Goal: Task Accomplishment & Management: Use online tool/utility

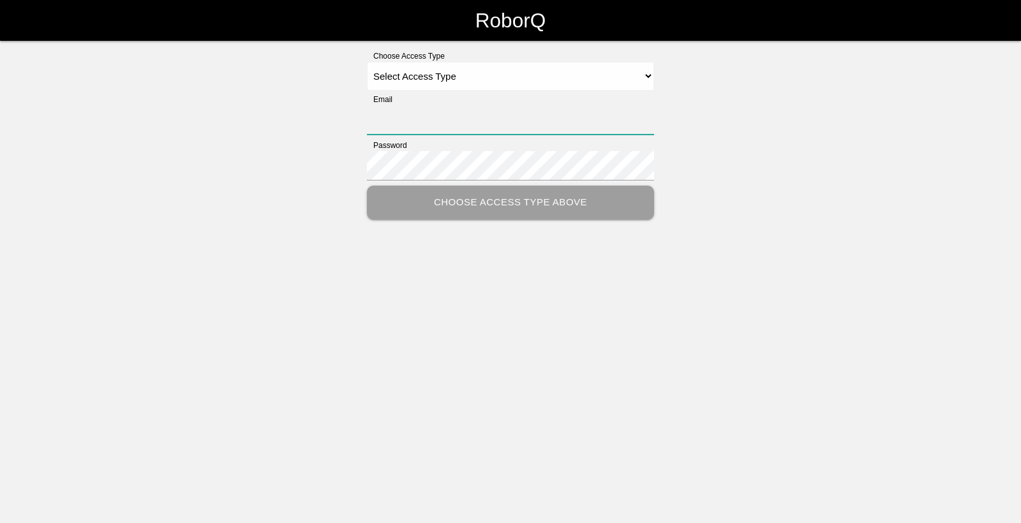
type input "[EMAIL_ADDRESS][DOMAIN_NAME]"
drag, startPoint x: 459, startPoint y: 73, endPoint x: 464, endPoint y: 81, distance: 9.2
click at [459, 73] on select "Select Access Type Admin Customer Supervisor Worker" at bounding box center [510, 76] width 287 height 29
select select "Worker"
click at [367, 62] on select "Select Access Type Admin Customer Supervisor Worker" at bounding box center [510, 76] width 287 height 29
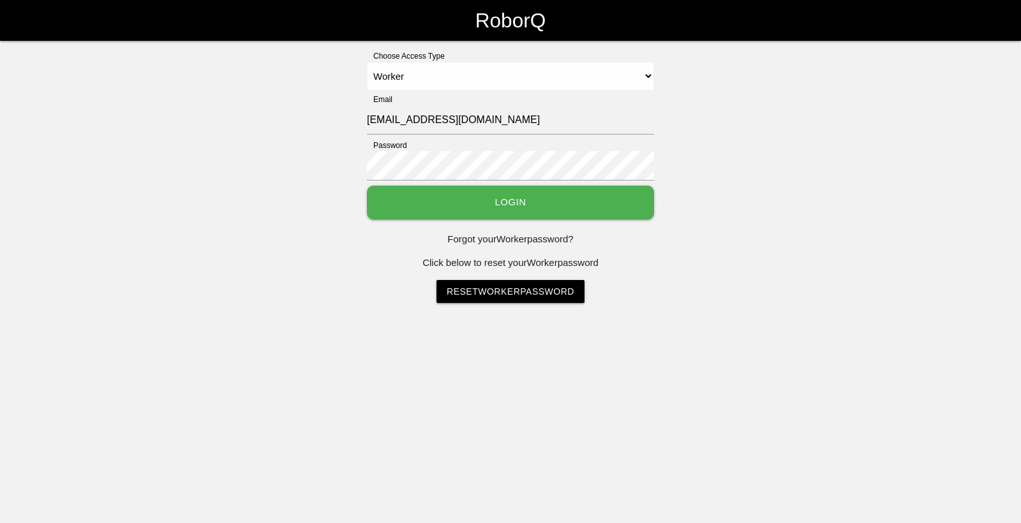
click at [465, 197] on button "Login" at bounding box center [510, 203] width 287 height 34
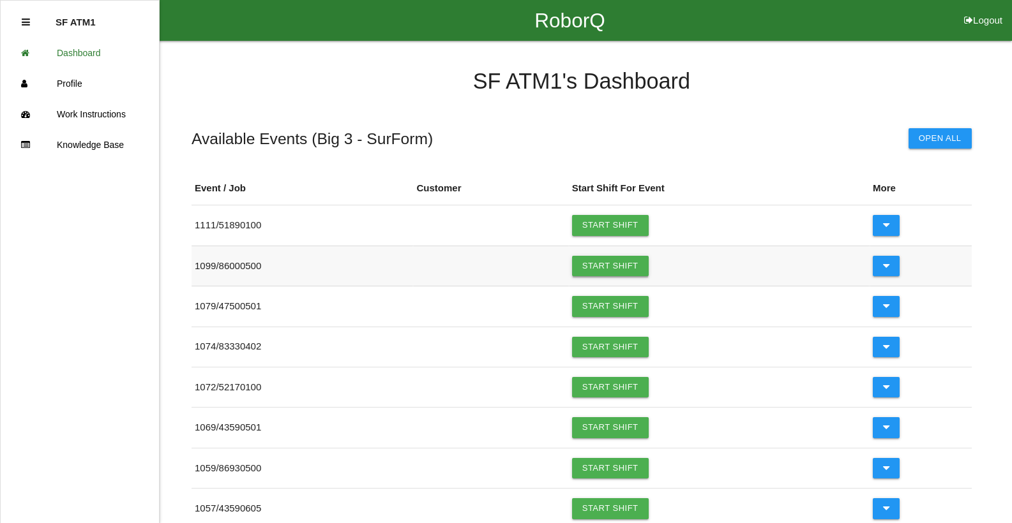
click at [645, 267] on link "Start Shift" at bounding box center [610, 266] width 77 height 20
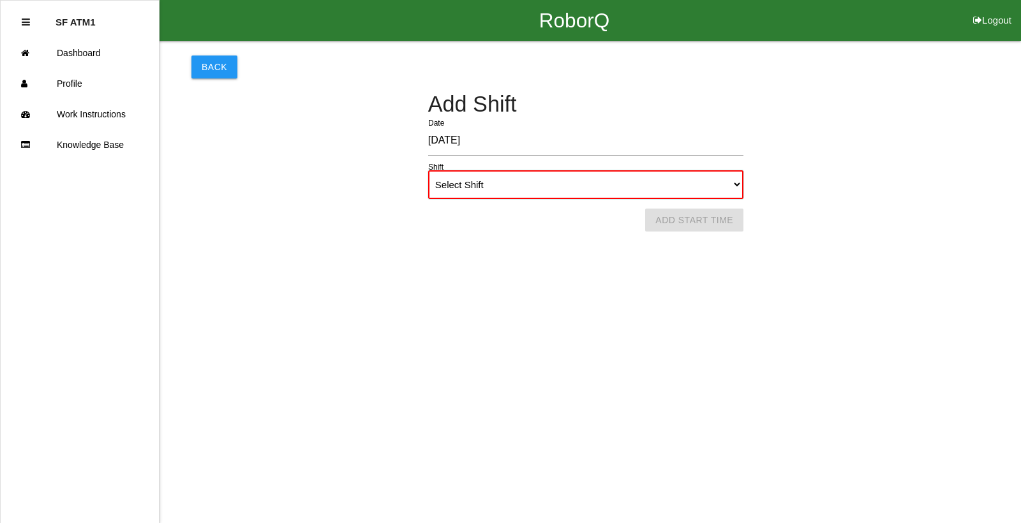
click at [568, 191] on select "Select Shift 1st Shift 2nd Shift 3rd Shift 4th Shift" at bounding box center [585, 184] width 315 height 29
select select "1"
click at [428, 170] on select "Select Shift 1st Shift 2nd Shift 3rd Shift 4th Shift" at bounding box center [585, 184] width 315 height 29
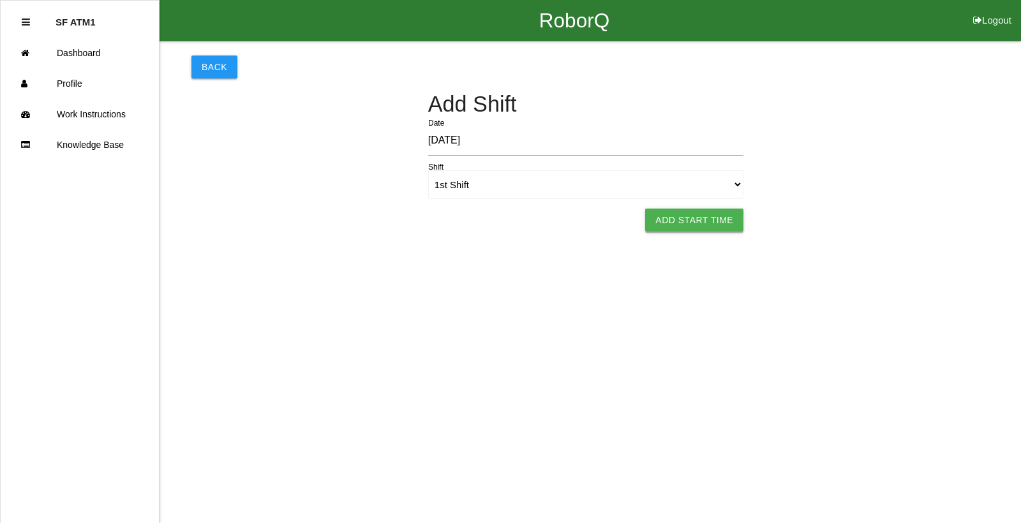
click at [696, 214] on button "Add Start Time" at bounding box center [694, 220] width 98 height 23
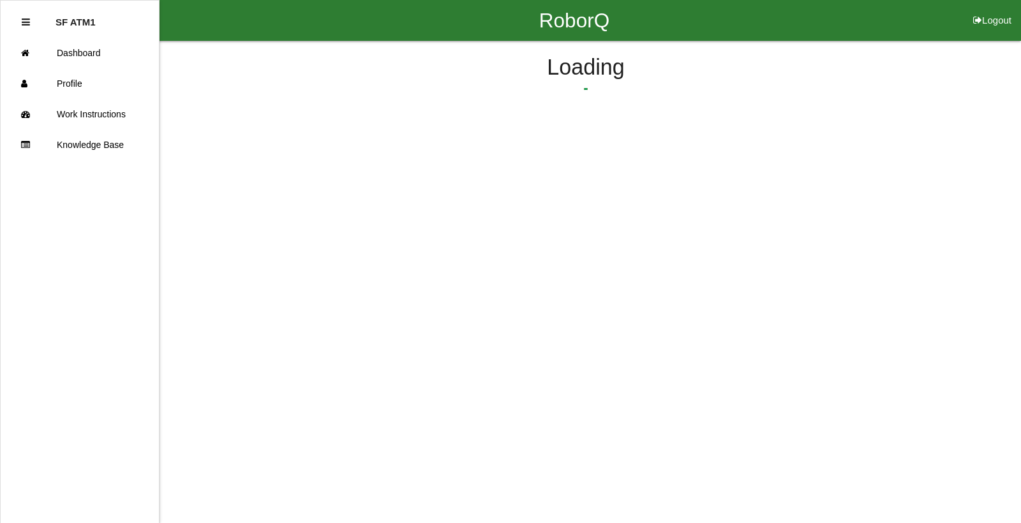
select select "6"
select select "10"
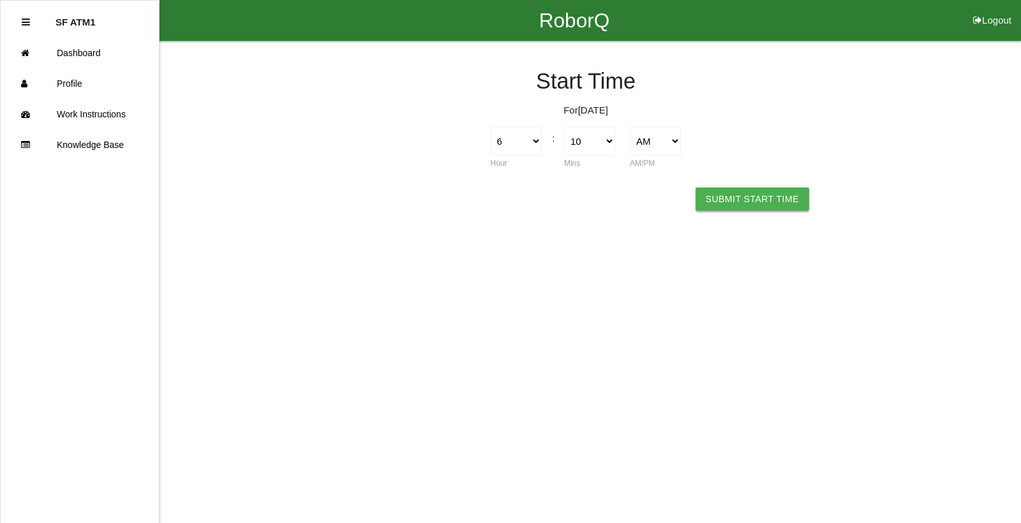
click at [741, 207] on button "Submit Start Time" at bounding box center [753, 199] width 114 height 23
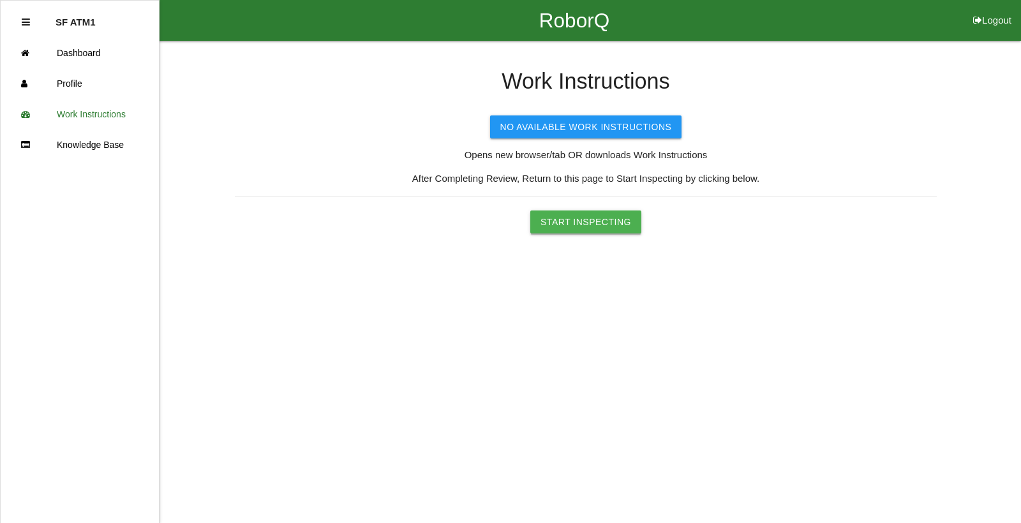
click at [609, 221] on button "Start Inspecting" at bounding box center [585, 222] width 111 height 23
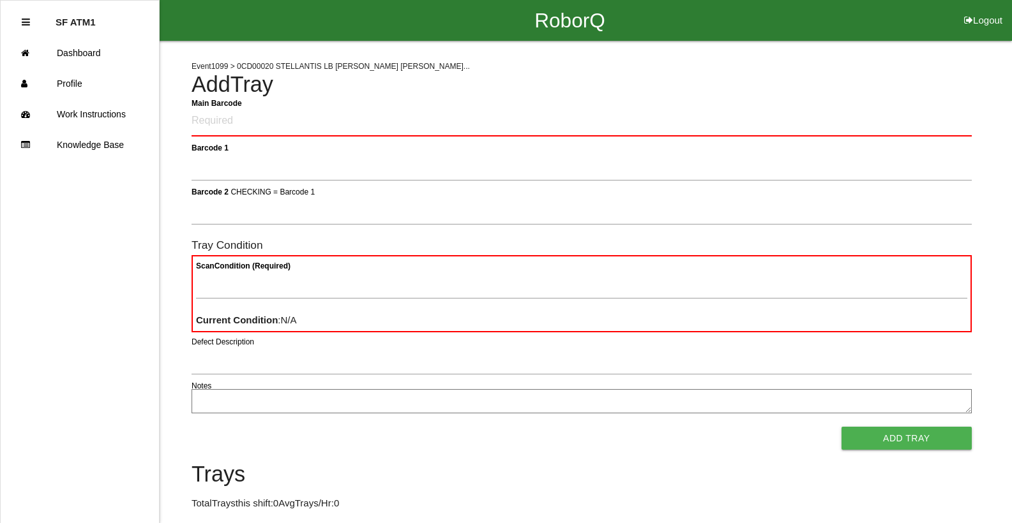
click at [881, 72] on div "Event 1099 > 0CD00020 STELLANTIS LB [PERSON_NAME] [PERSON_NAME]... Add Tray Mai…" at bounding box center [581, 312] width 780 height 542
click at [235, 117] on Barcode "Main Barcode" at bounding box center [581, 122] width 780 height 30
type Barcode "86000500-0094"
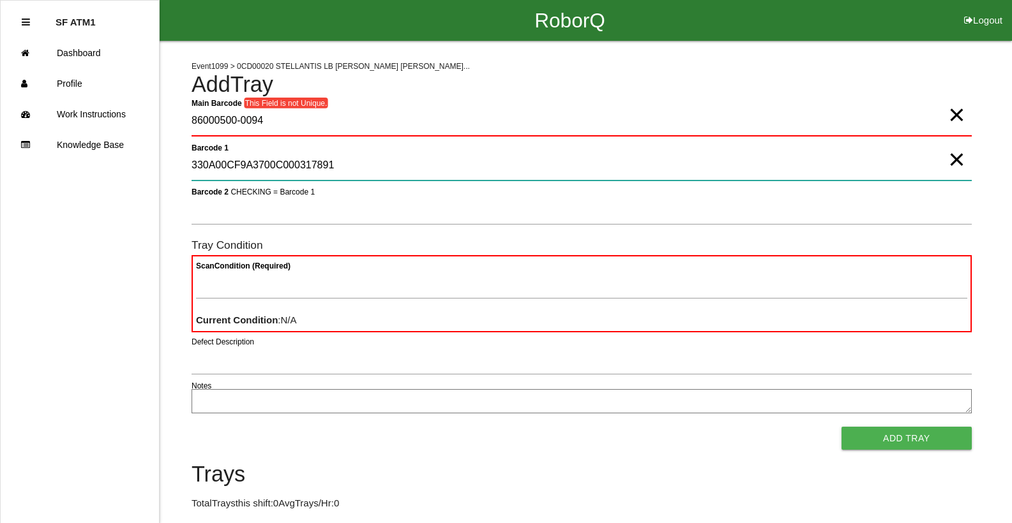
type 1 "330A00CF9A3700C000317891"
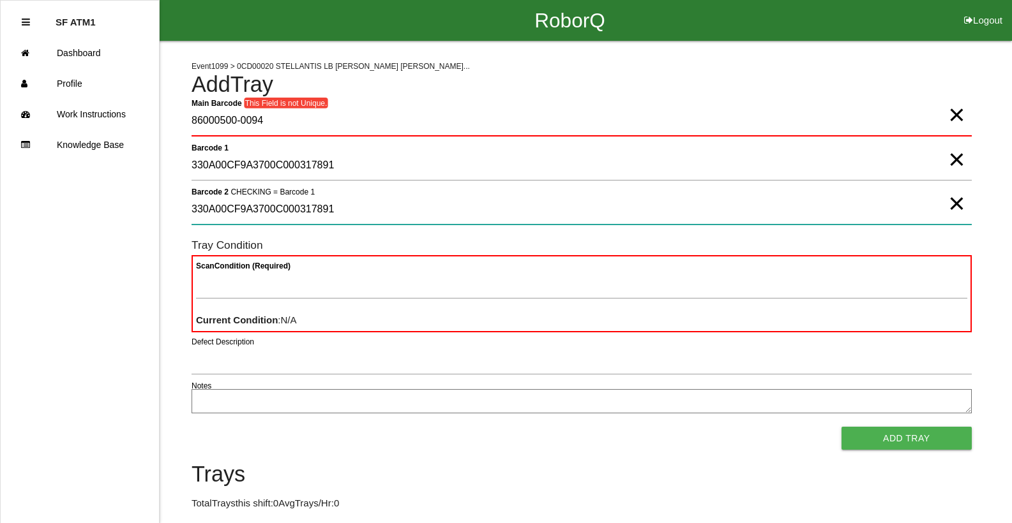
type 2 "330A00CF9A3700C000317891"
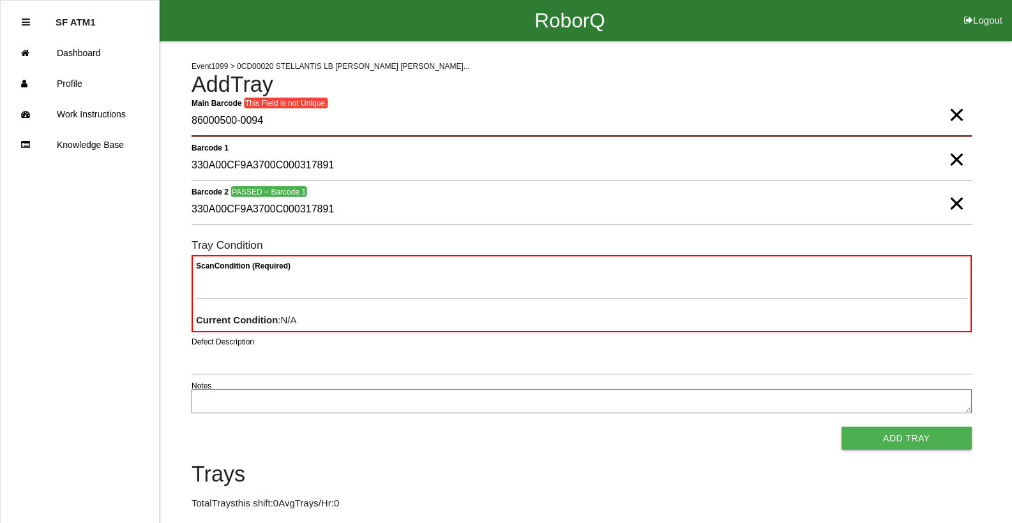
click at [278, 126] on Barcode "86000500-0094" at bounding box center [581, 122] width 780 height 30
click at [959, 115] on span "×" at bounding box center [956, 102] width 17 height 26
click at [343, 134] on Barcode "Main Barcode" at bounding box center [581, 122] width 780 height 30
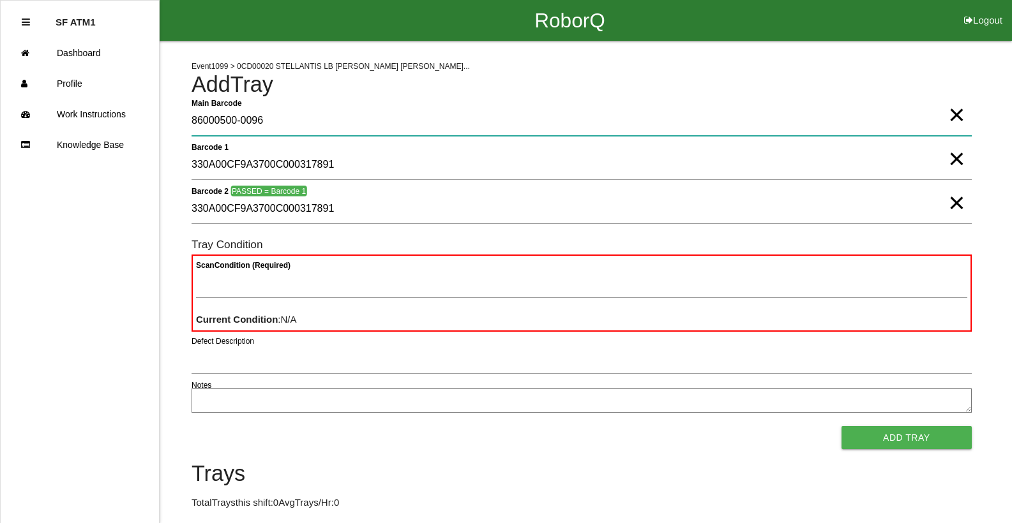
type Barcode "86000500-0096"
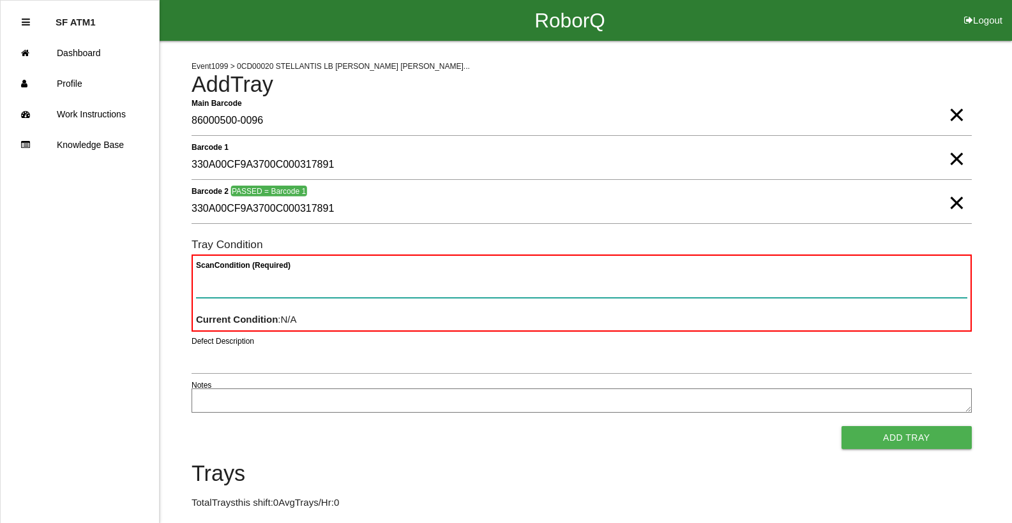
click at [306, 294] on Condition "Scan Condition (Required)" at bounding box center [581, 283] width 771 height 29
type Condition "goo"
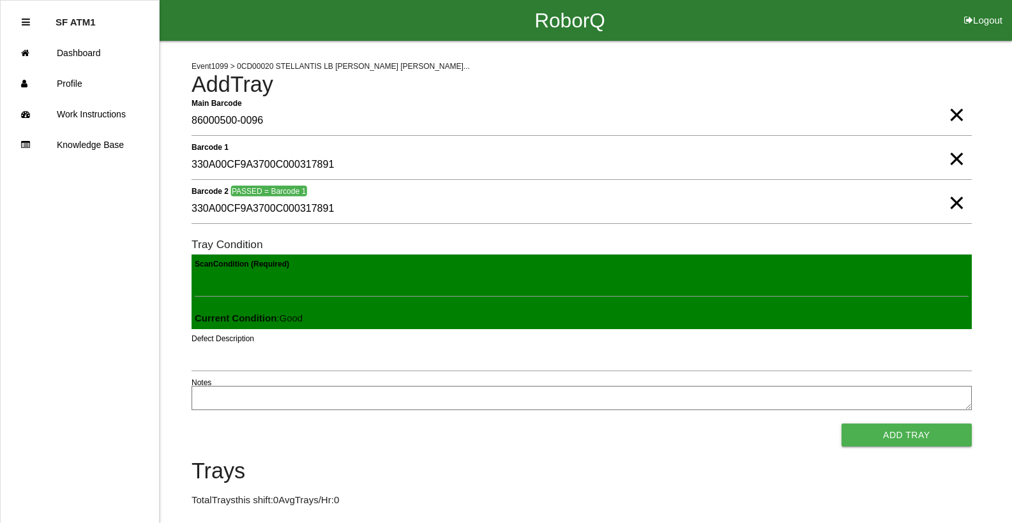
click at [841, 424] on button "Add Tray" at bounding box center [906, 435] width 130 height 23
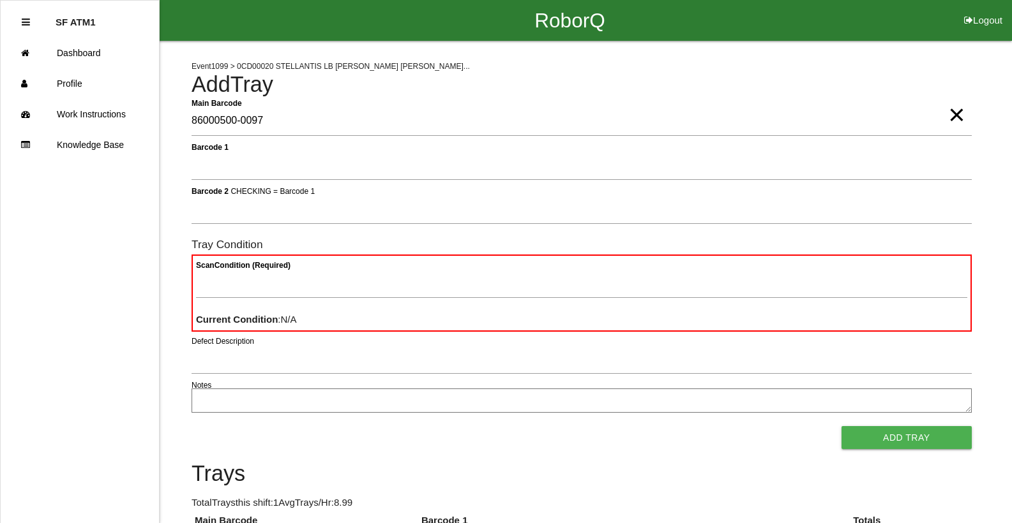
type Barcode "86000500-0097"
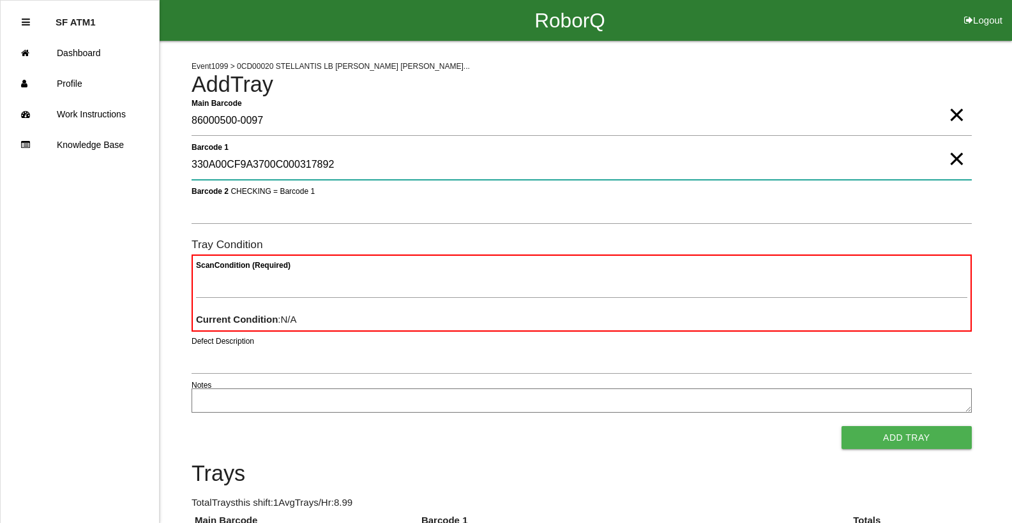
type 1 "330A00CF9A3700C000317892"
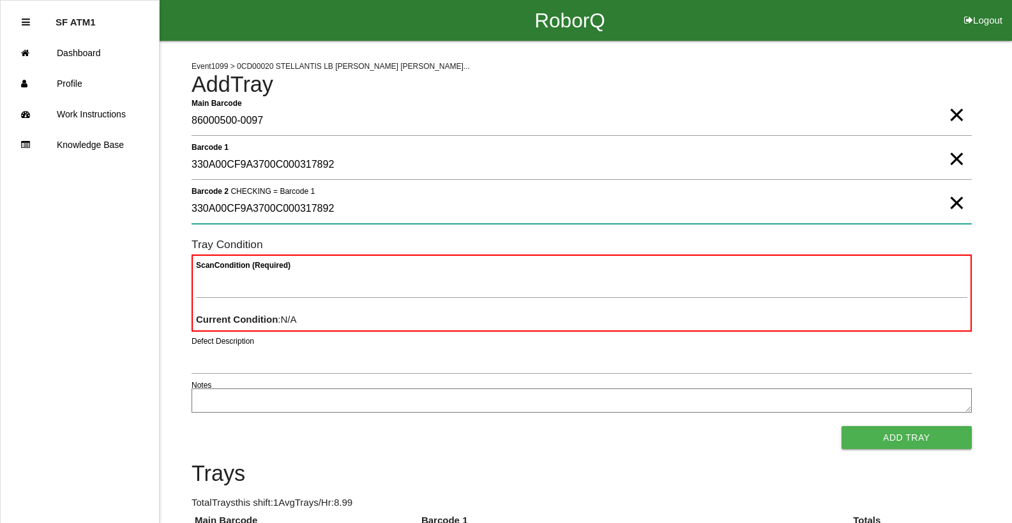
type 2 "330A00CF9A3700C000317892"
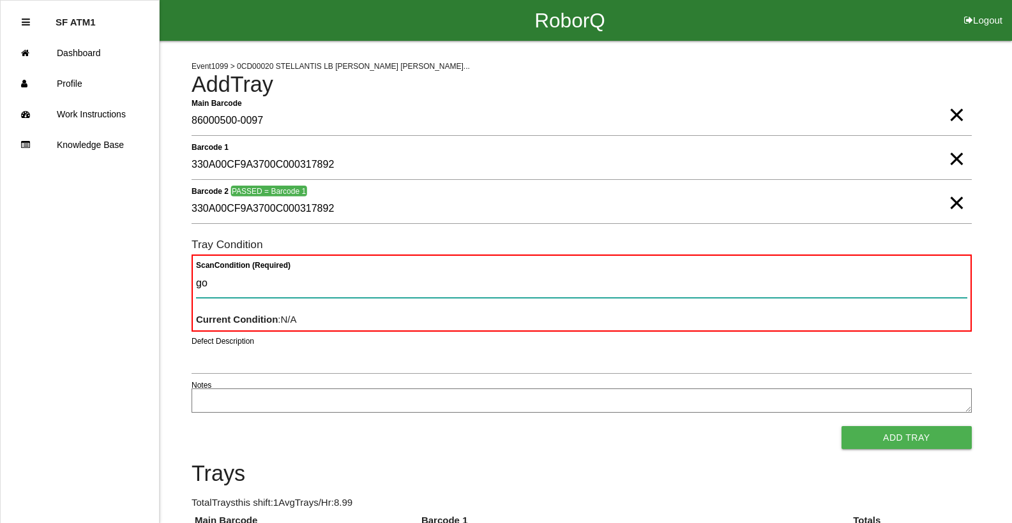
type Condition "goo"
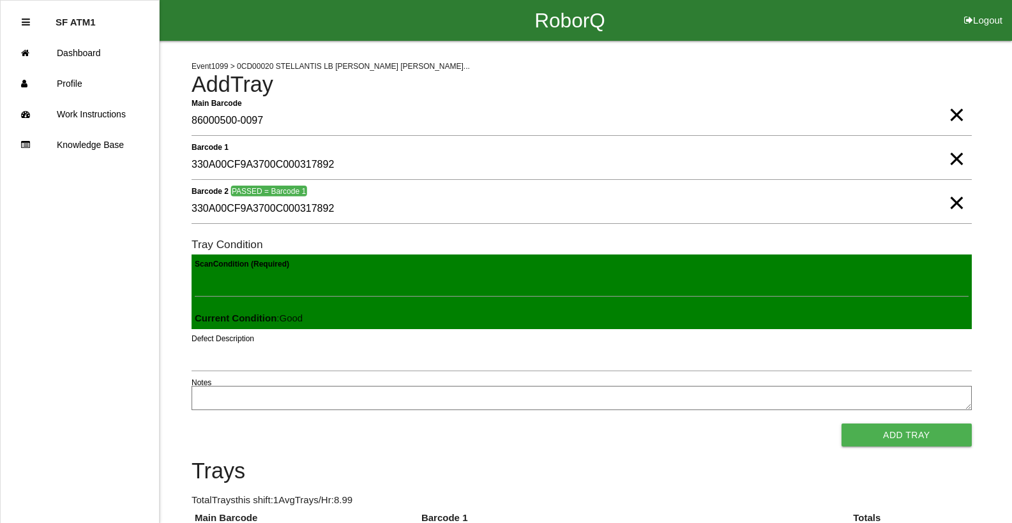
click at [841, 424] on button "Add Tray" at bounding box center [906, 435] width 130 height 23
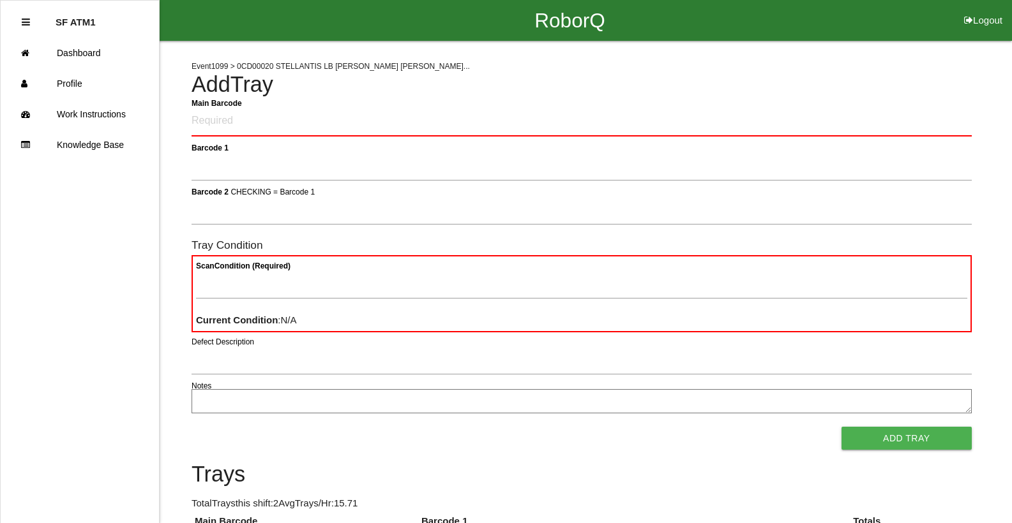
click button "Logout" at bounding box center [982, 5] width 57 height 10
select select "Worker"
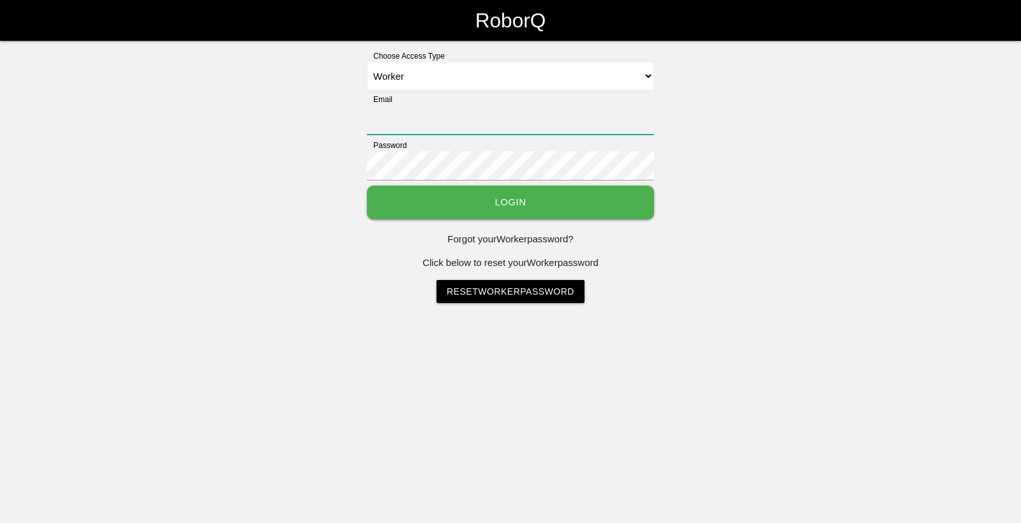
type input "[EMAIL_ADDRESS][DOMAIN_NAME]"
click at [464, 202] on button "Login" at bounding box center [510, 203] width 287 height 34
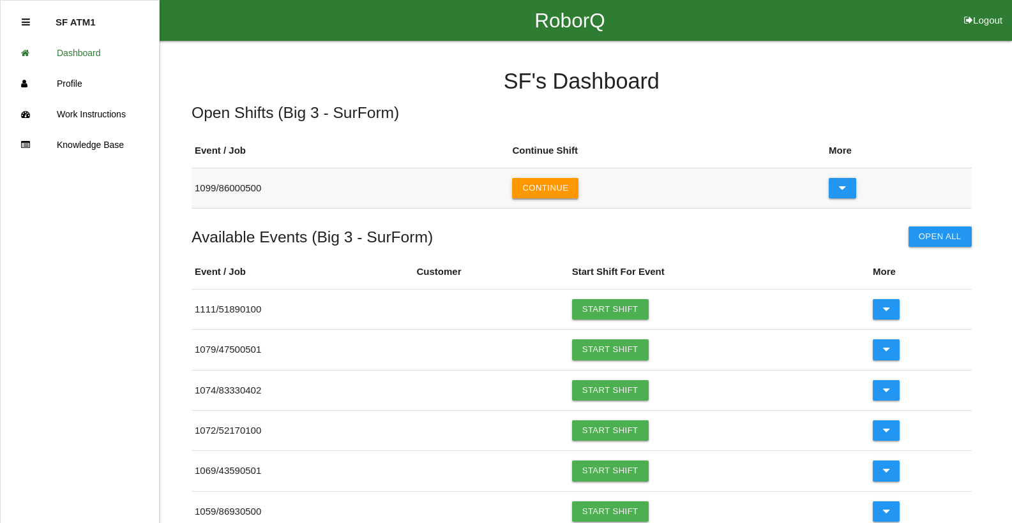
click at [558, 183] on button "Continue" at bounding box center [545, 188] width 66 height 20
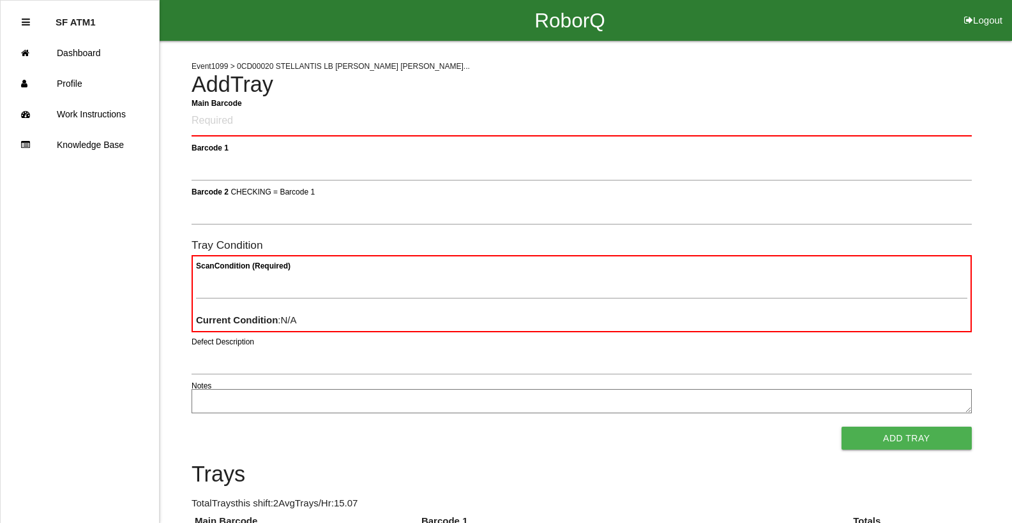
click at [341, 123] on Barcode "Main Barcode" at bounding box center [581, 122] width 780 height 30
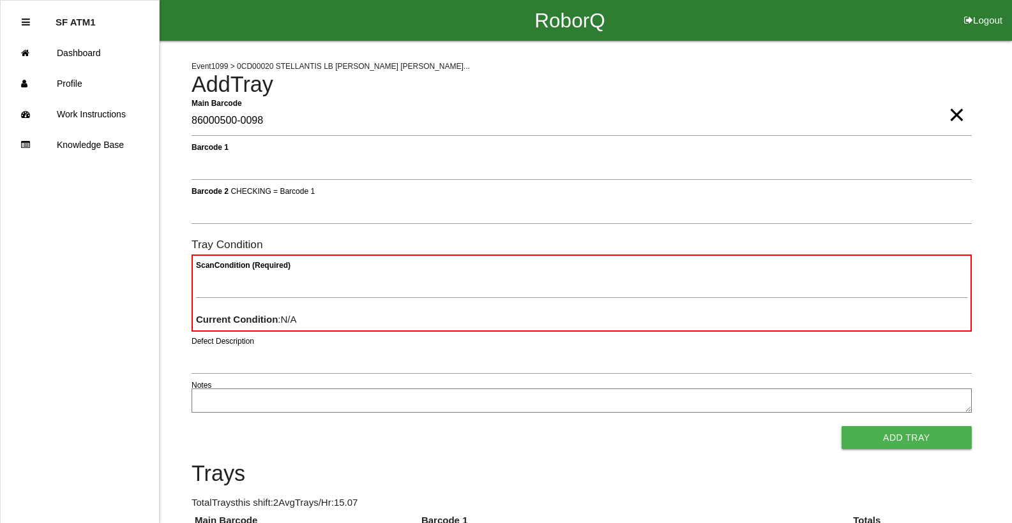
type Barcode "86000500-0098"
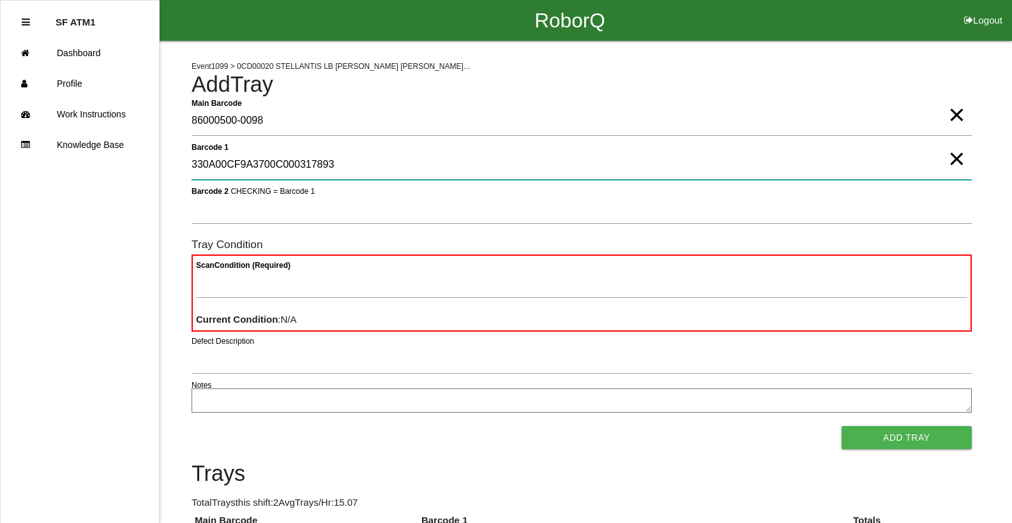
type 1 "330A00CF9A3700C000317893"
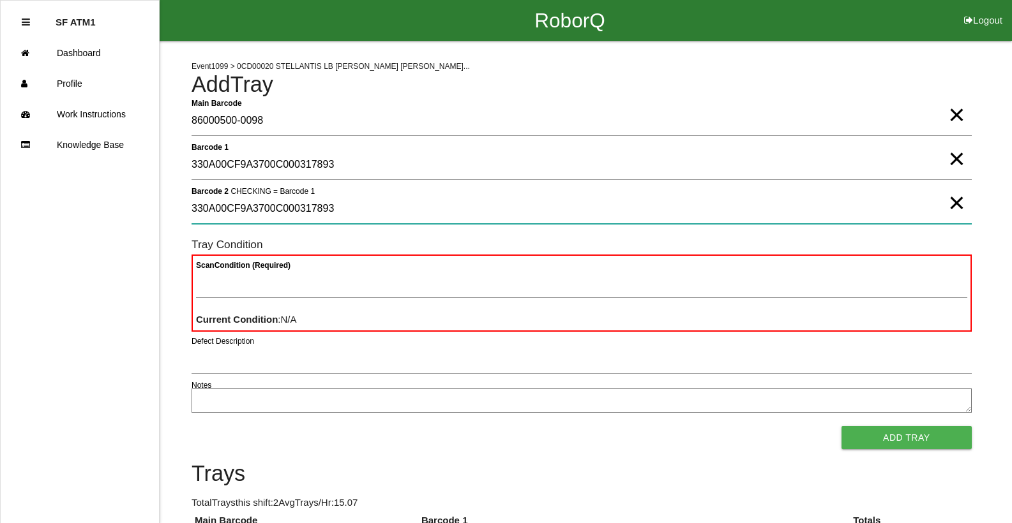
type 2 "330A00CF9A3700C000317893"
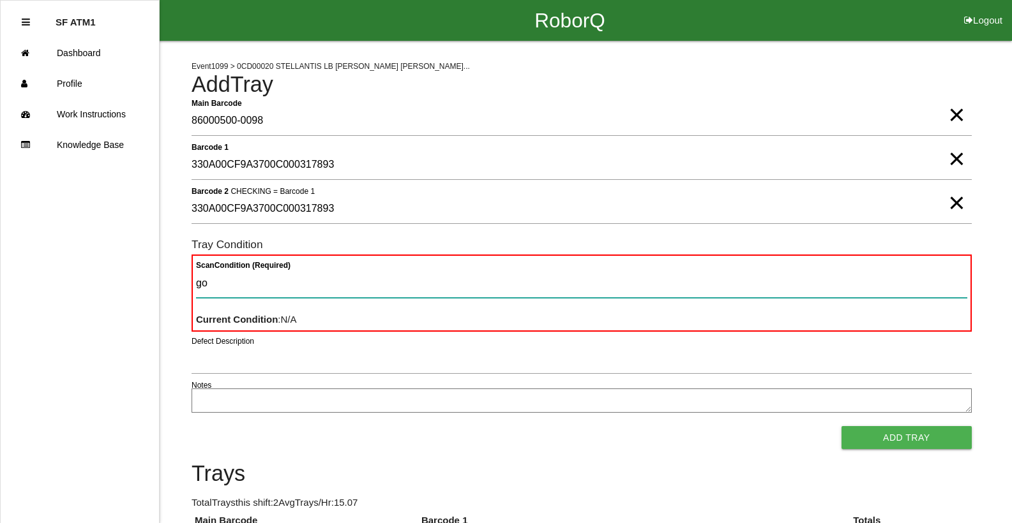
type Condition "goo"
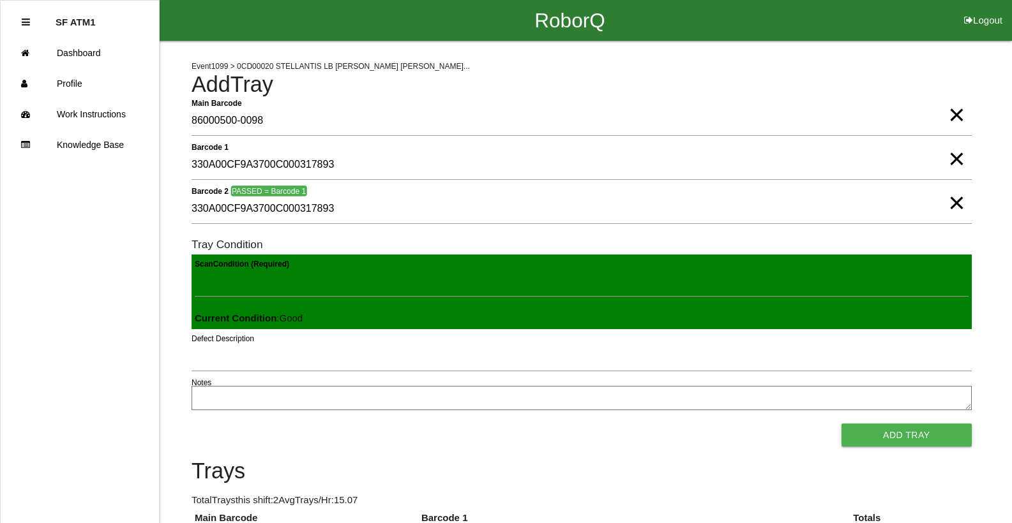
click at [841, 424] on button "Add Tray" at bounding box center [906, 435] width 130 height 23
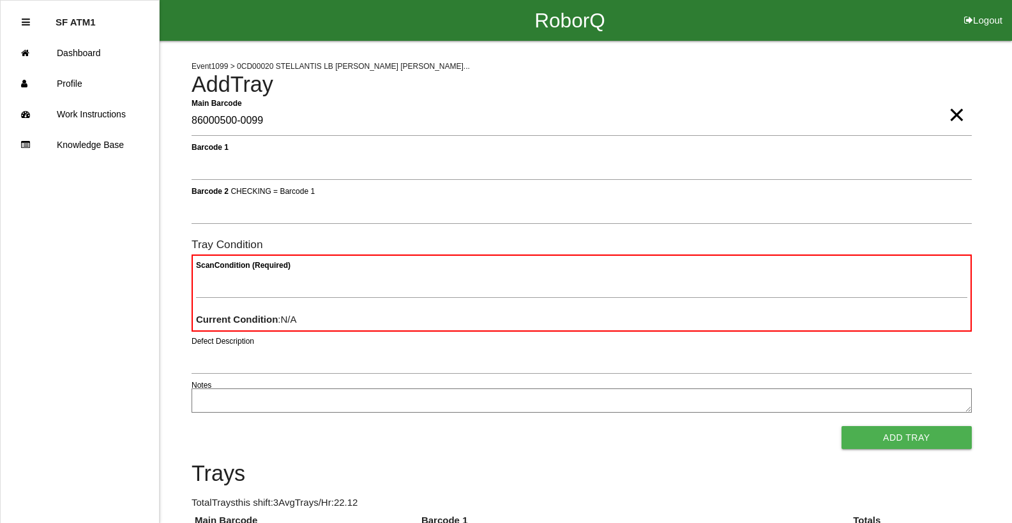
type Barcode "86000500-0099"
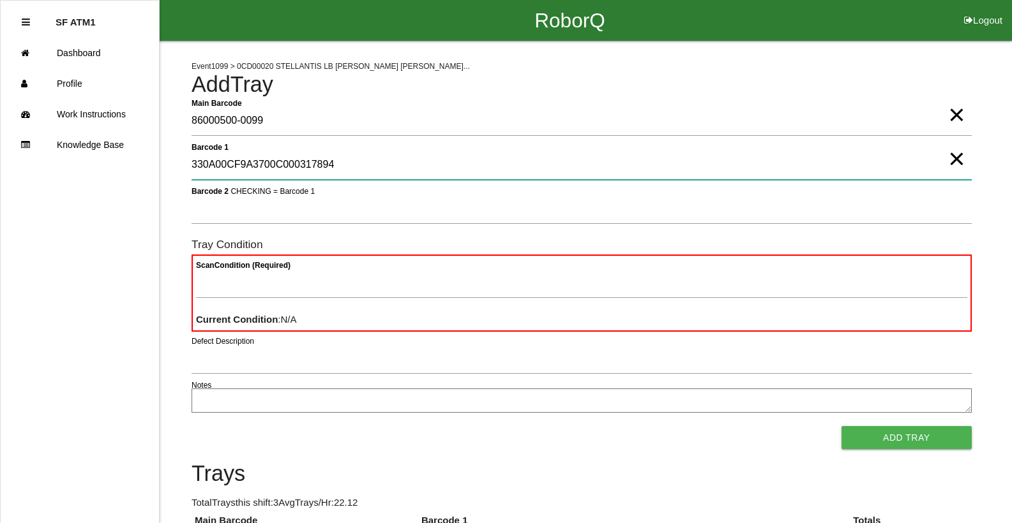
type 1 "330A00CF9A3700C000317894"
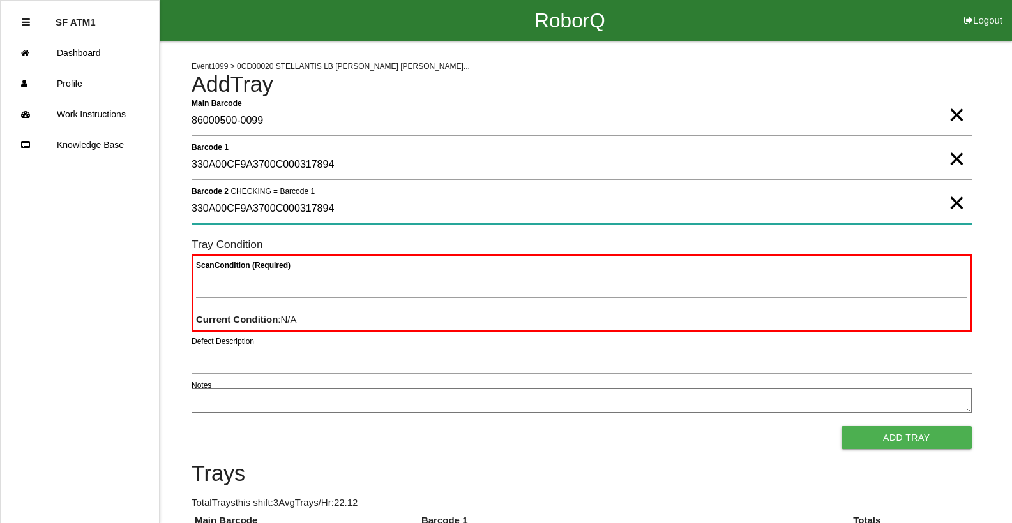
type 2 "330A00CF9A3700C000317894"
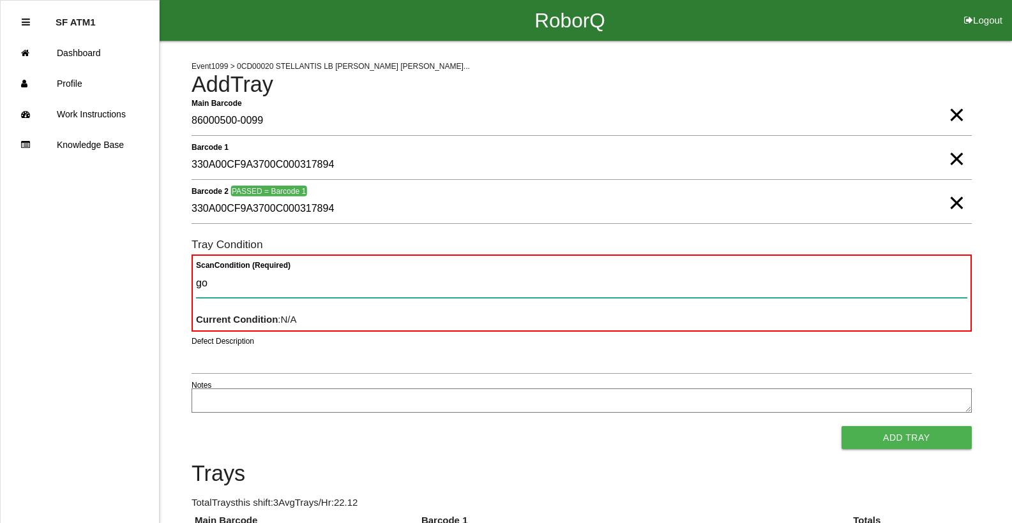
type Condition "goo"
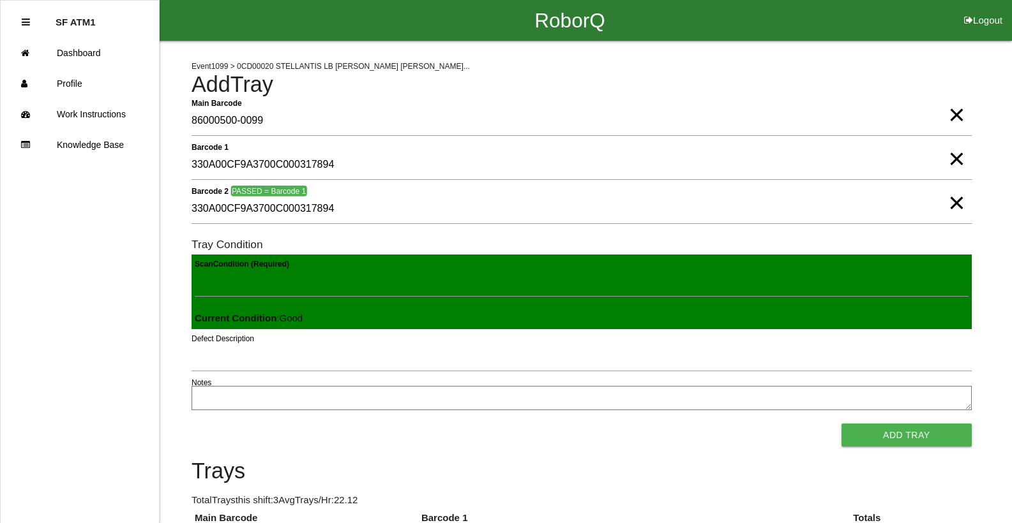
click at [841, 424] on button "Add Tray" at bounding box center [906, 435] width 130 height 23
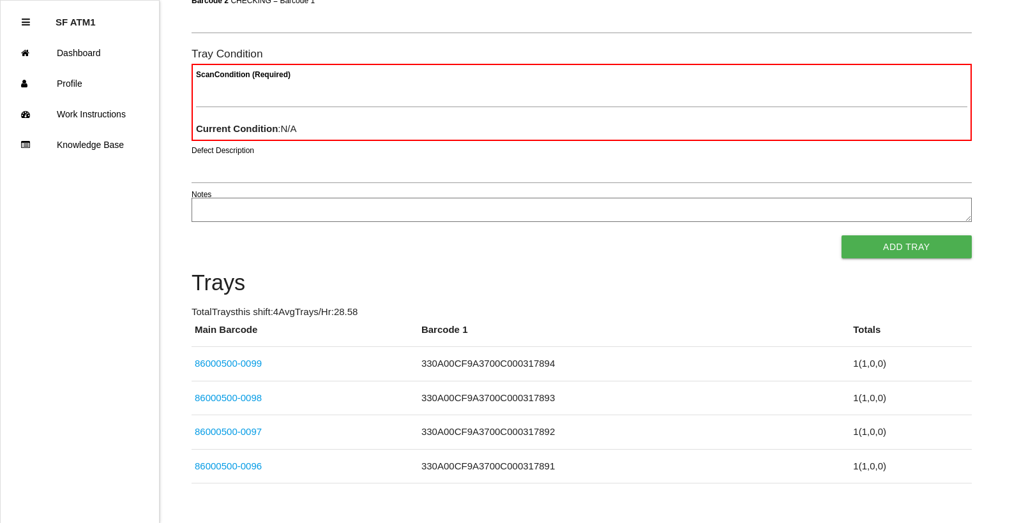
scroll to position [114, 0]
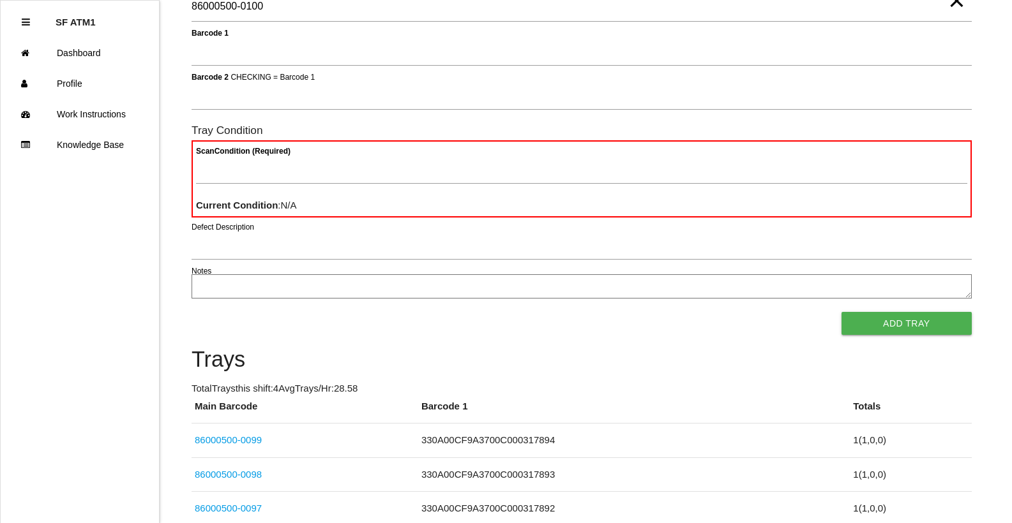
type Barcode "86000500-0100"
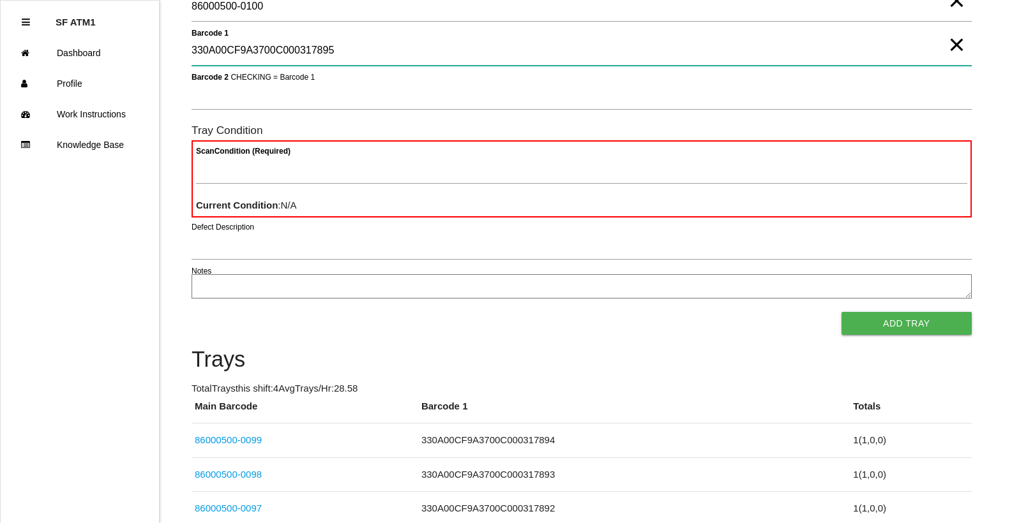
type 1 "330A00CF9A3700C000317895"
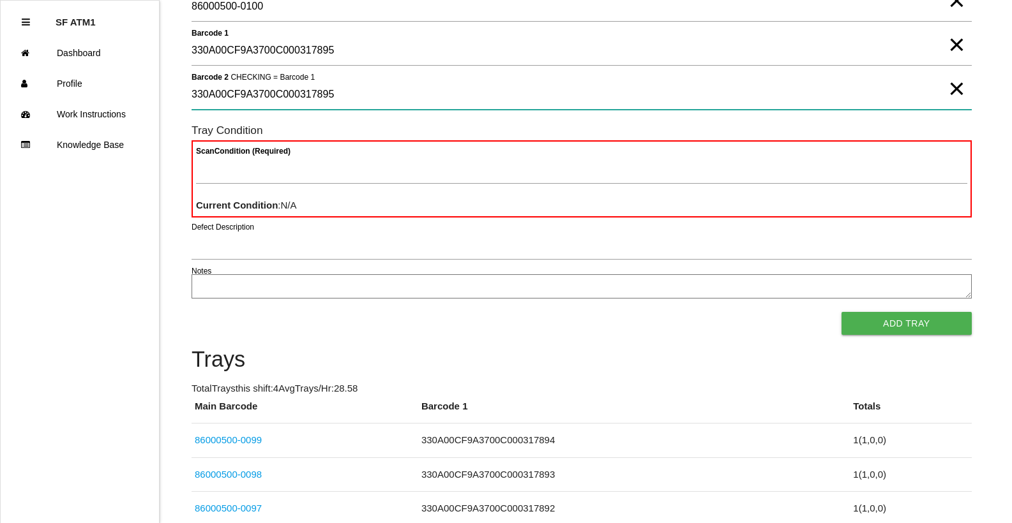
type 2 "330A00CF9A3700C000317895"
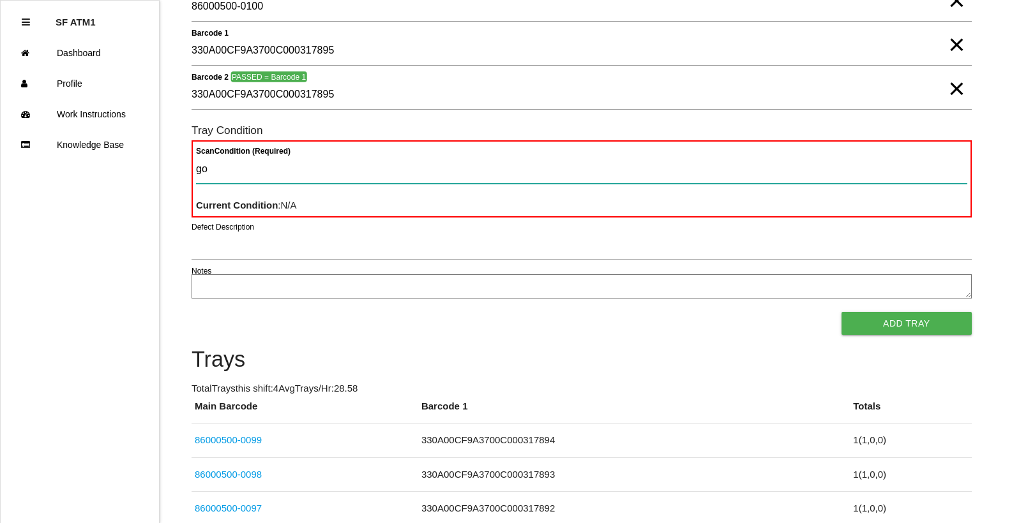
type Condition "goo"
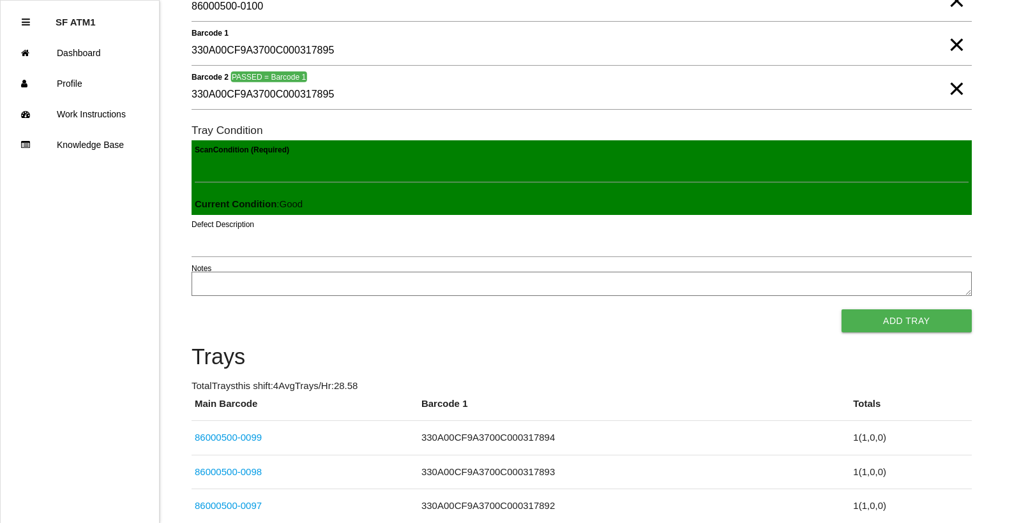
click at [841, 310] on button "Add Tray" at bounding box center [906, 321] width 130 height 23
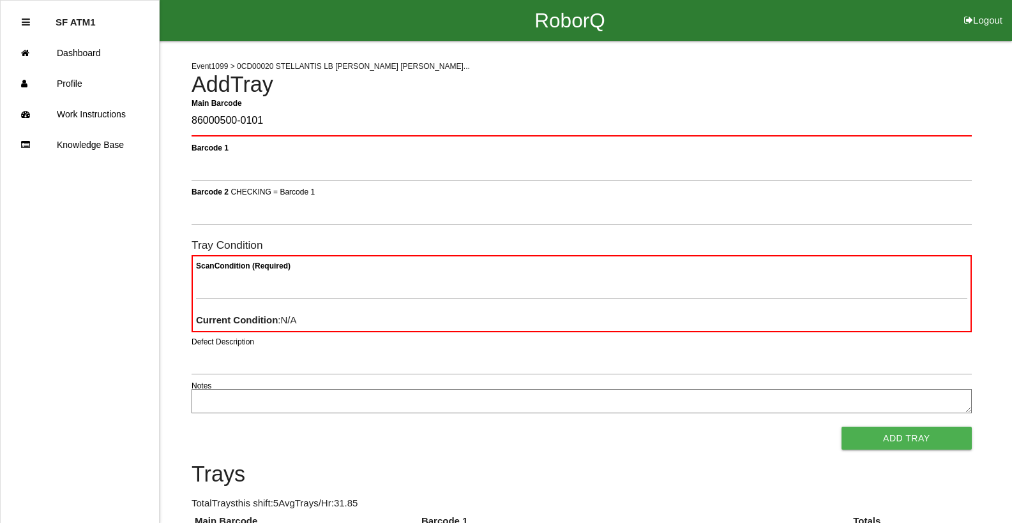
type Barcode "86000500-0101"
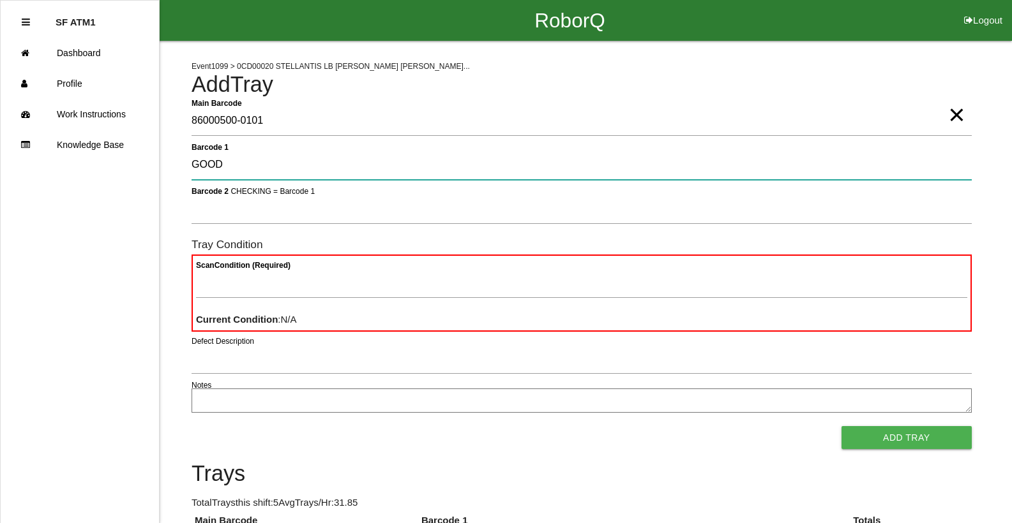
type 1 "GOOD"
click at [433, 169] on 1 "GOOD" at bounding box center [581, 165] width 780 height 29
click at [436, 170] on 1 "GOOD" at bounding box center [581, 165] width 780 height 29
type 1 "330A00CF9A3700C000317896"
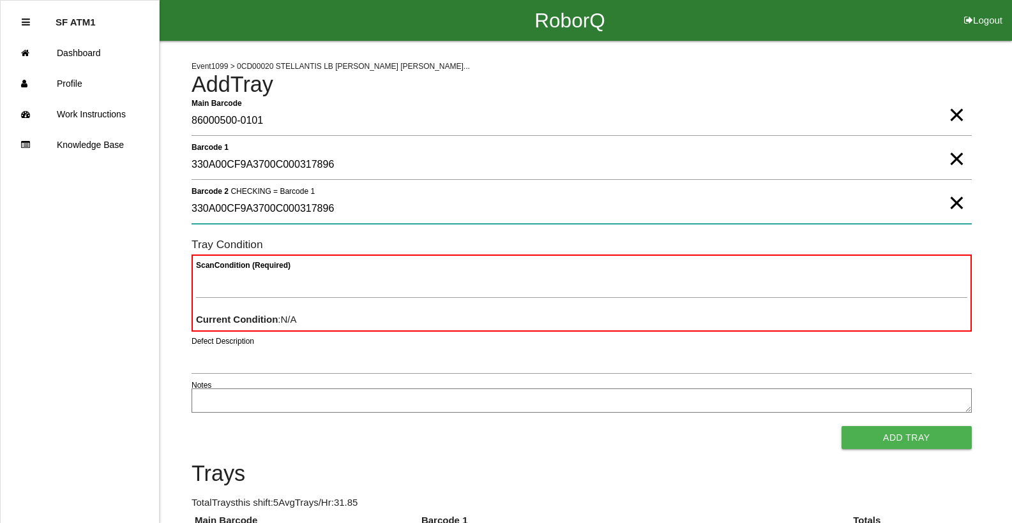
type 2 "330A00CF9A3700C000317896"
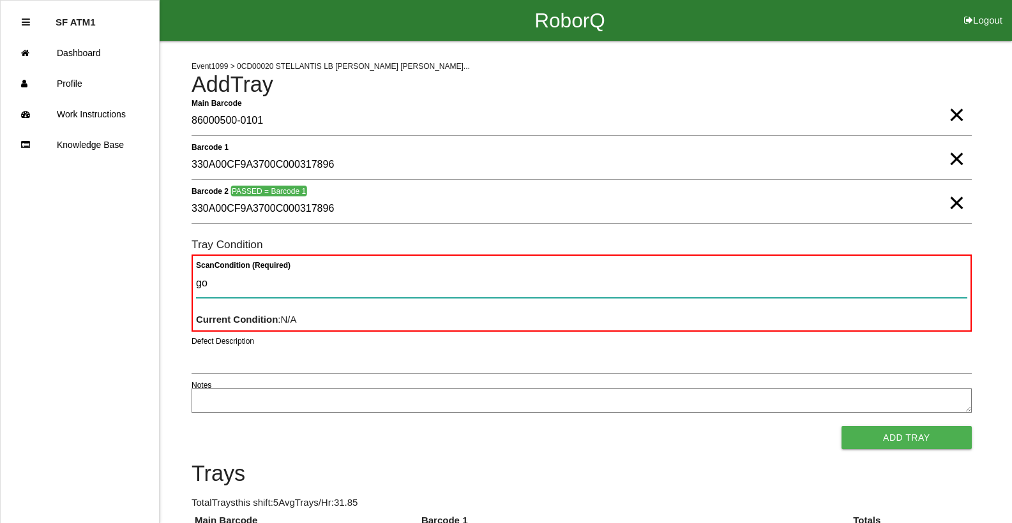
type Condition "goo"
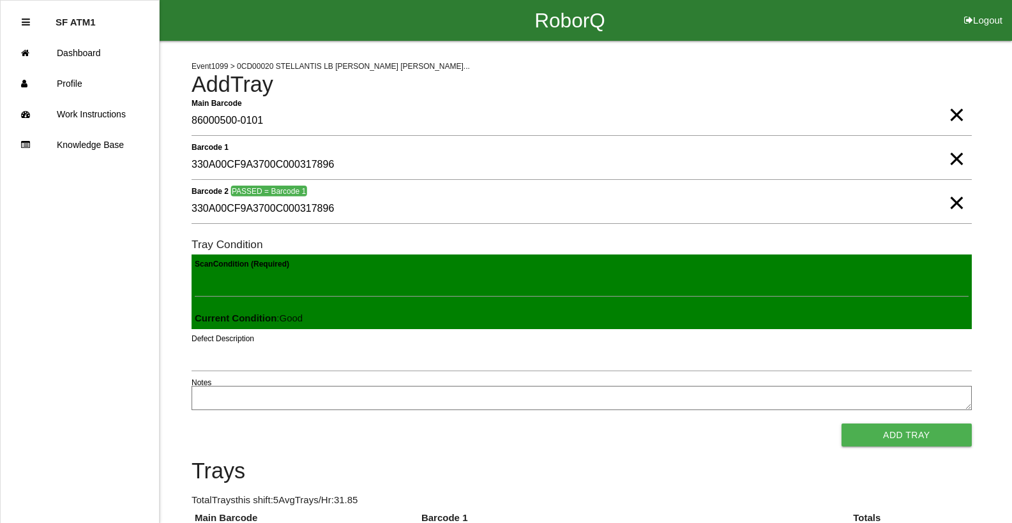
click at [841, 424] on button "Add Tray" at bounding box center [906, 435] width 130 height 23
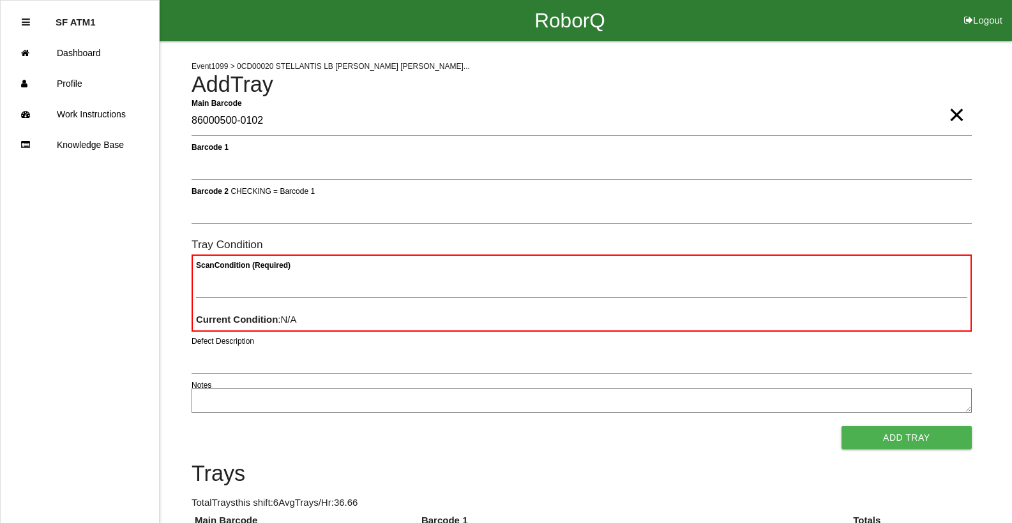
type Barcode "86000500-0102"
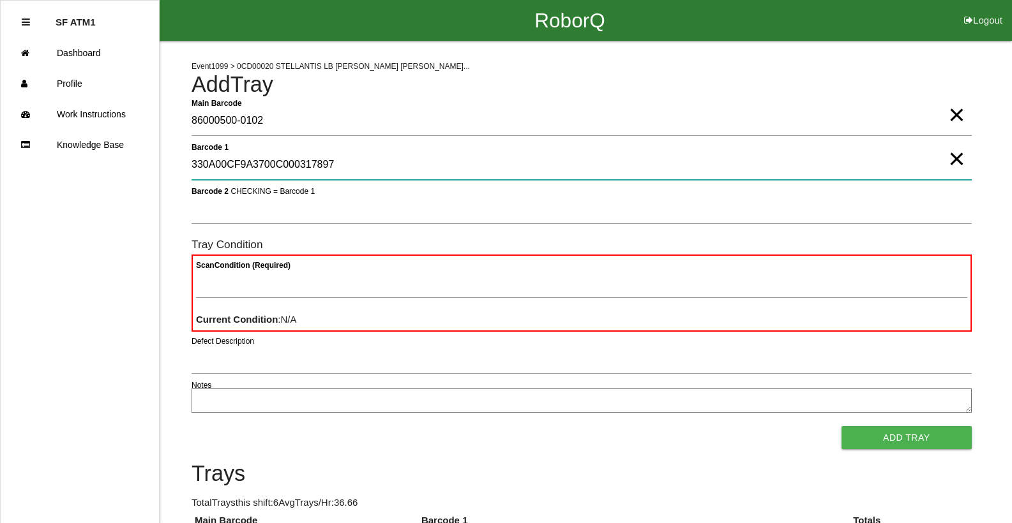
type 1 "330A00CF9A3700C000317897"
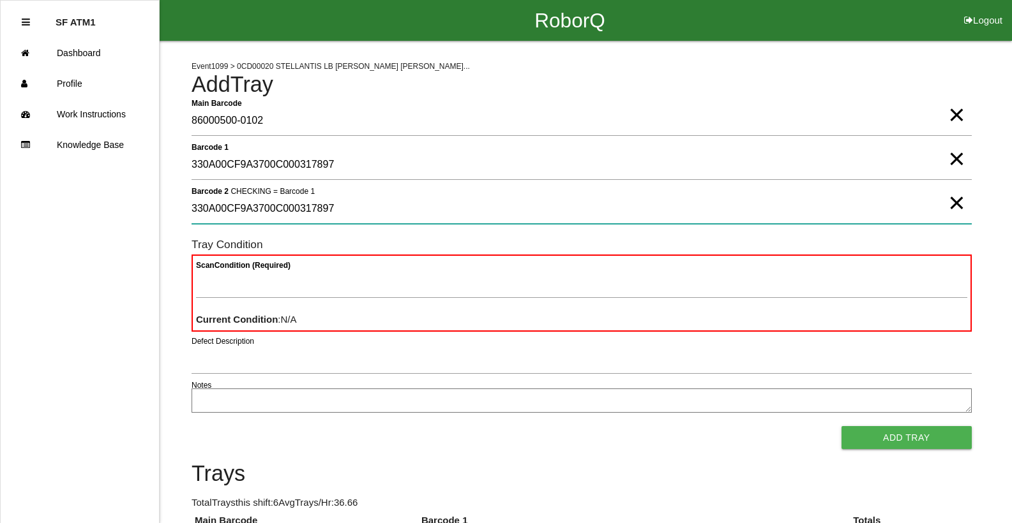
type 2 "330A00CF9A3700C000317897"
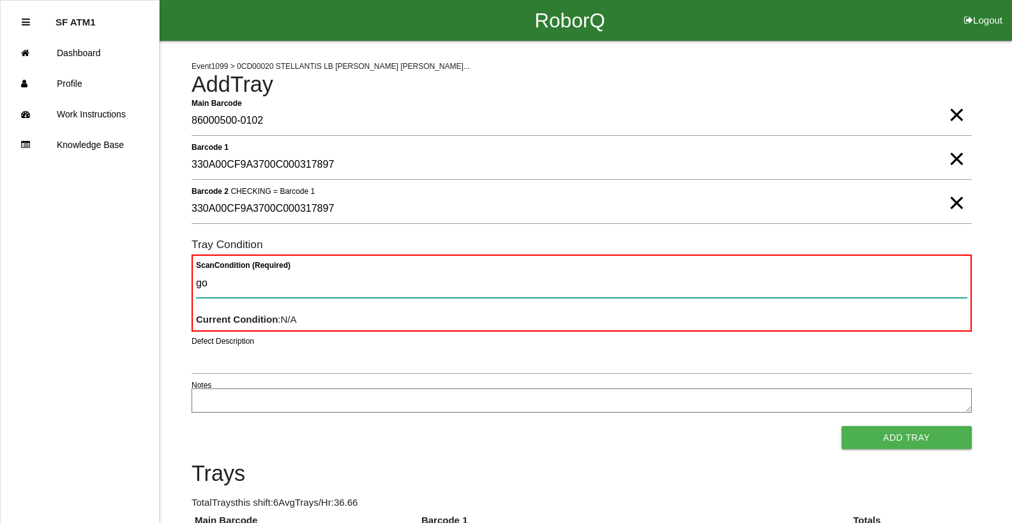
type Condition "goo"
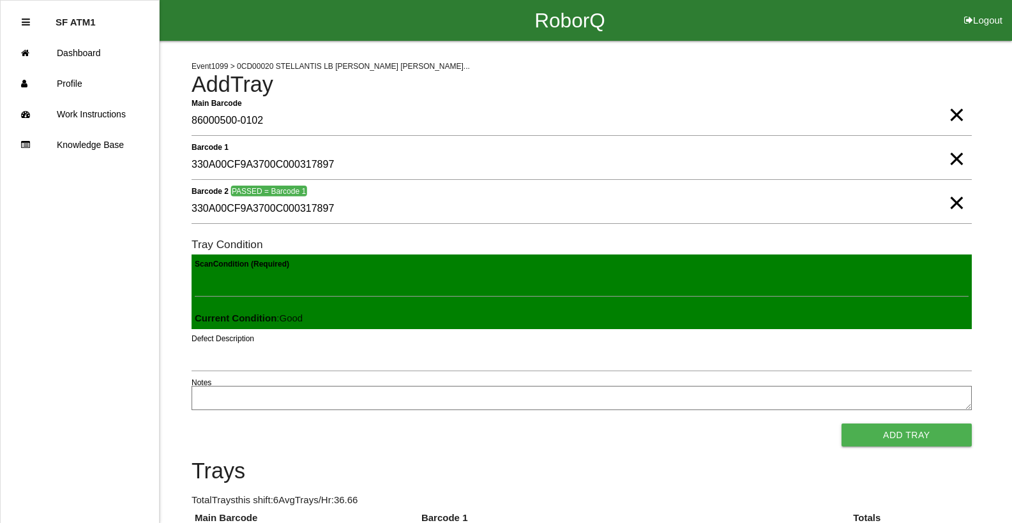
click button "Add Tray" at bounding box center [906, 435] width 130 height 23
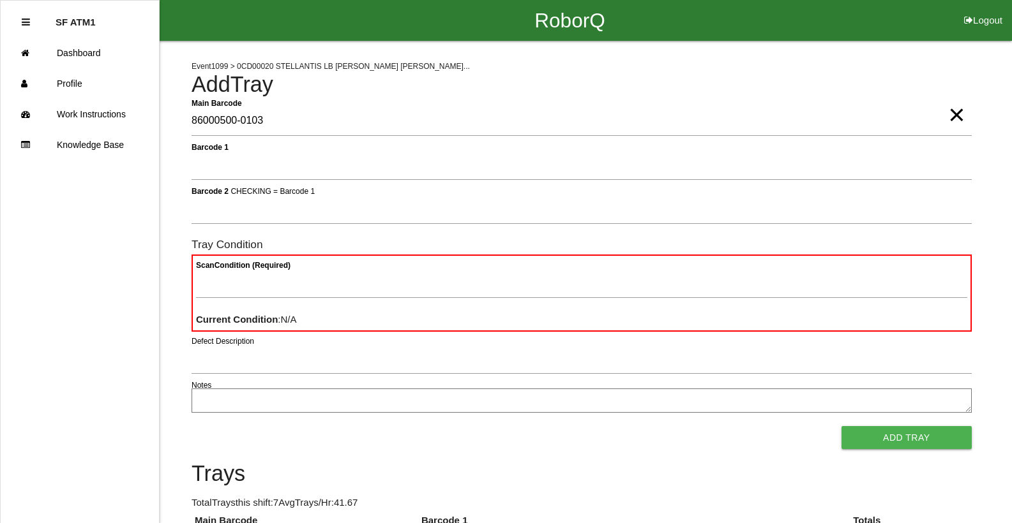
type Barcode "86000500-0103"
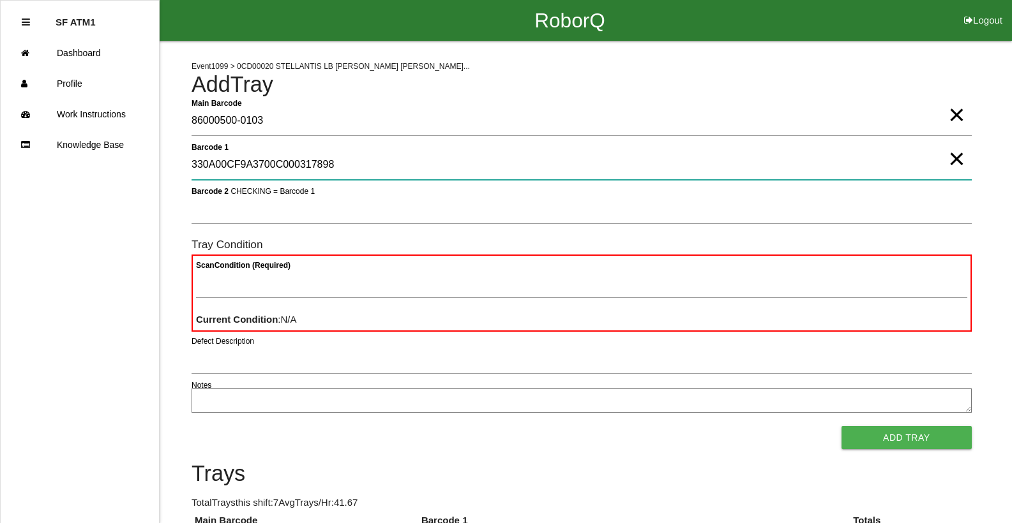
type 1 "330A00CF9A3700C000317898"
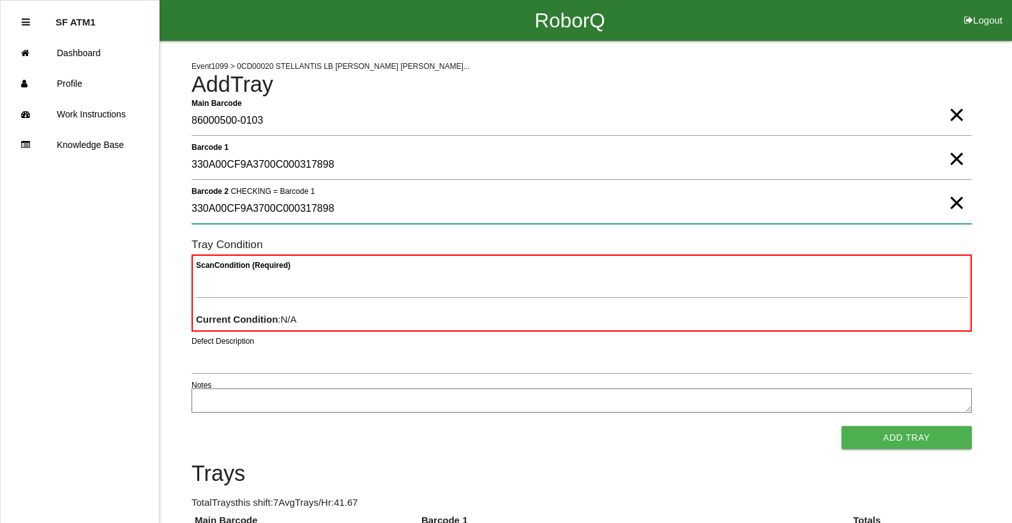
type 2 "330A00CF9A3700C000317898"
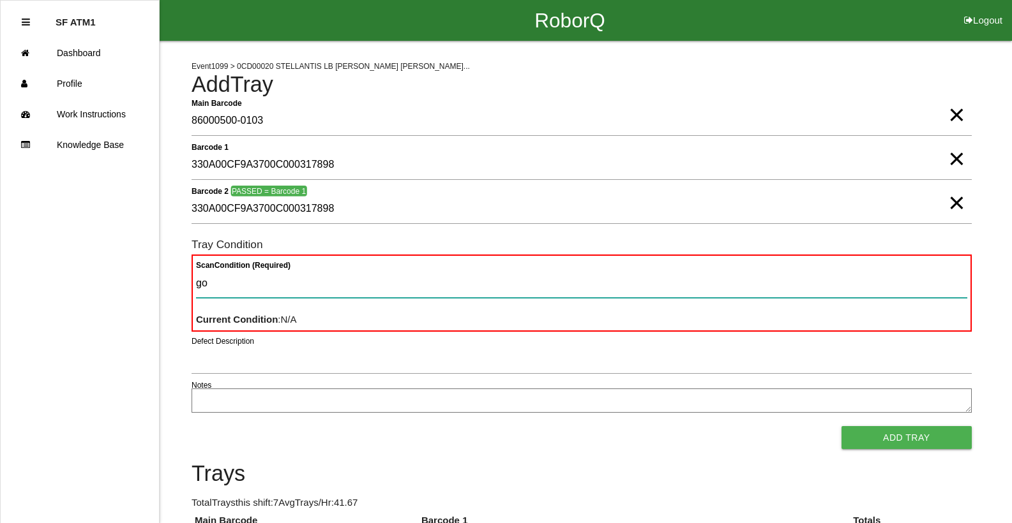
type Condition "goo"
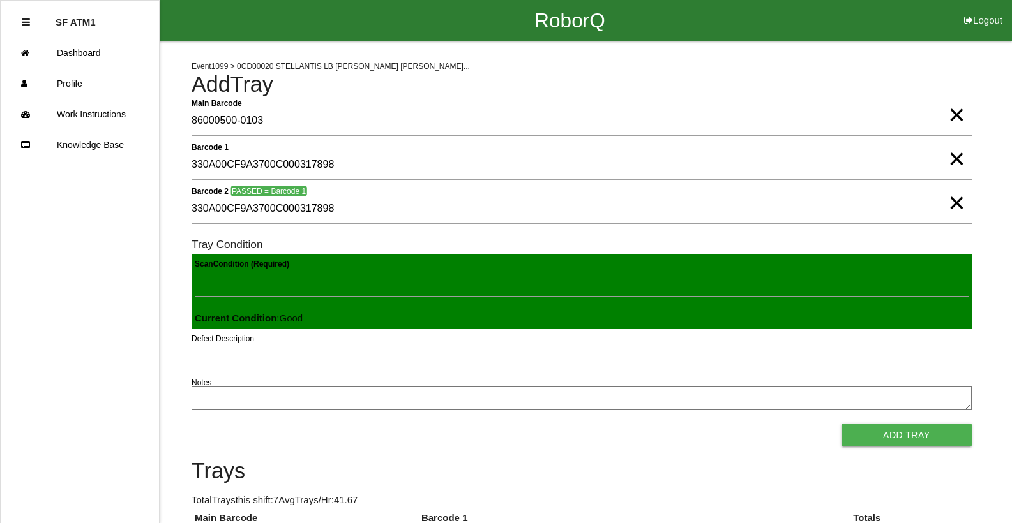
click at [841, 424] on button "Add Tray" at bounding box center [906, 435] width 130 height 23
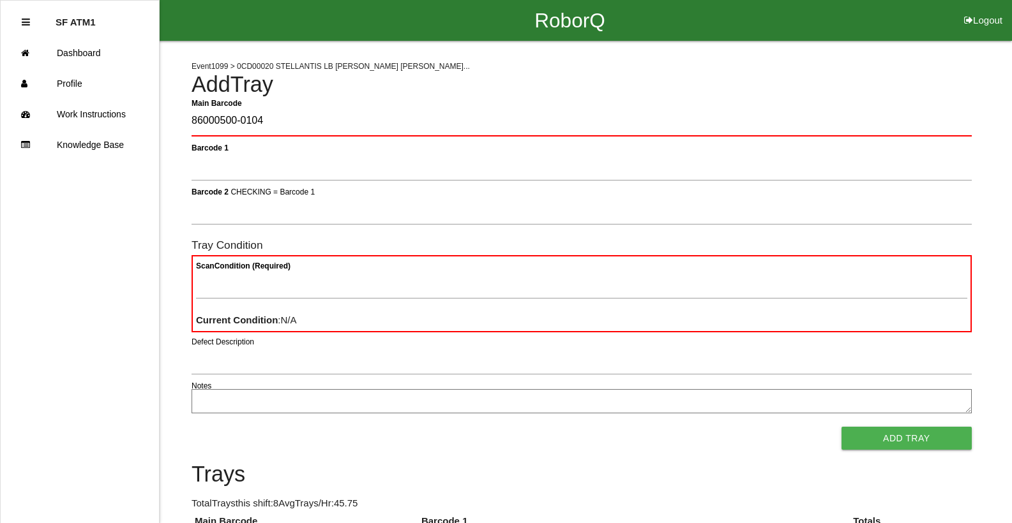
type Barcode "86000500-0104"
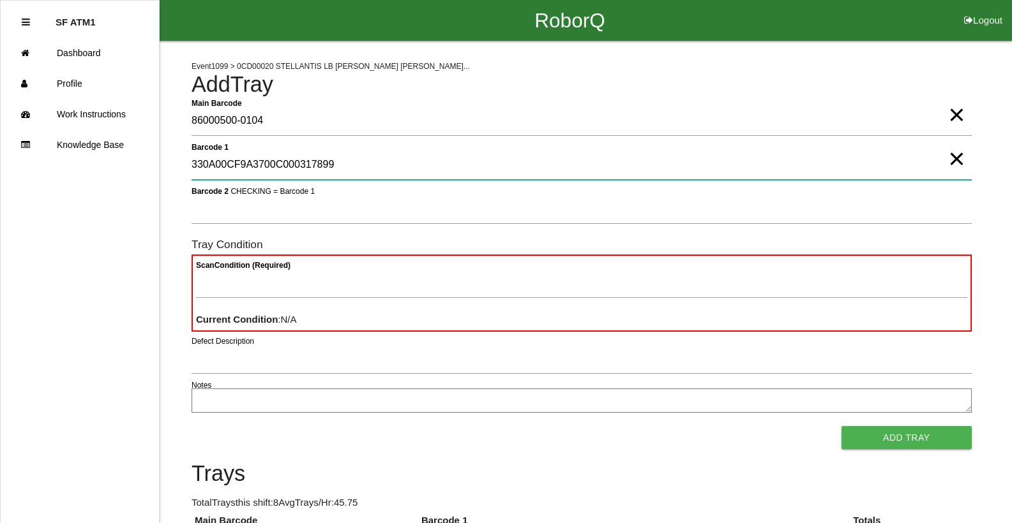
type 1 "330A00CF9A3700C000317899"
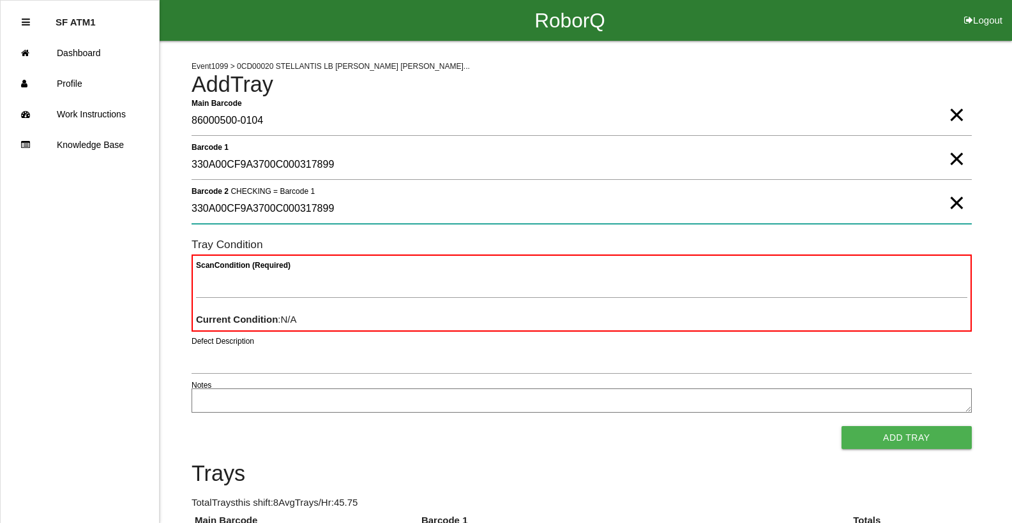
type 2 "330A00CF9A3700C000317899"
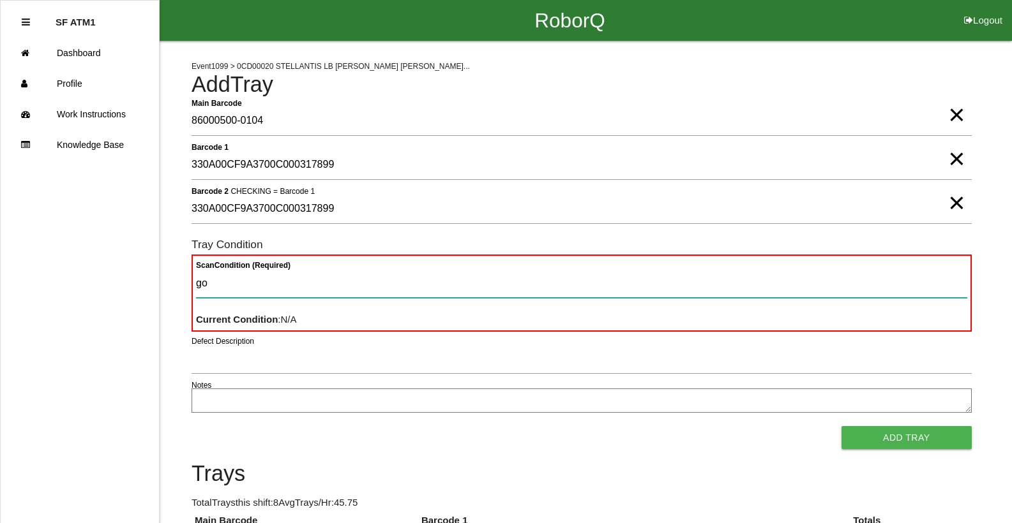
type Condition "goo"
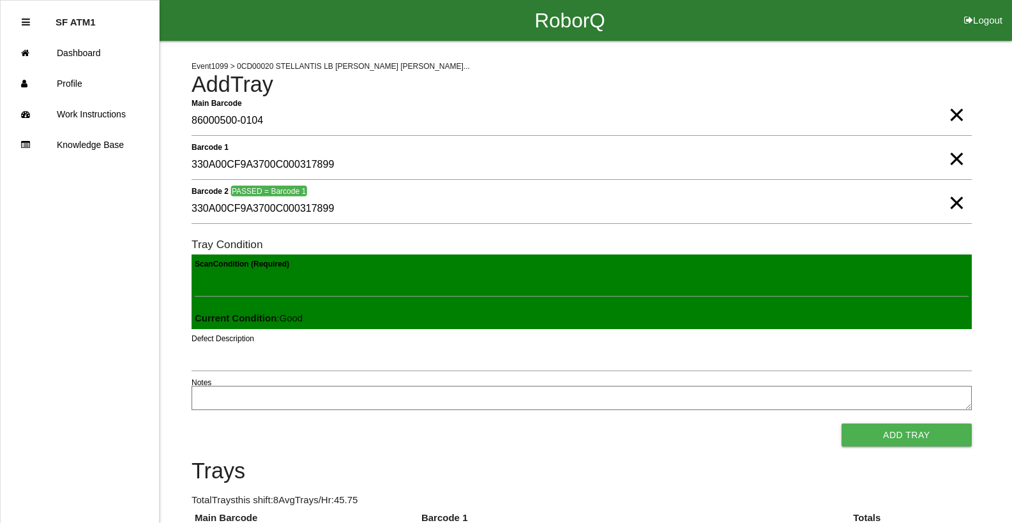
click at [841, 424] on button "Add Tray" at bounding box center [906, 435] width 130 height 23
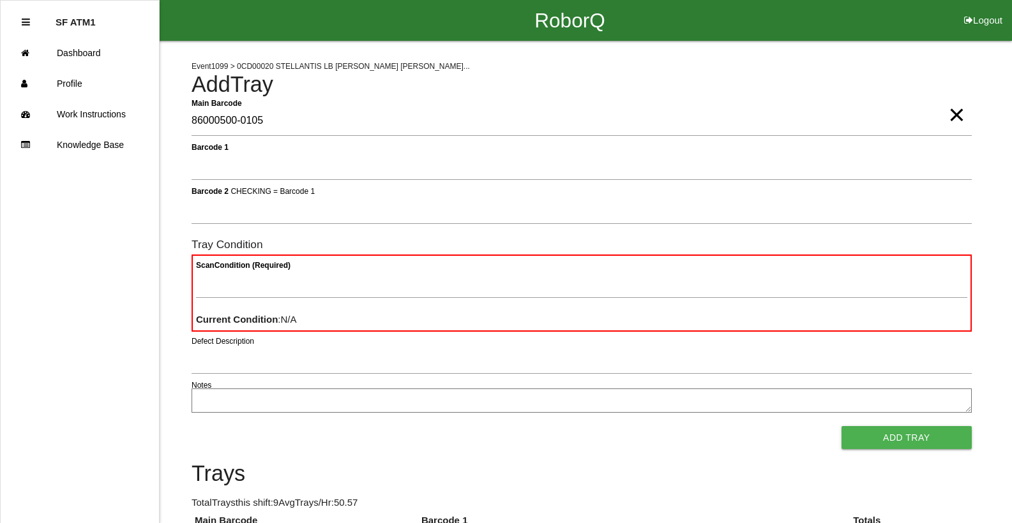
type Barcode "86000500-0105"
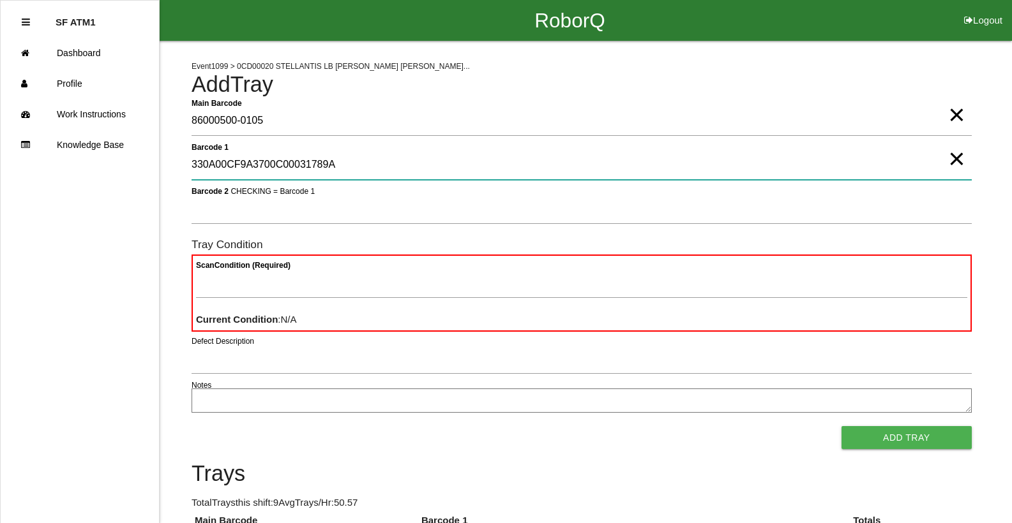
type 1 "330A00CF9A3700C00031789A"
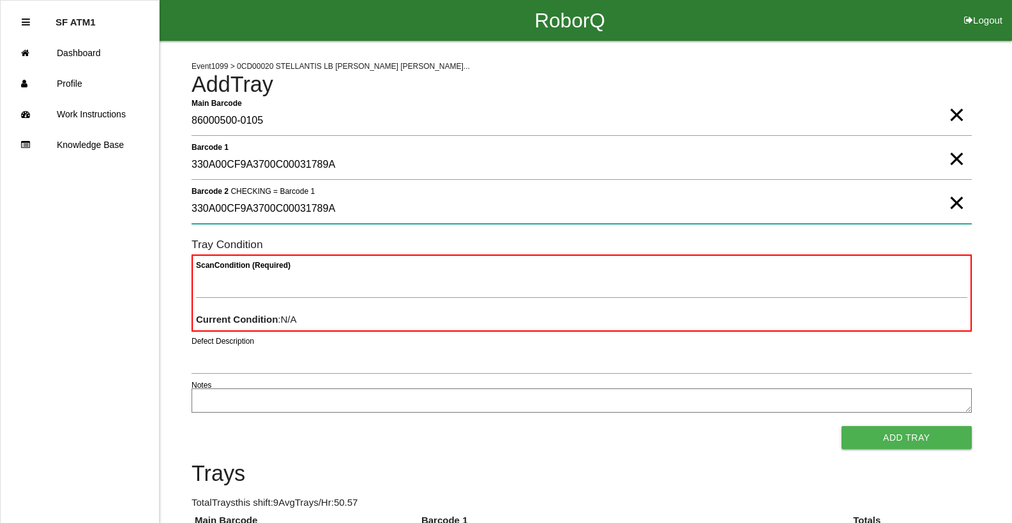
type 2 "330A00CF9A3700C00031789A"
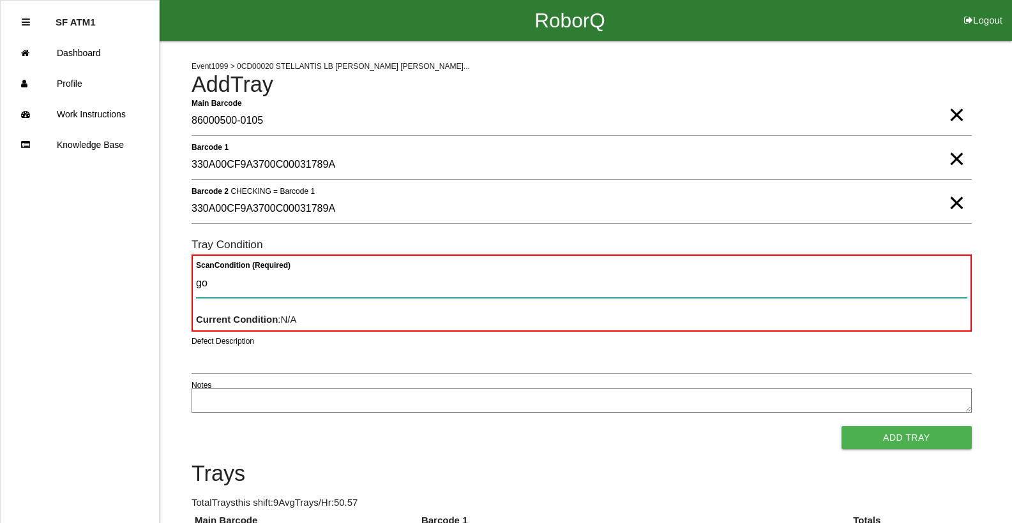
type Condition "goo"
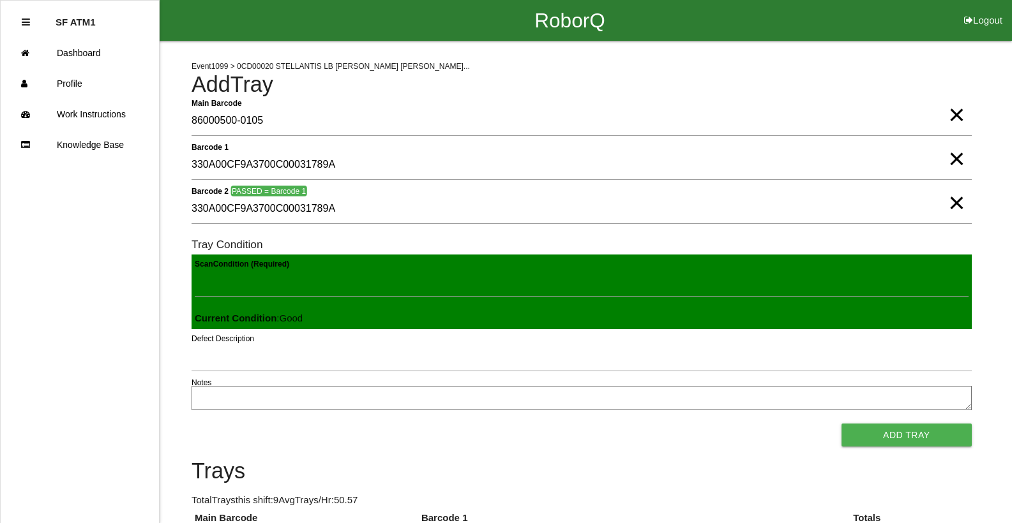
click at [841, 424] on button "Add Tray" at bounding box center [906, 435] width 130 height 23
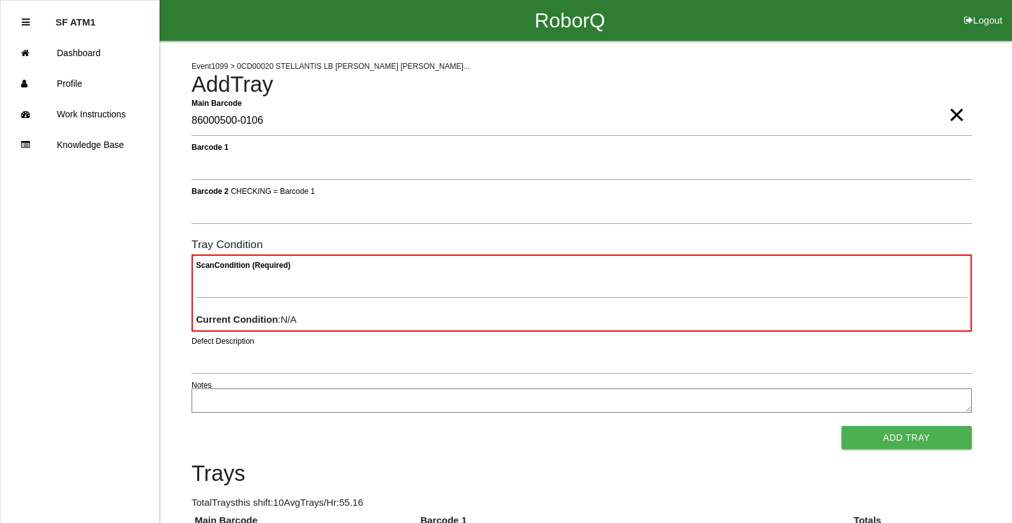
type Barcode "86000500-0106"
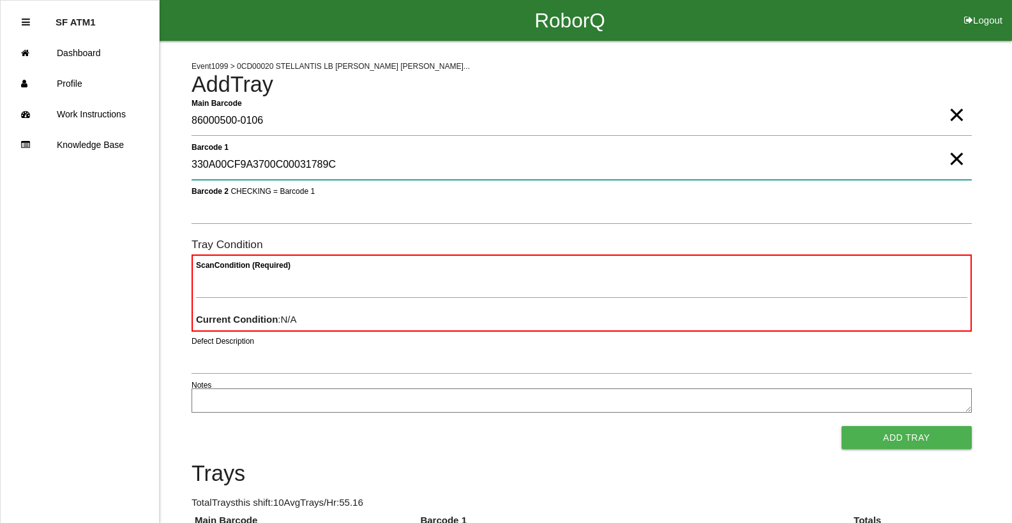
type 1 "330A00CF9A3700C00031789C"
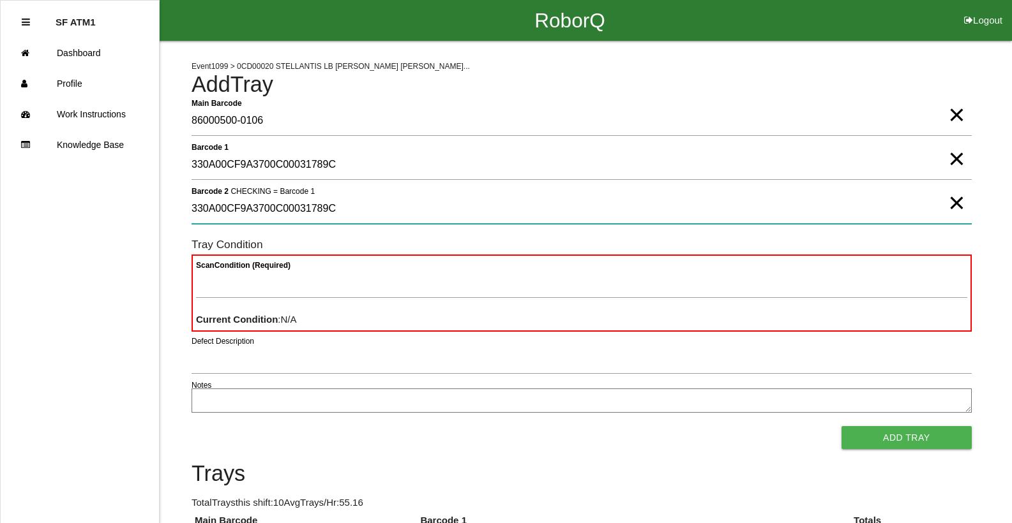
type 2 "330A00CF9A3700C00031789C"
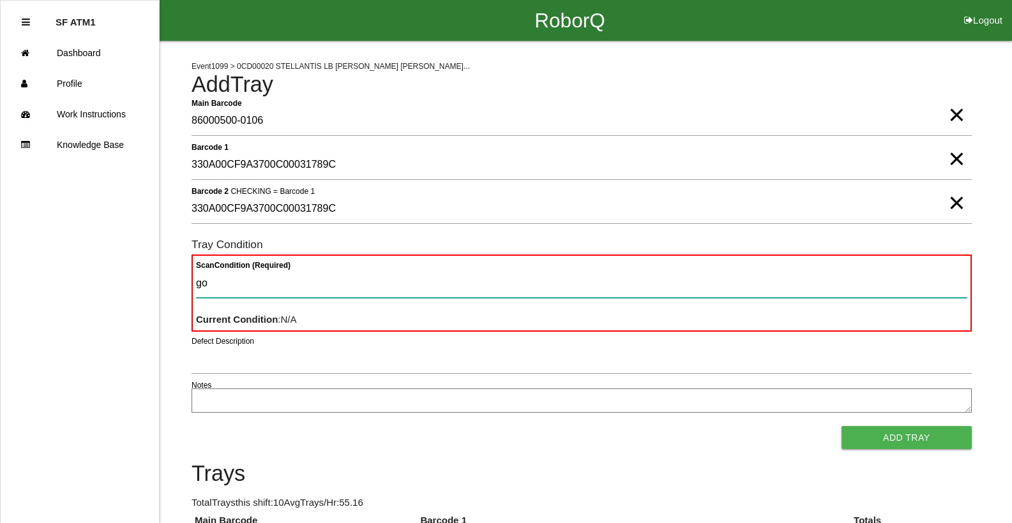
type Condition "goo"
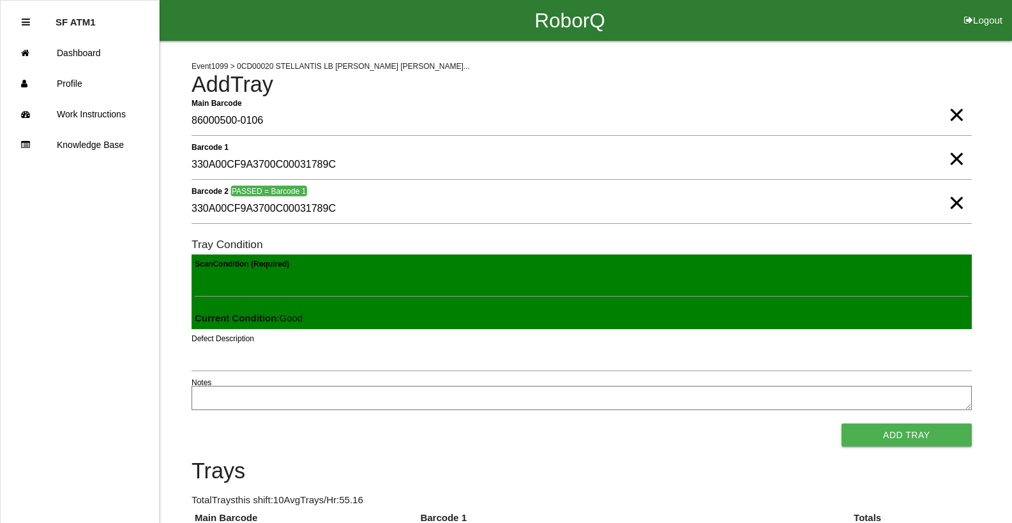
click at [841, 424] on button "Add Tray" at bounding box center [906, 435] width 130 height 23
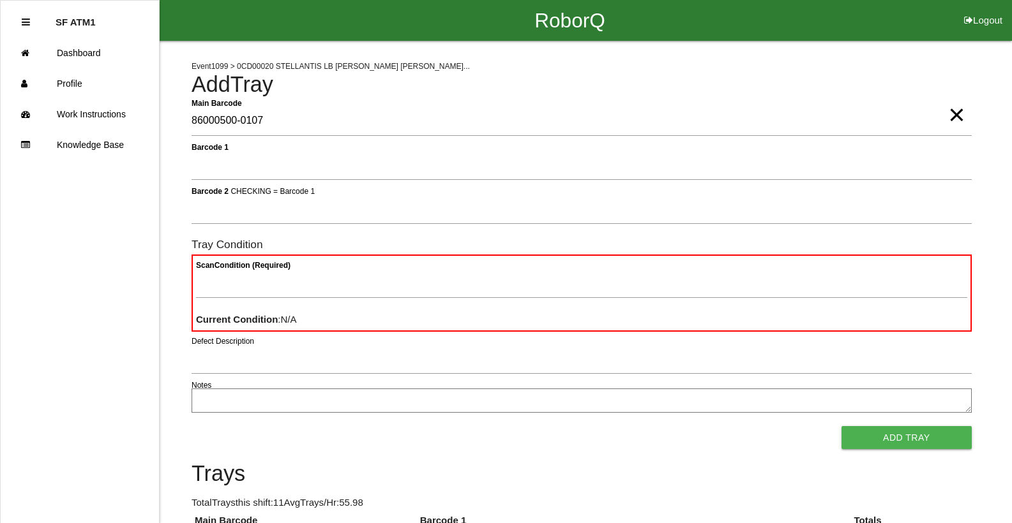
type Barcode "86000500-0107"
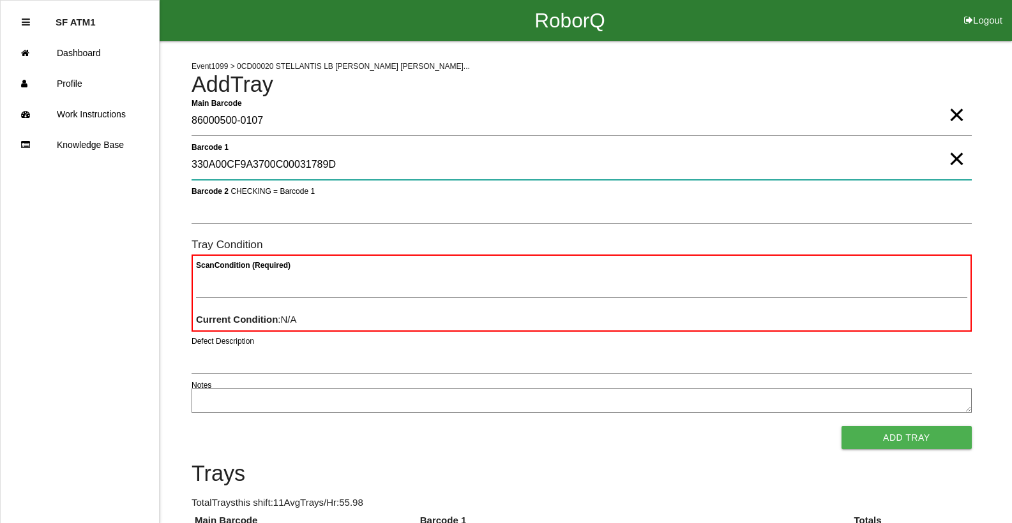
type 1 "330A00CF9A3700C00031789D"
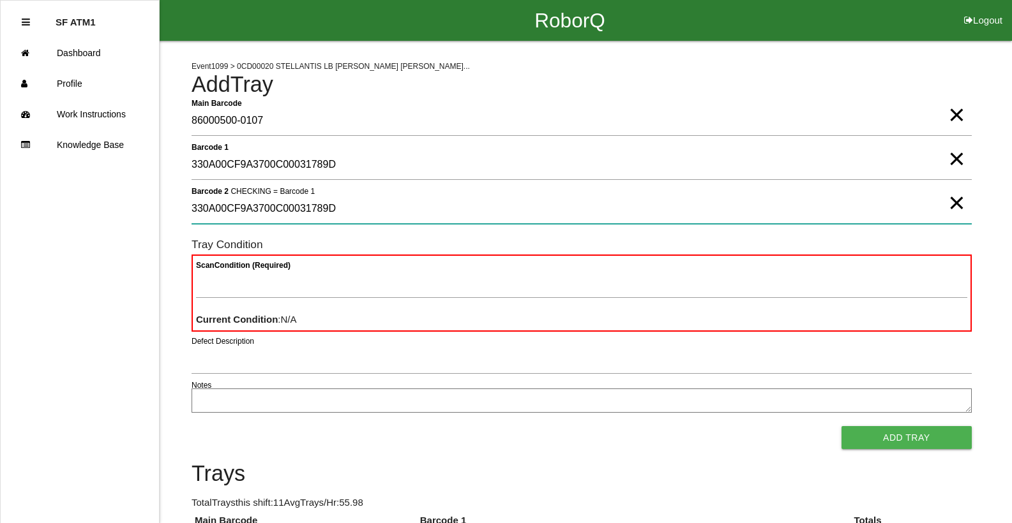
type 2 "330A00CF9A3700C00031789D"
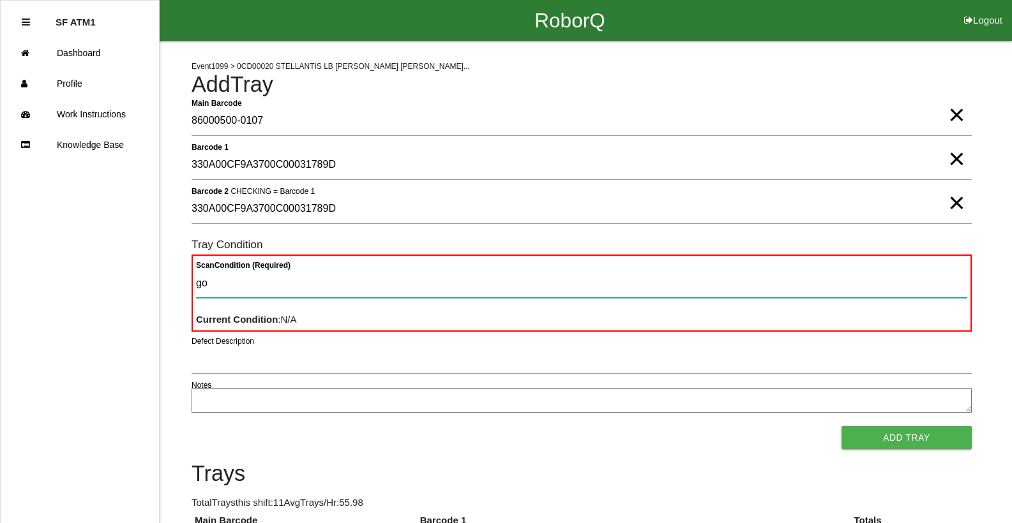
type Condition "goo"
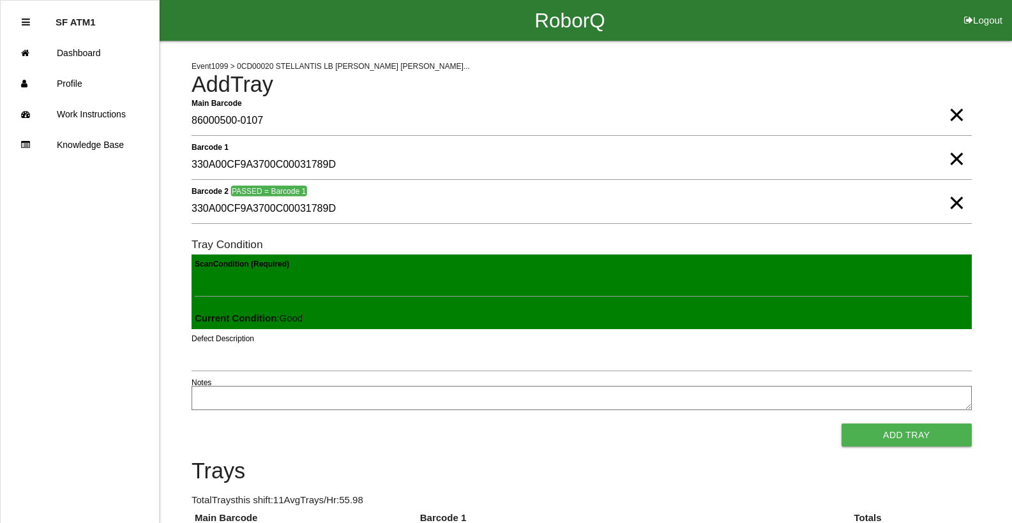
click at [841, 424] on button "Add Tray" at bounding box center [906, 435] width 130 height 23
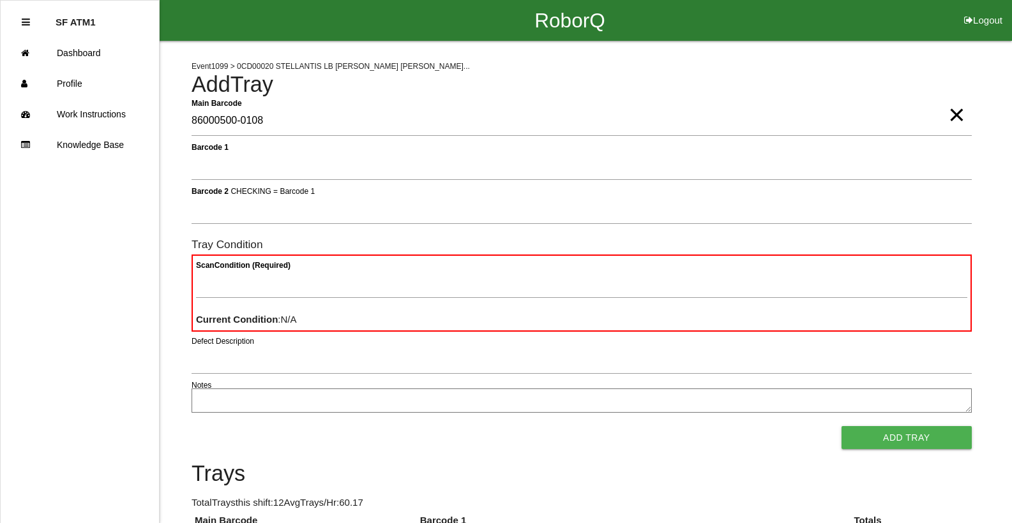
type Barcode "86000500-0108"
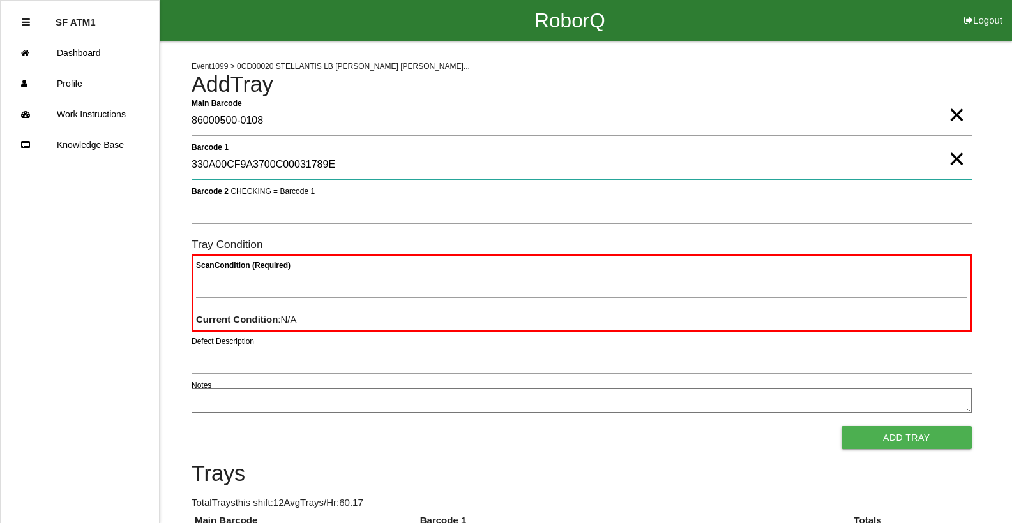
type 1 "330A00CF9A3700C00031789E"
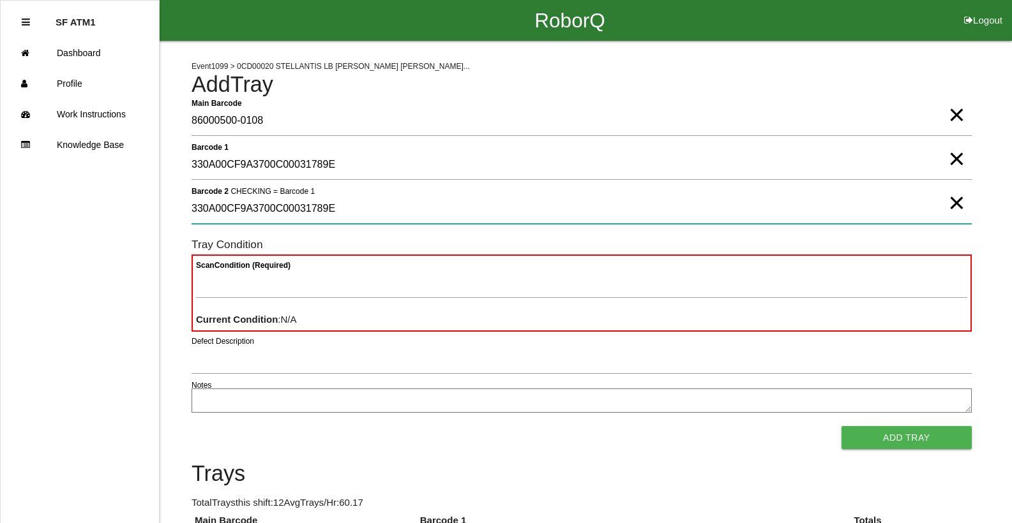
type 2 "330A00CF9A3700C00031789E"
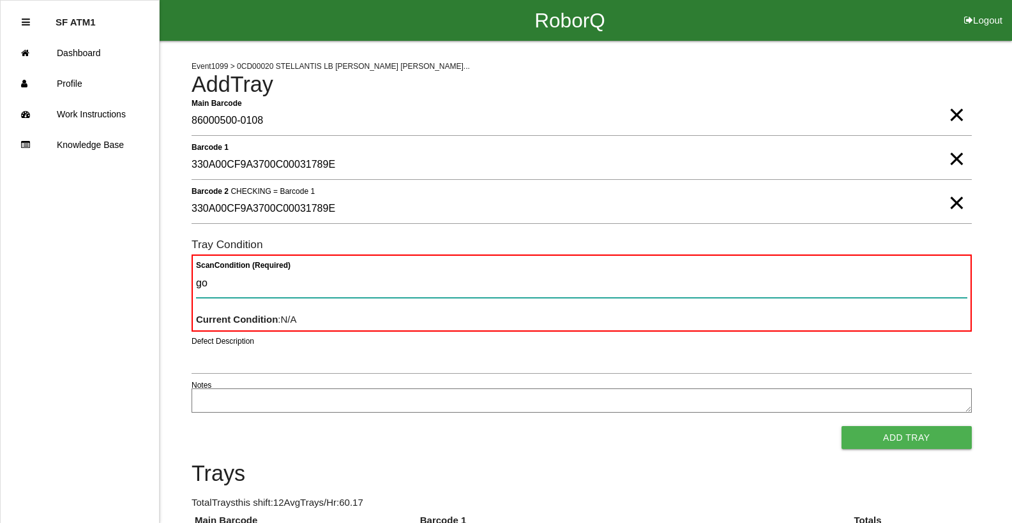
type Condition "goo"
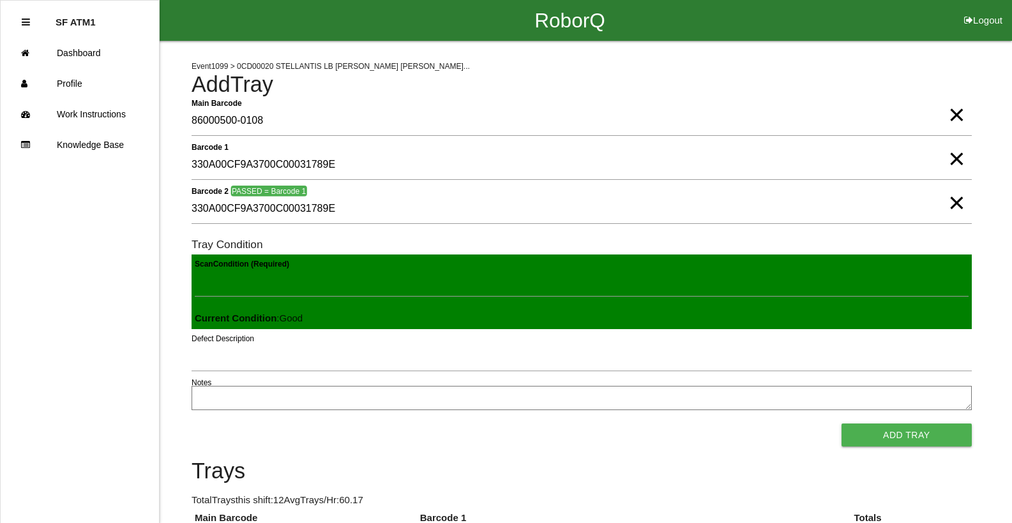
click at [841, 424] on button "Add Tray" at bounding box center [906, 435] width 130 height 23
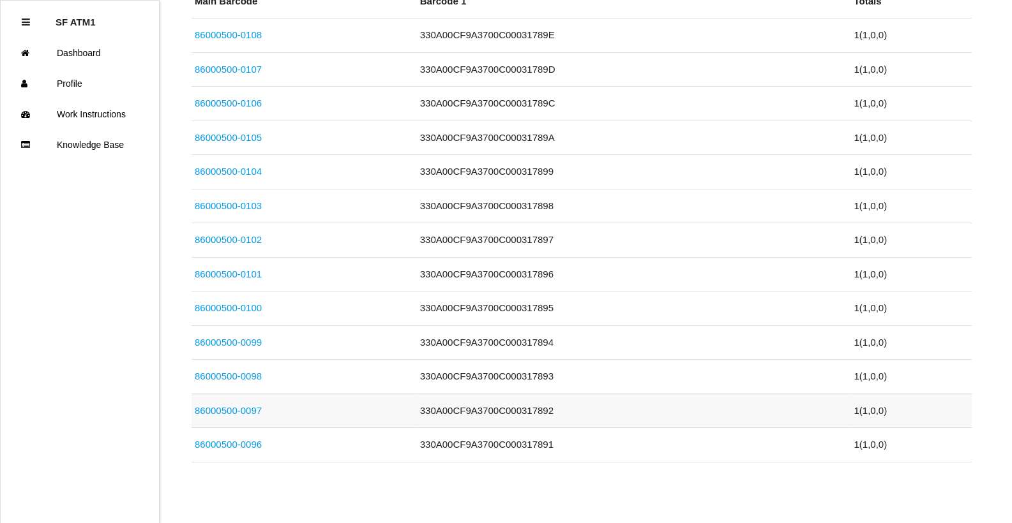
scroll to position [523, 0]
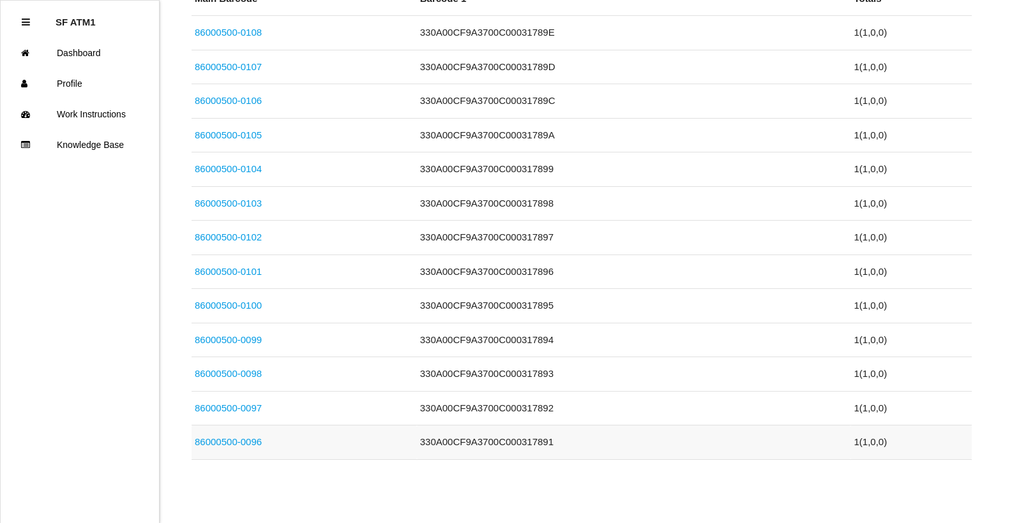
click at [243, 440] on link "86000500-0096" at bounding box center [228, 442] width 67 height 11
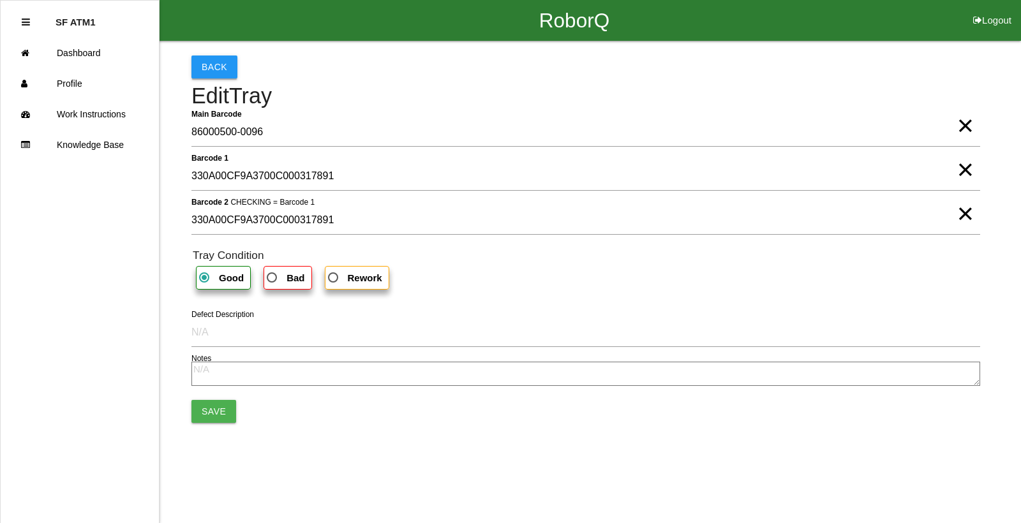
click at [214, 73] on button "Back" at bounding box center [214, 67] width 46 height 23
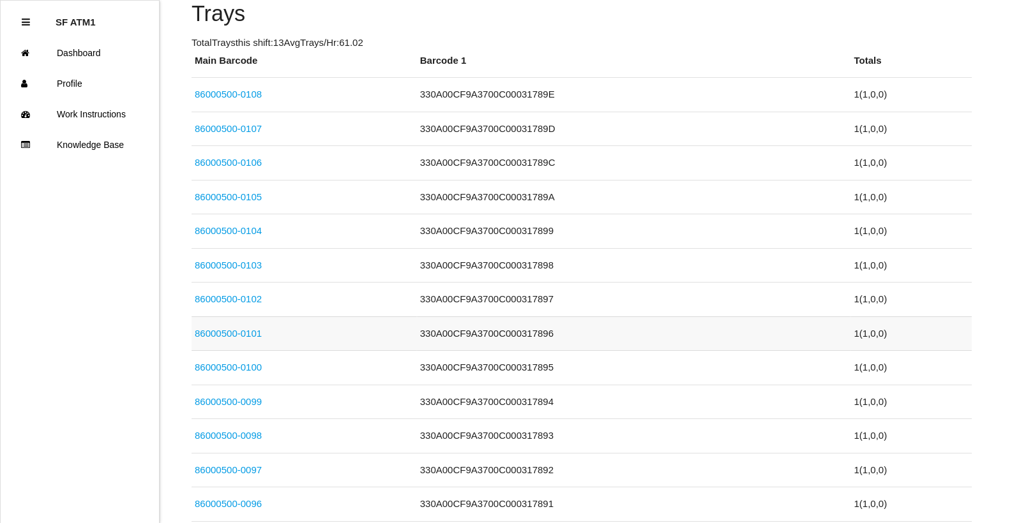
scroll to position [523, 0]
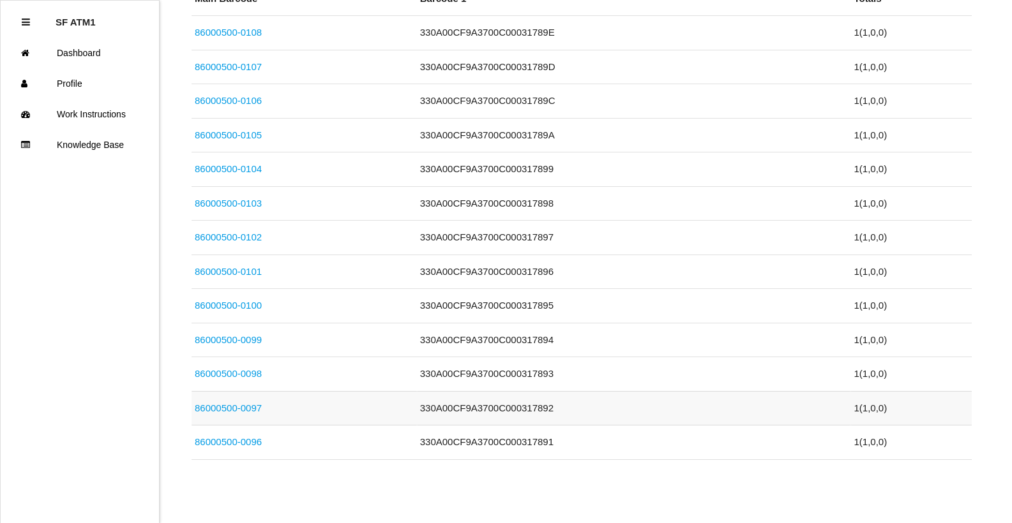
click at [256, 410] on link "86000500-0097" at bounding box center [228, 408] width 67 height 11
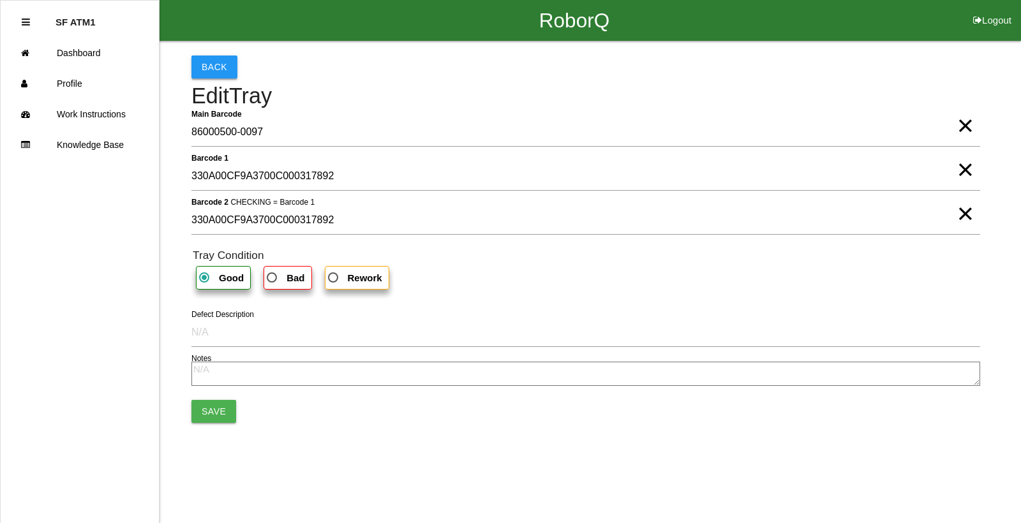
click at [208, 66] on button "Back" at bounding box center [214, 67] width 46 height 23
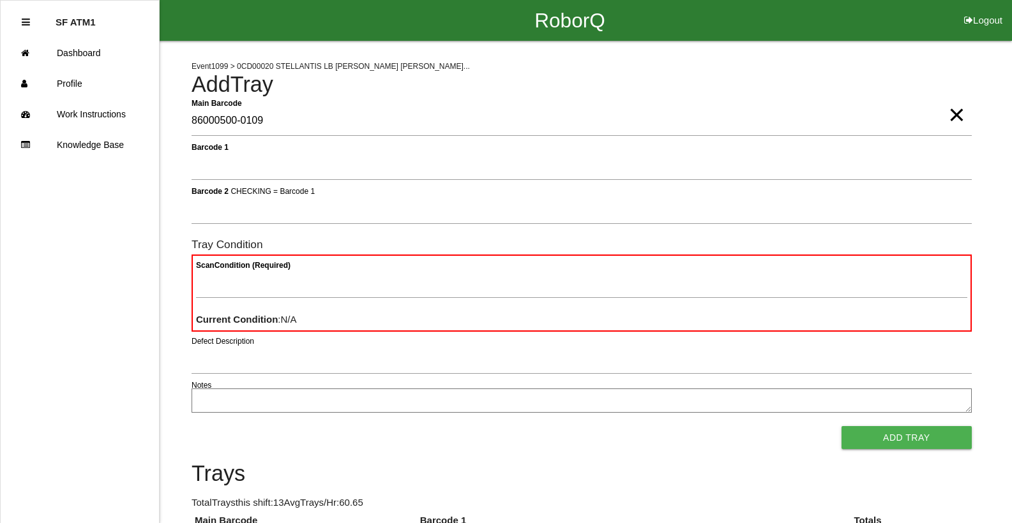
type Barcode "86000500-0109"
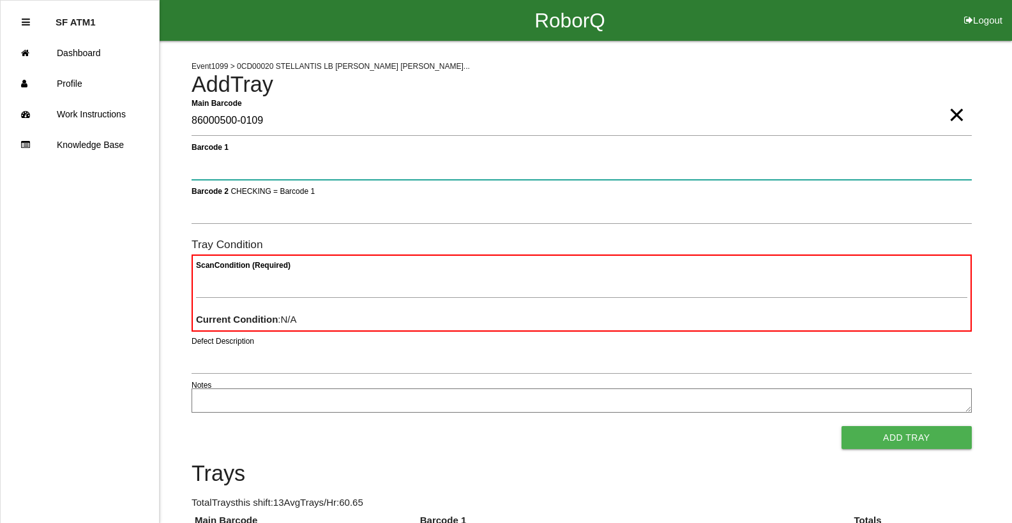
click at [841, 426] on button "Add Tray" at bounding box center [906, 437] width 130 height 23
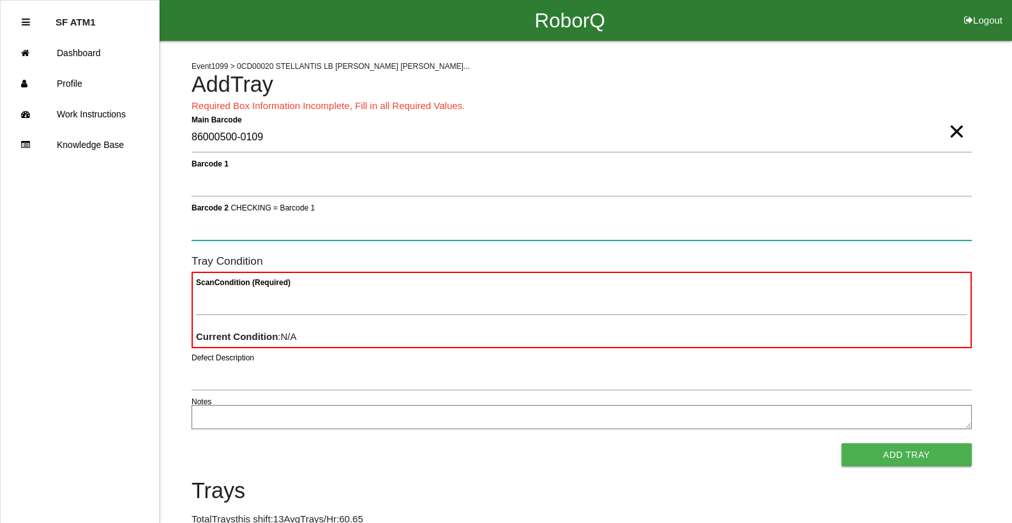
click at [841, 444] on button "Add Tray" at bounding box center [906, 455] width 130 height 23
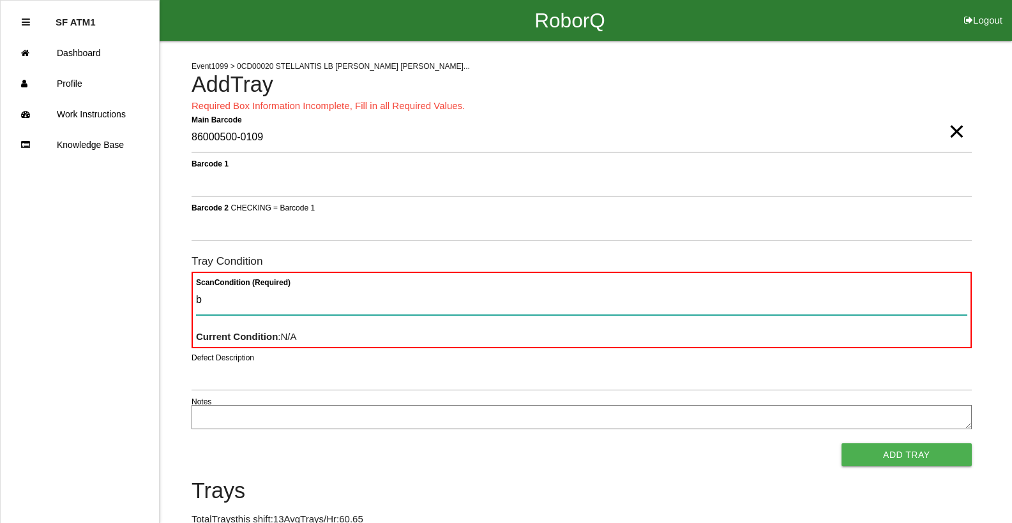
type Condition "ba"
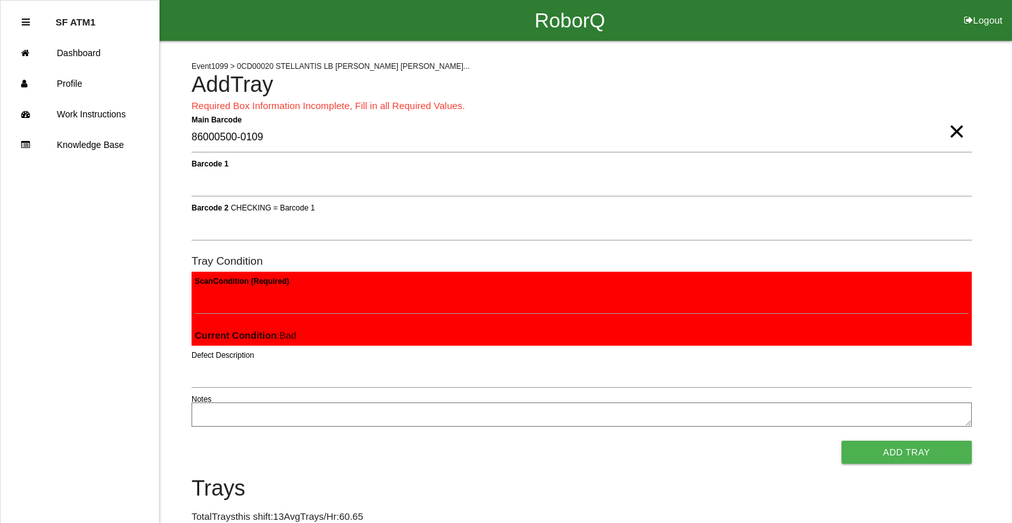
click at [841, 441] on button "Add Tray" at bounding box center [906, 452] width 130 height 23
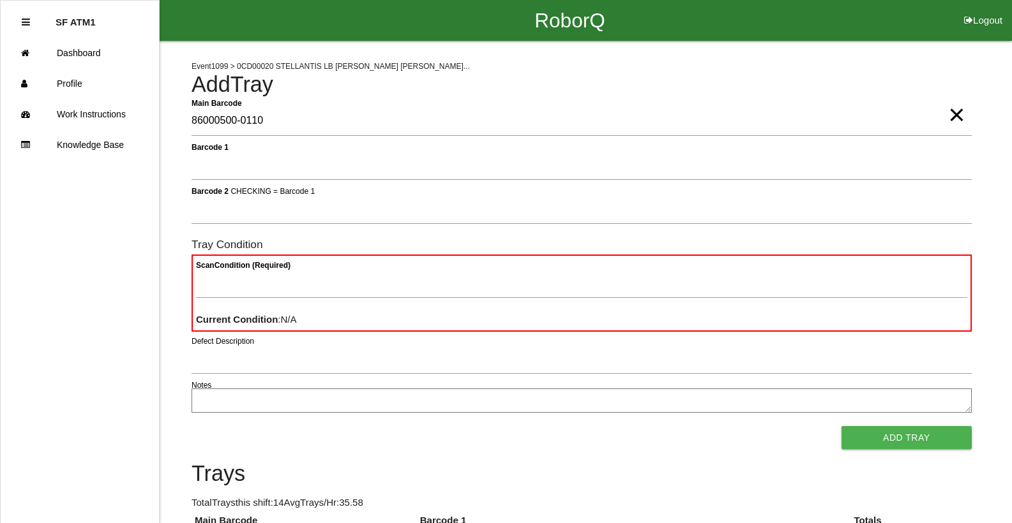
type Barcode "86000500-0110"
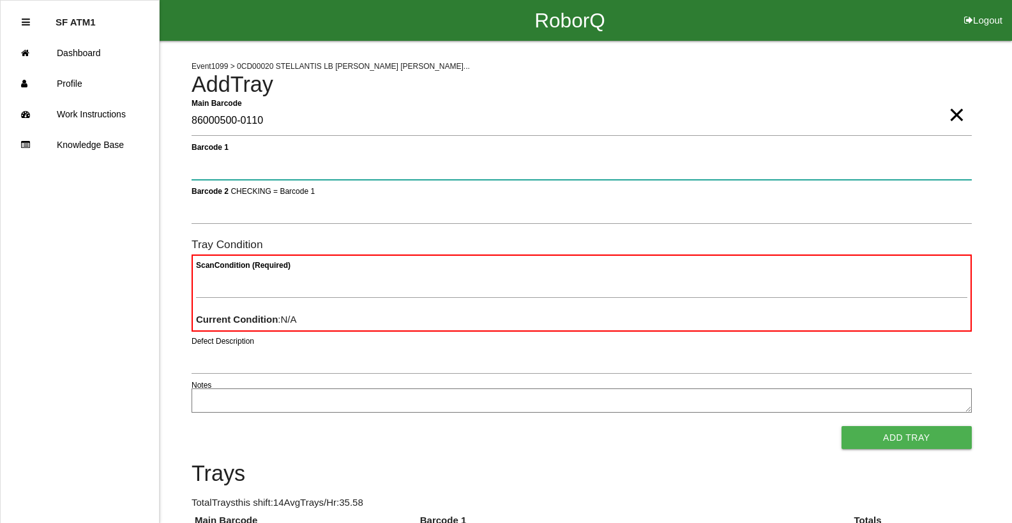
click at [841, 426] on button "Add Tray" at bounding box center [906, 437] width 130 height 23
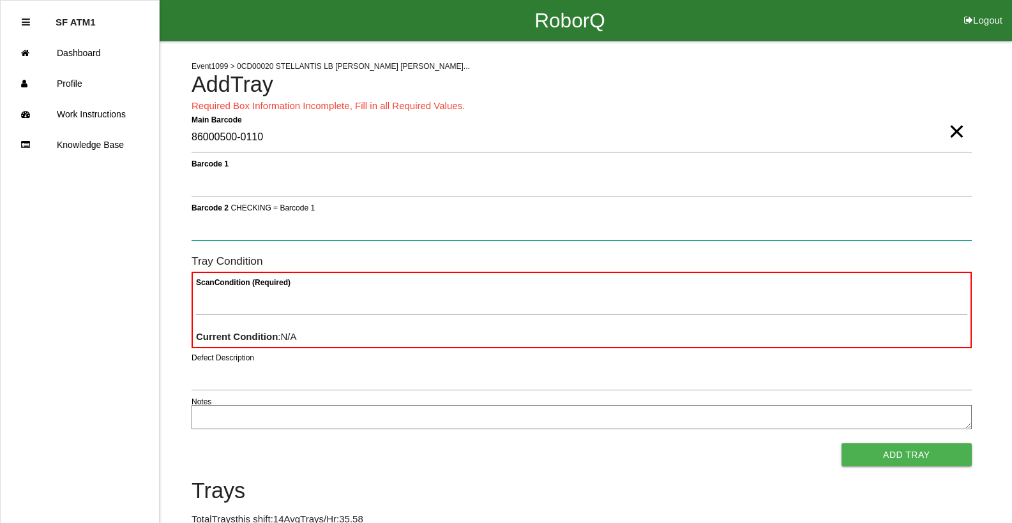
click at [841, 444] on button "Add Tray" at bounding box center [906, 455] width 130 height 23
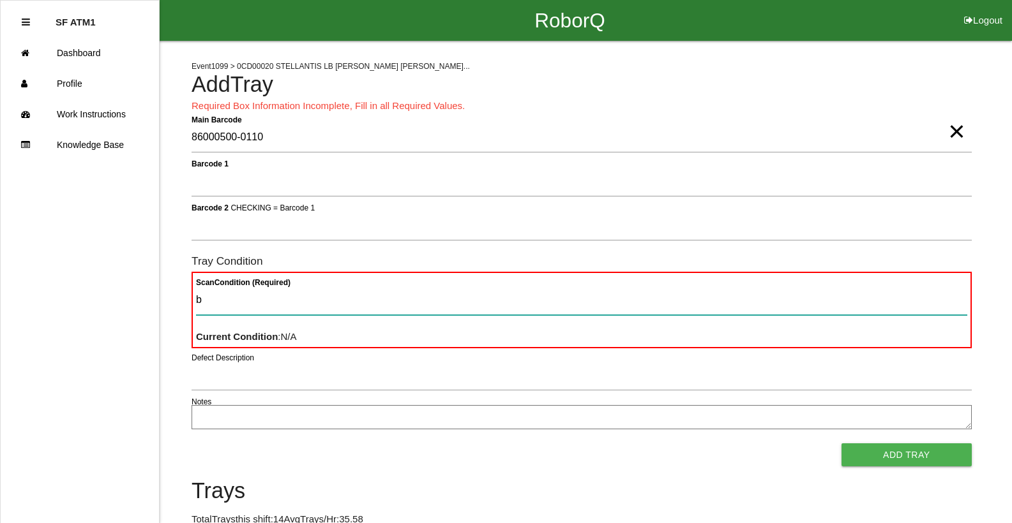
type Condition "ba"
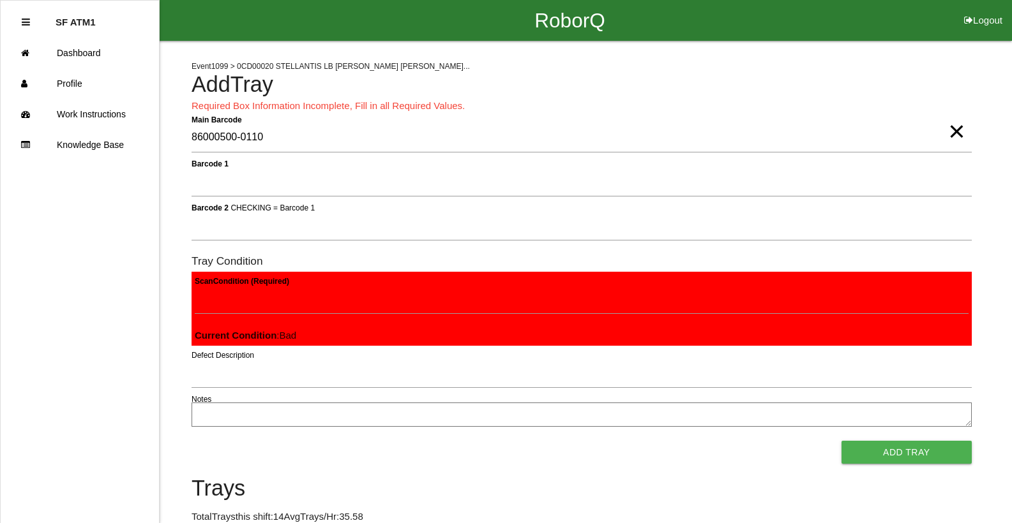
click at [841, 441] on button "Add Tray" at bounding box center [906, 452] width 130 height 23
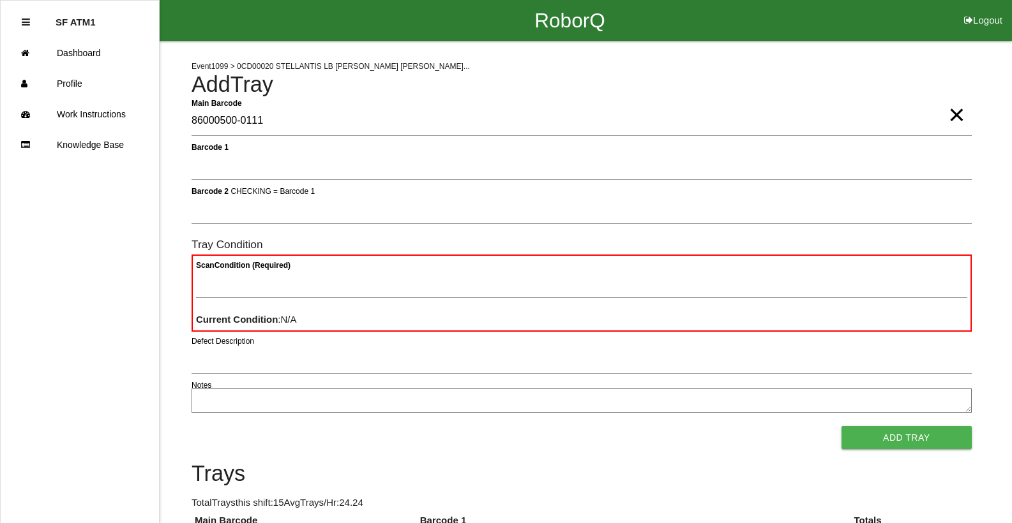
type Barcode "86000500-0111"
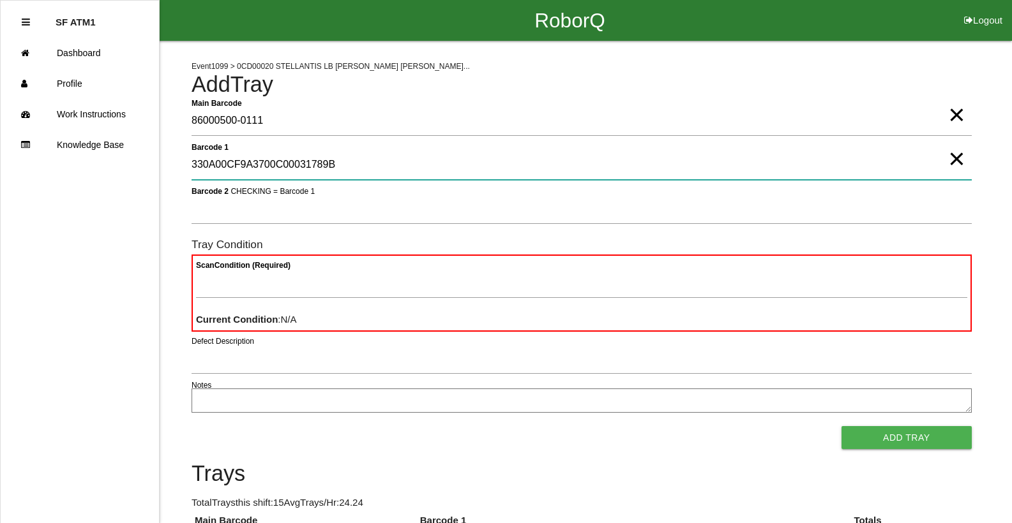
type 1 "330A00CF9A3700C00031789B"
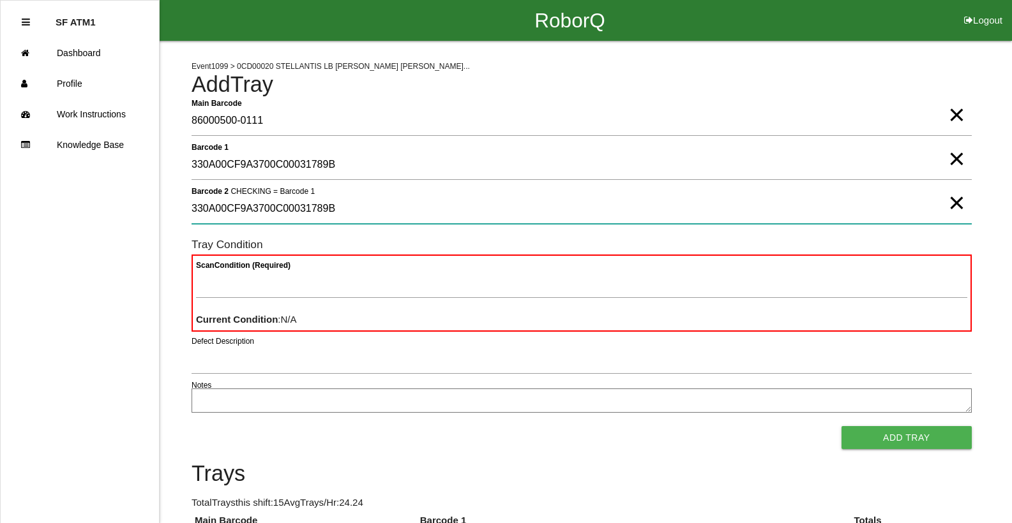
type 2 "330A00CF9A3700C00031789B"
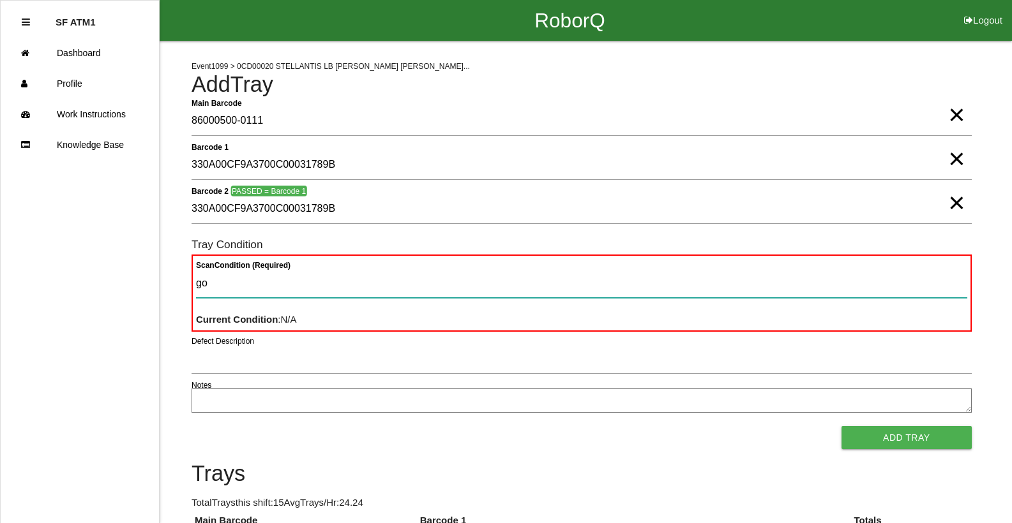
type Condition "goo"
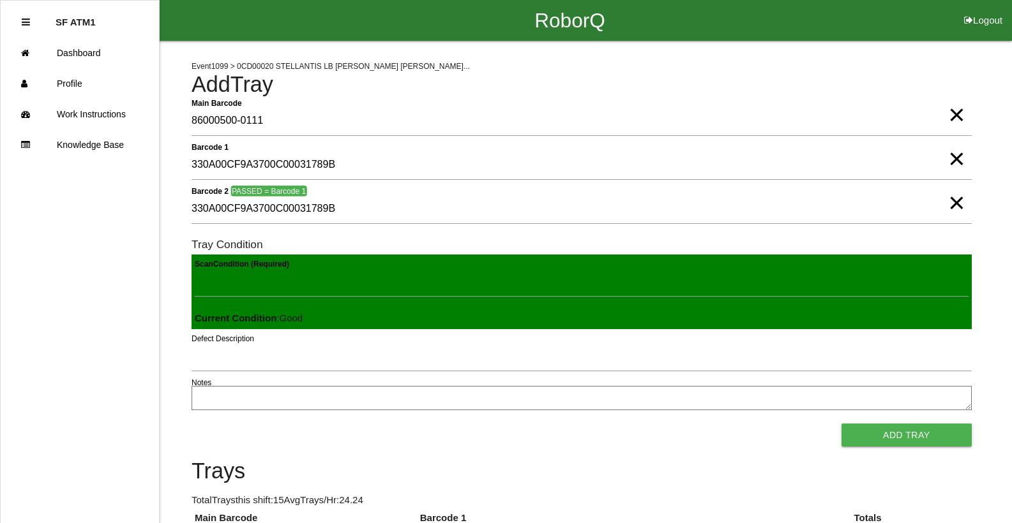
click at [841, 424] on button "Add Tray" at bounding box center [906, 435] width 130 height 23
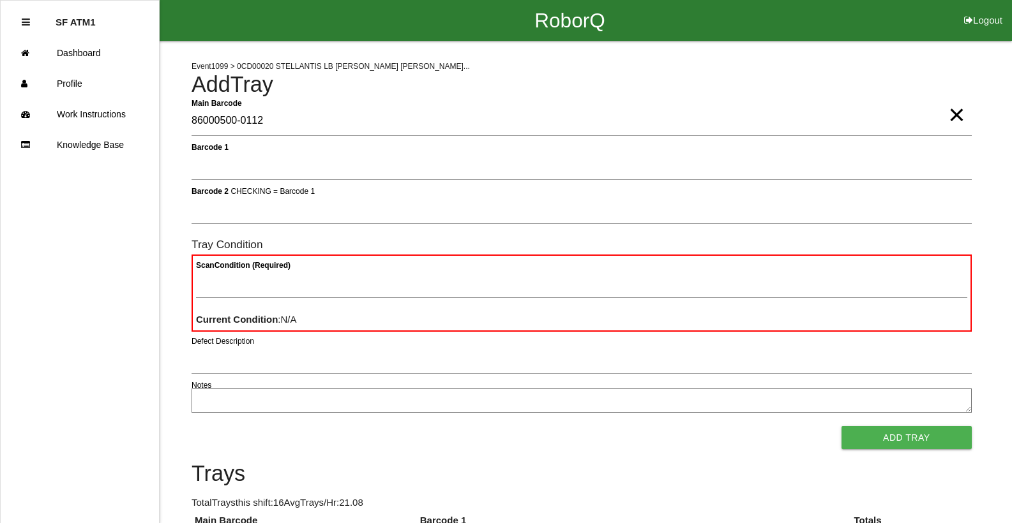
type Barcode "86000500-0112"
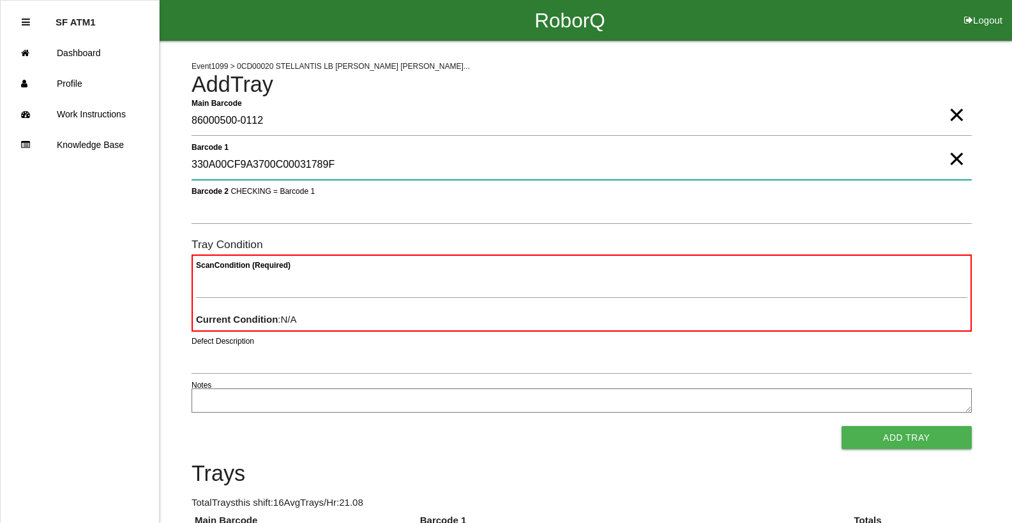
type 1 "330A00CF9A3700C00031789F"
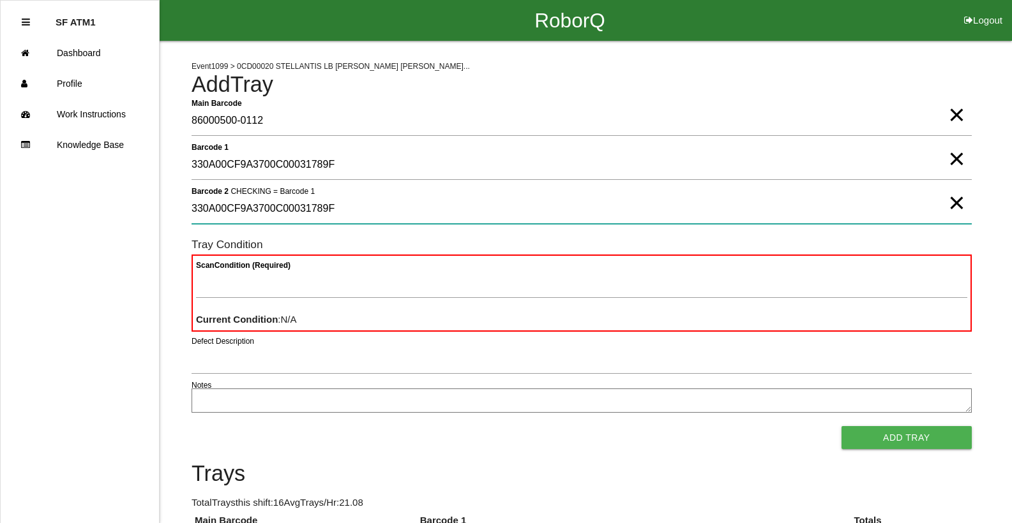
type 2 "330A00CF9A3700C00031789F"
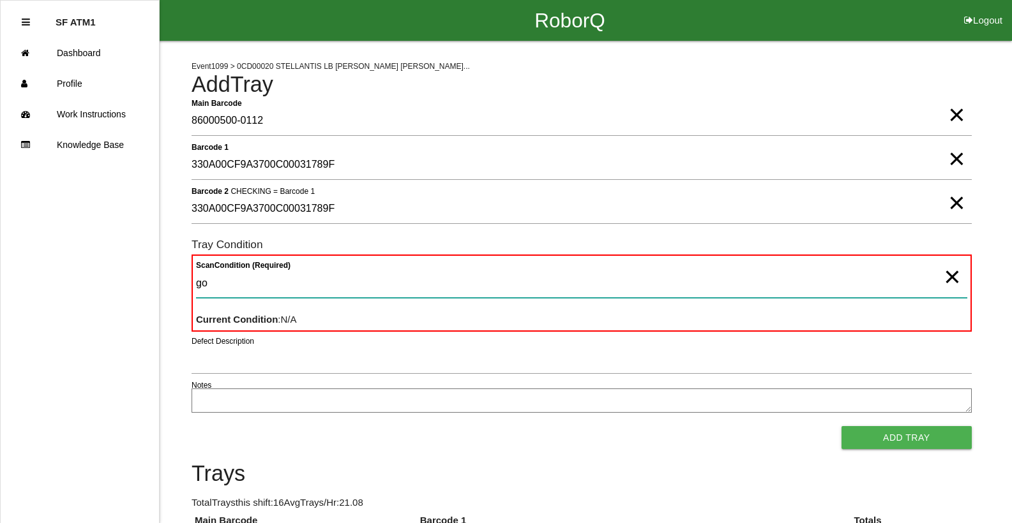
type Condition "goo"
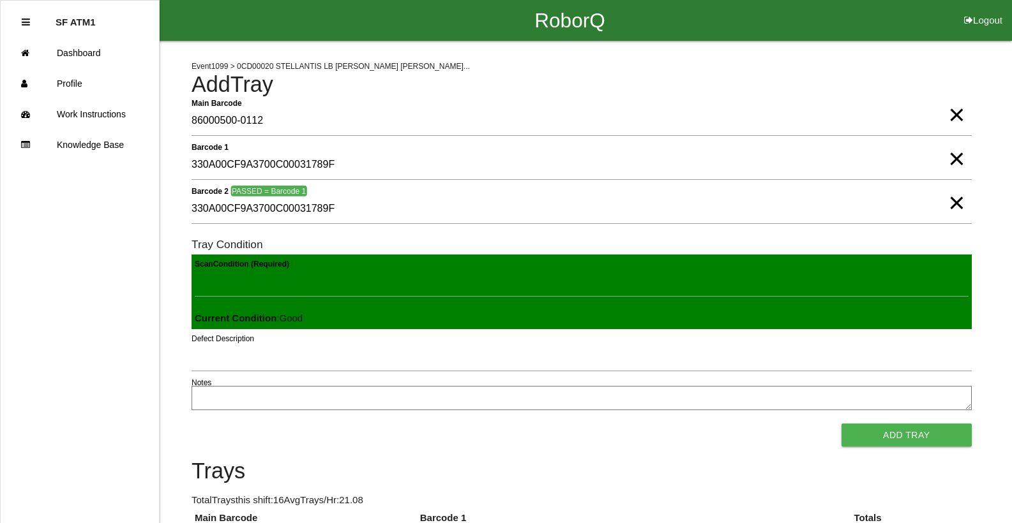
click at [841, 424] on button "Add Tray" at bounding box center [906, 435] width 130 height 23
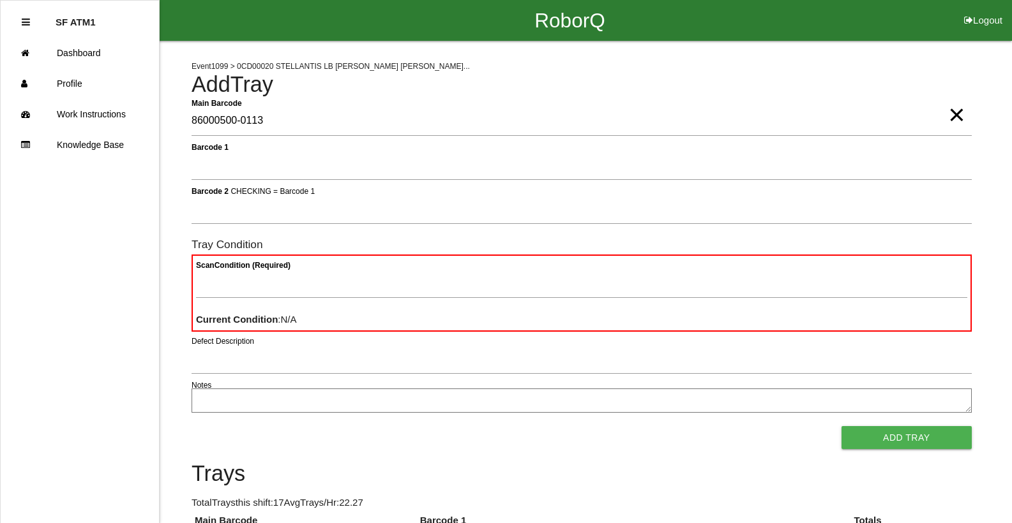
type Barcode "86000500-0113"
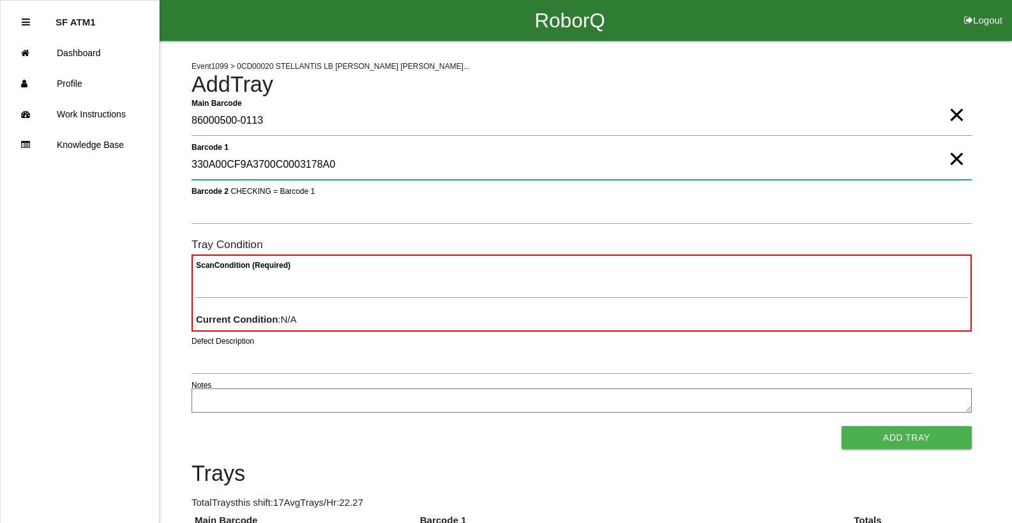
type 1 "330A00CF9A3700C0003178A0"
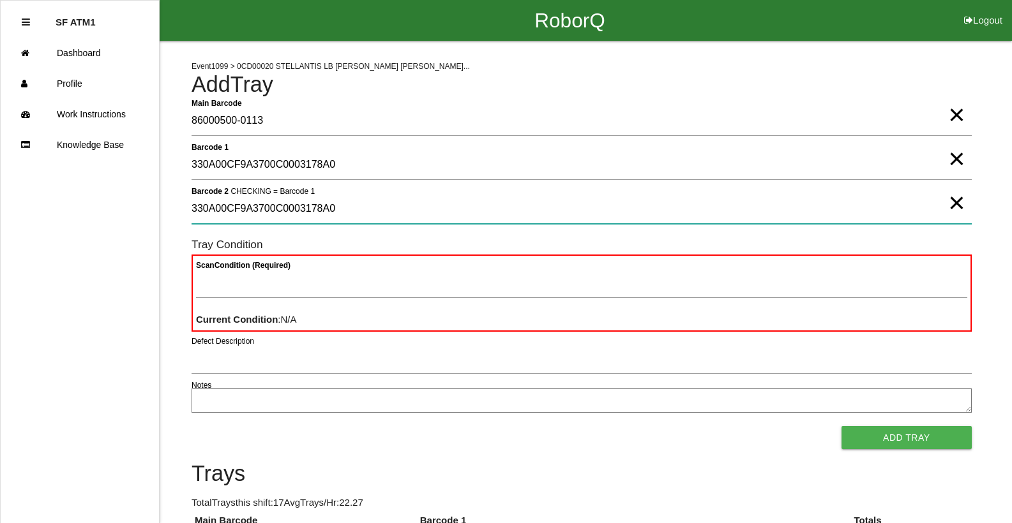
type 2 "330A00CF9A3700C0003178A0"
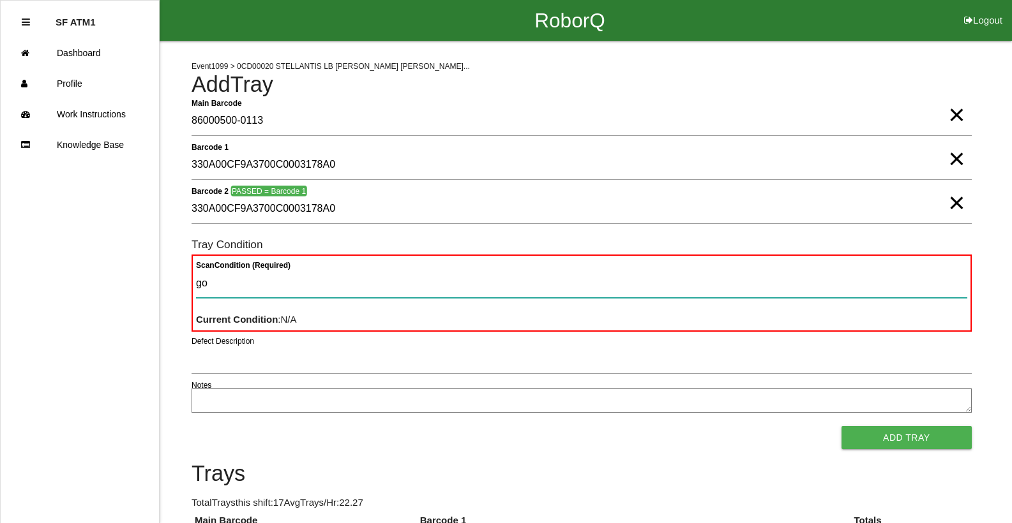
type Condition "goo"
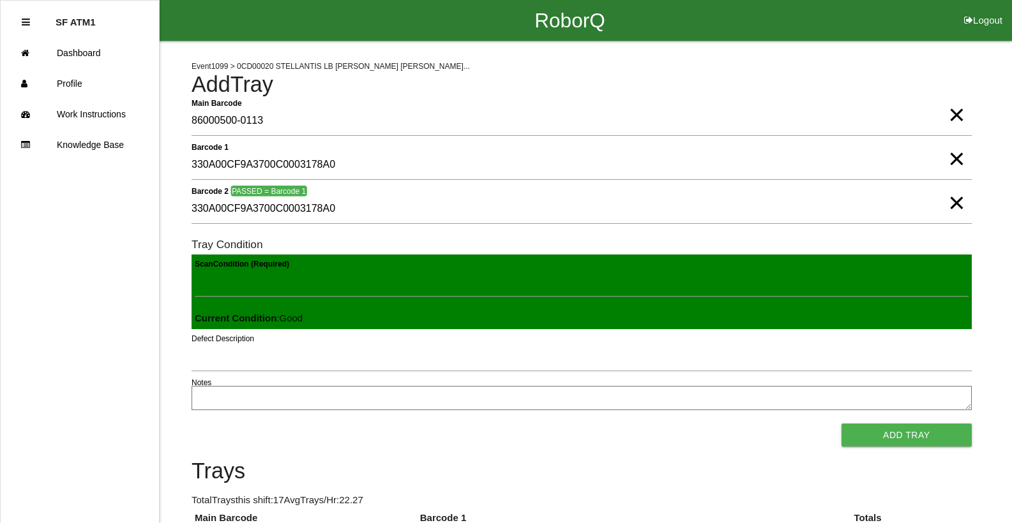
click at [841, 424] on button "Add Tray" at bounding box center [906, 435] width 130 height 23
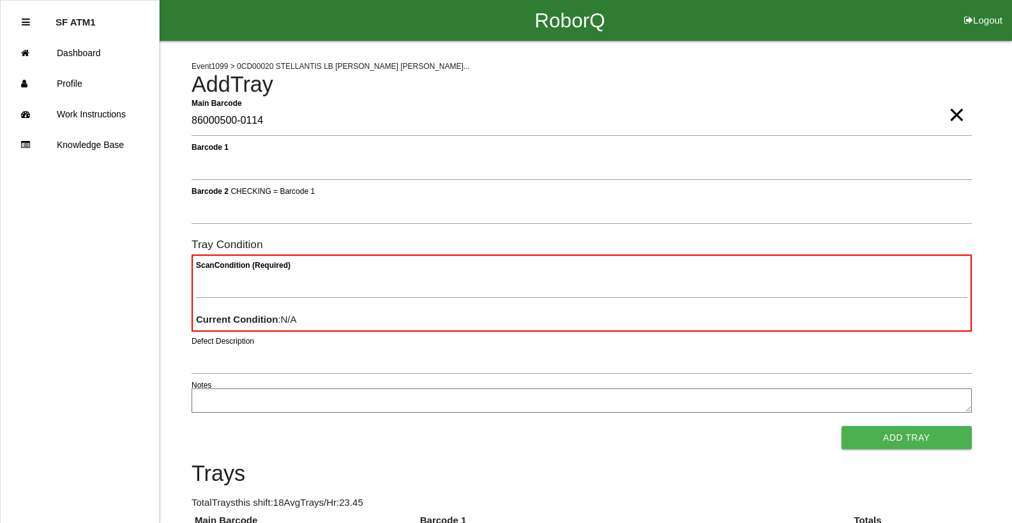
type Barcode "86000500-0114"
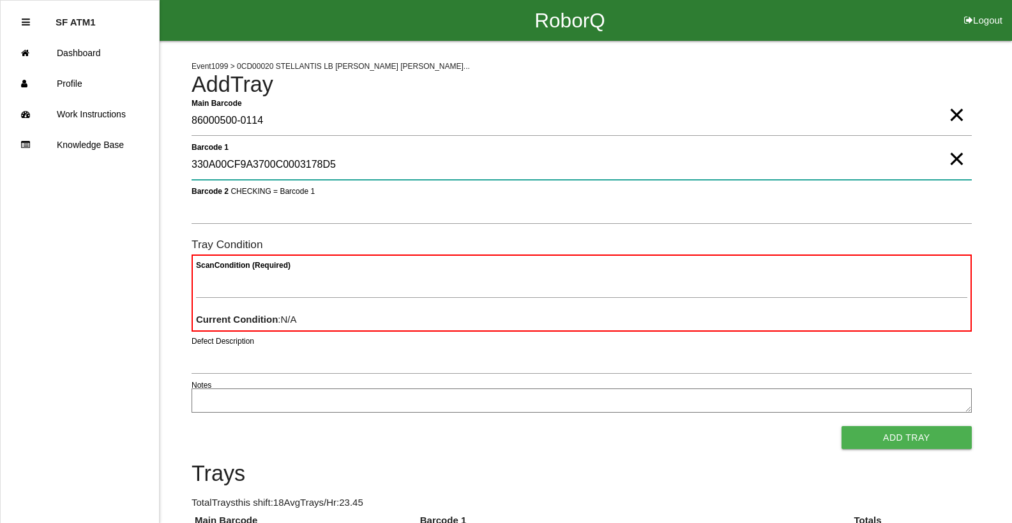
type 1 "330A00CF9A3700C0003178D5"
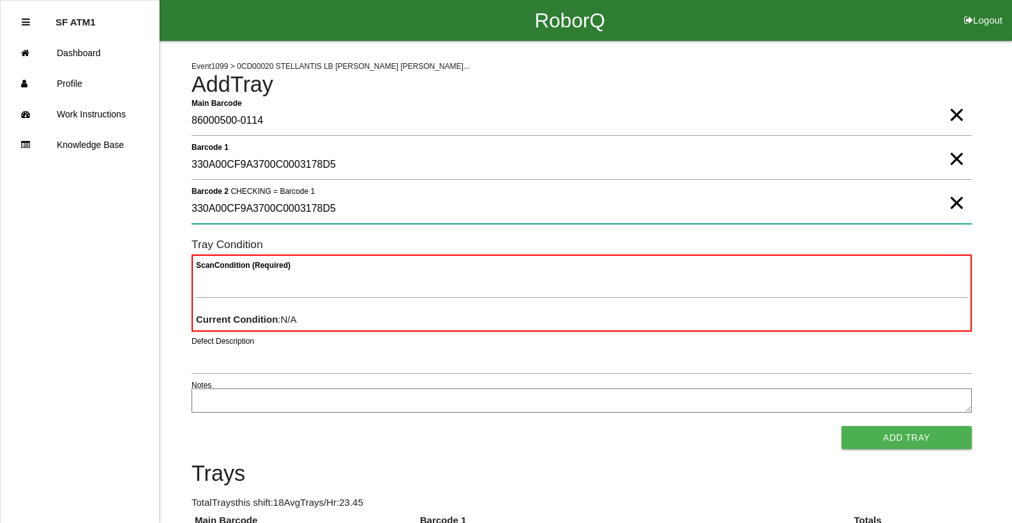
type 2 "330A00CF9A3700C0003178D5"
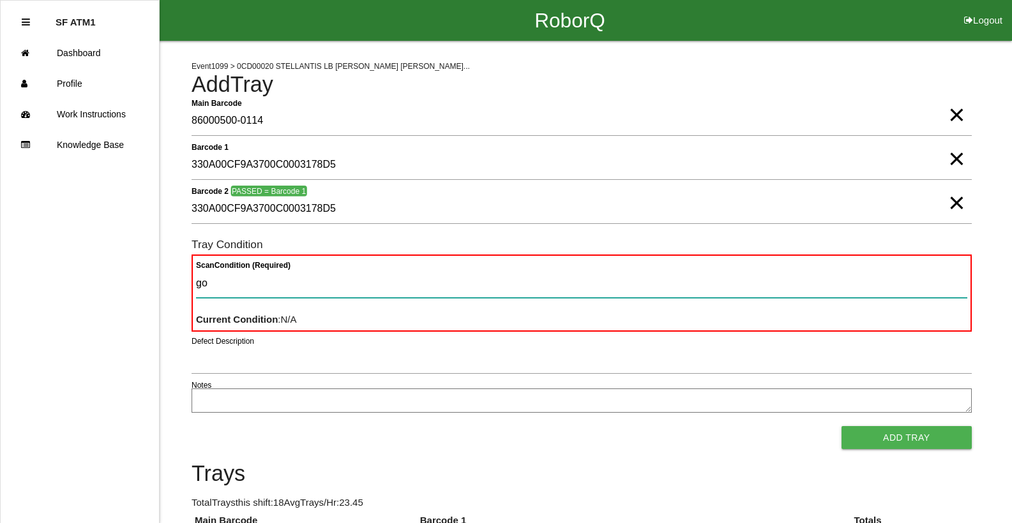
type Condition "goo"
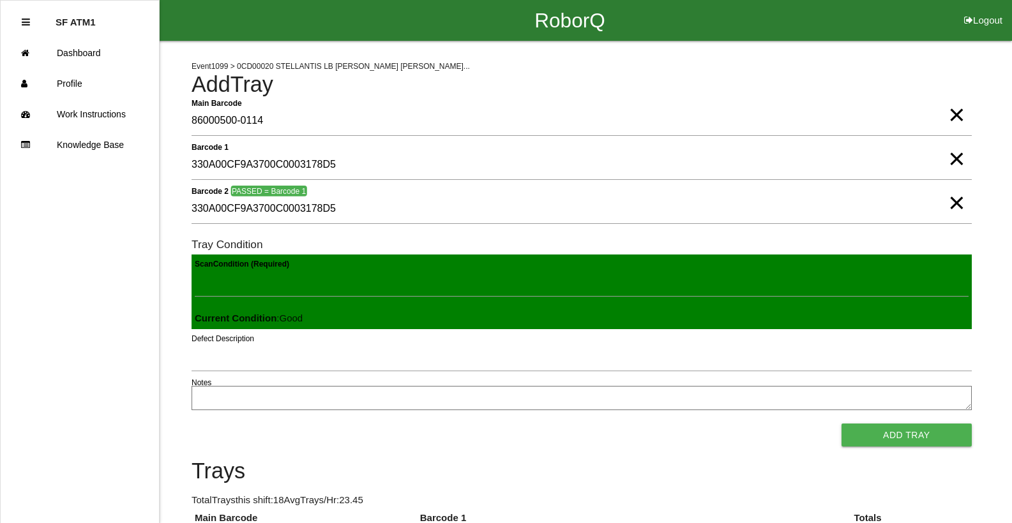
click at [841, 424] on button "Add Tray" at bounding box center [906, 435] width 130 height 23
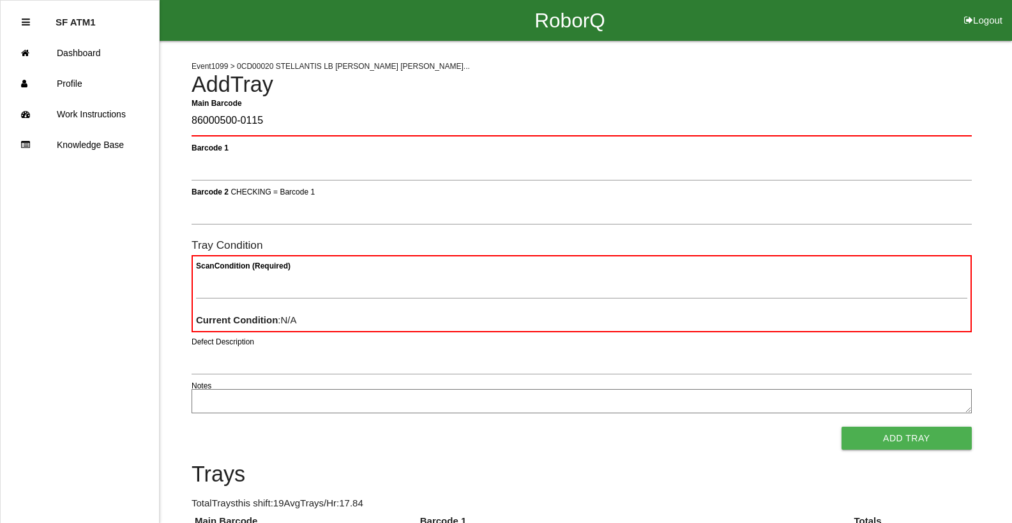
type Barcode "86000500-0115"
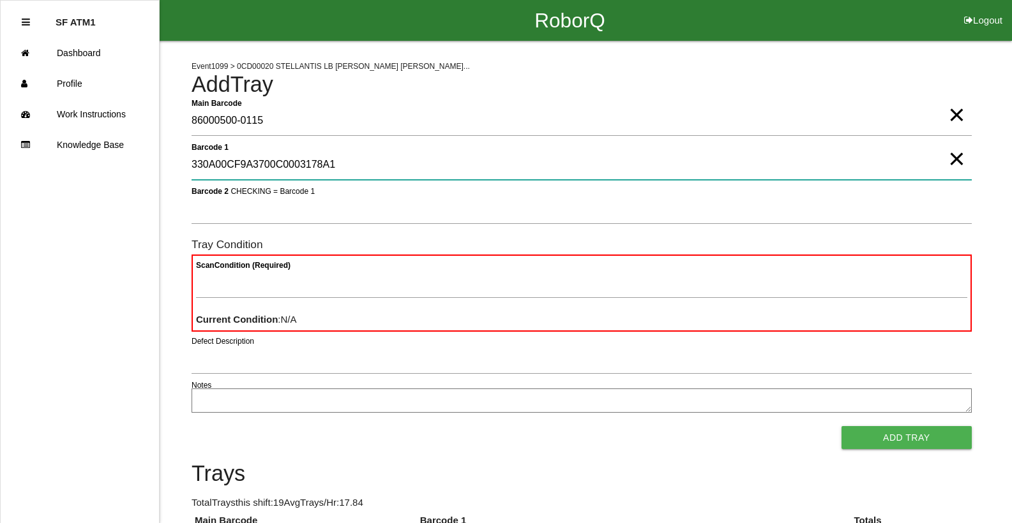
type 1 "330A00CF9A3700C0003178A1"
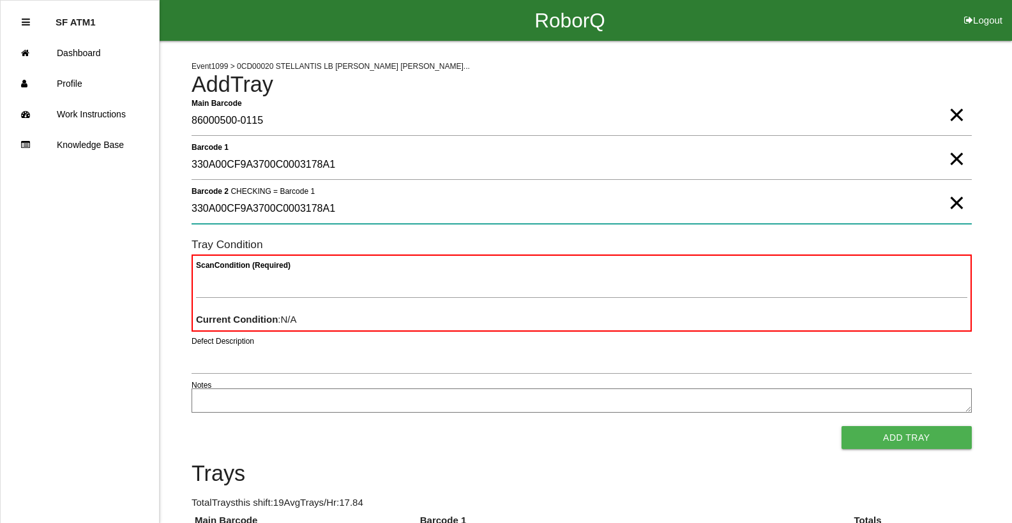
type 2 "330A00CF9A3700C0003178A1"
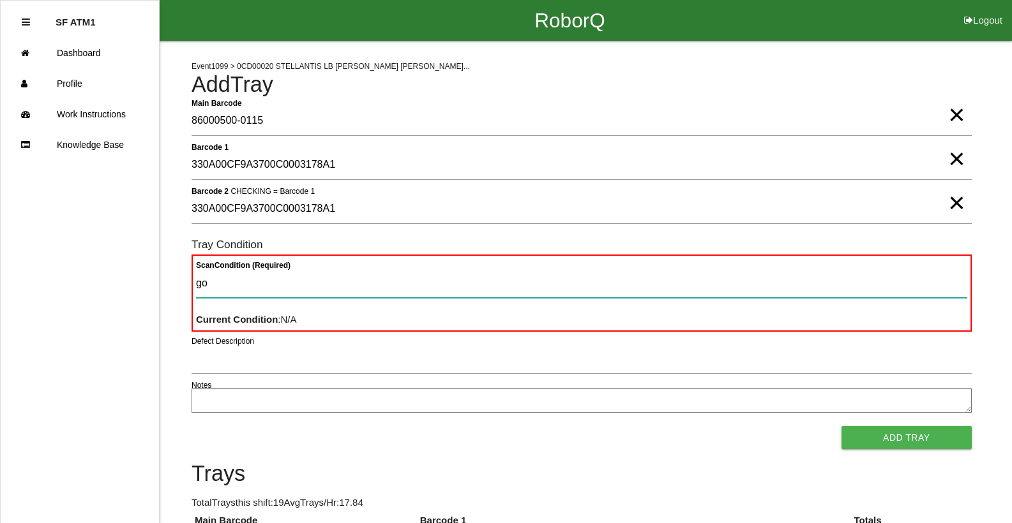
type Condition "goo"
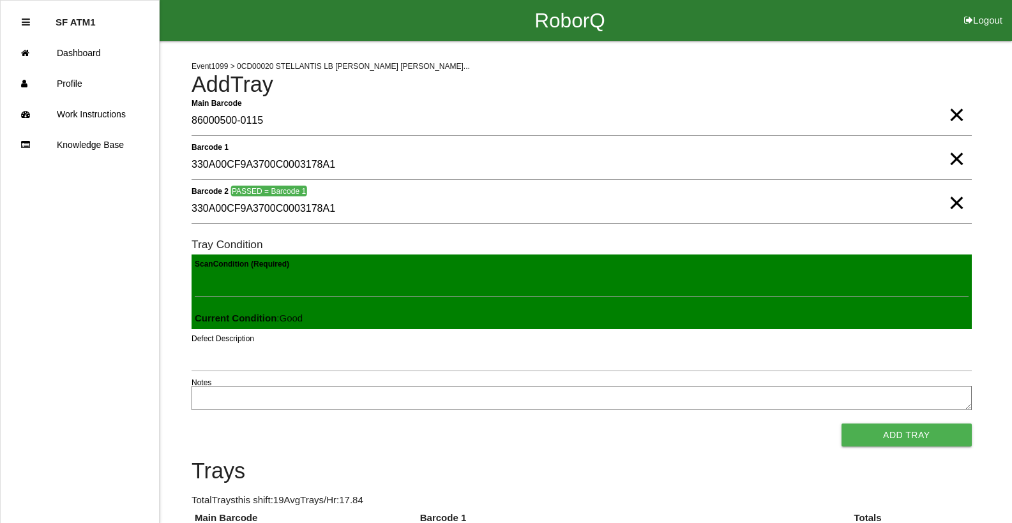
click at [841, 424] on button "Add Tray" at bounding box center [906, 435] width 130 height 23
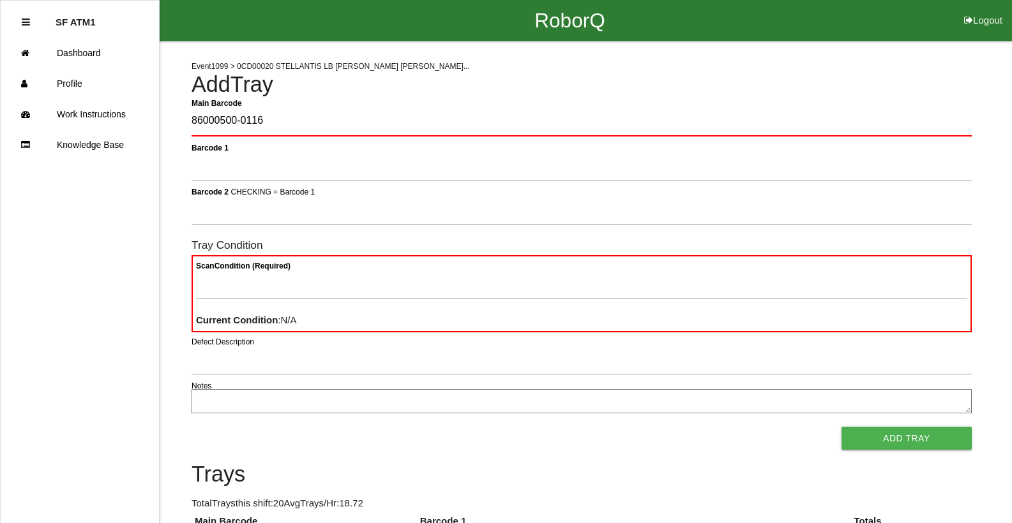
type Barcode "86000500-0116"
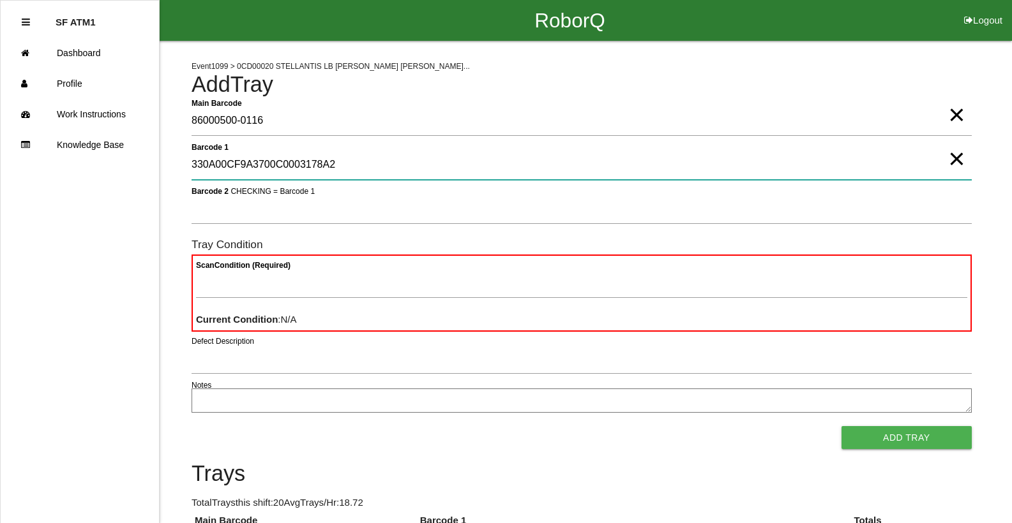
type 1 "330A00CF9A3700C0003178A2"
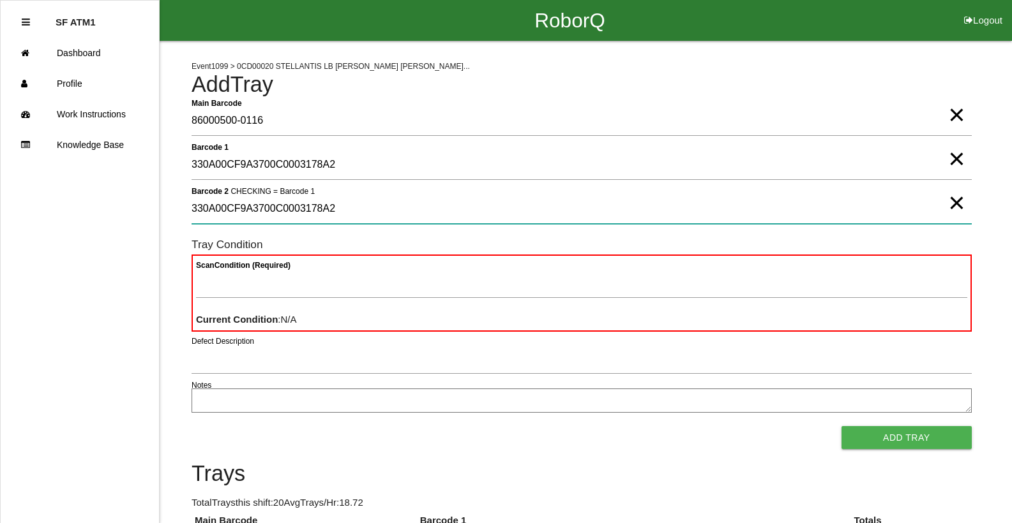
type 2 "330A00CF9A3700C0003178A2"
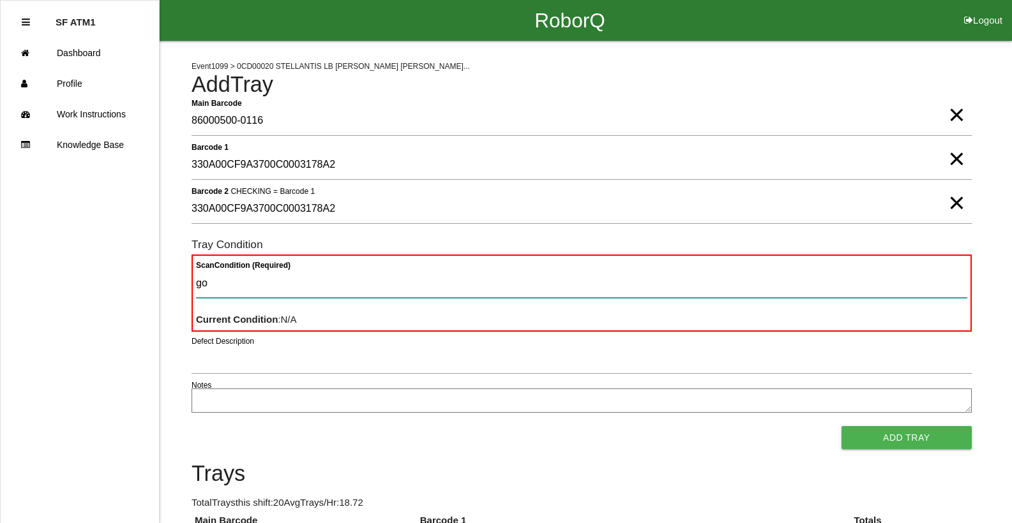
type Condition "goo"
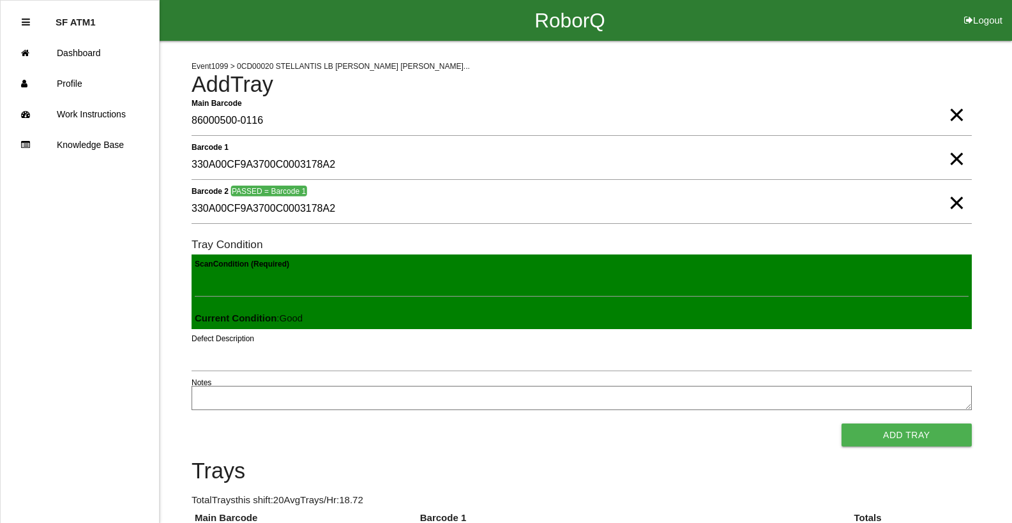
click at [841, 424] on button "Add Tray" at bounding box center [906, 435] width 130 height 23
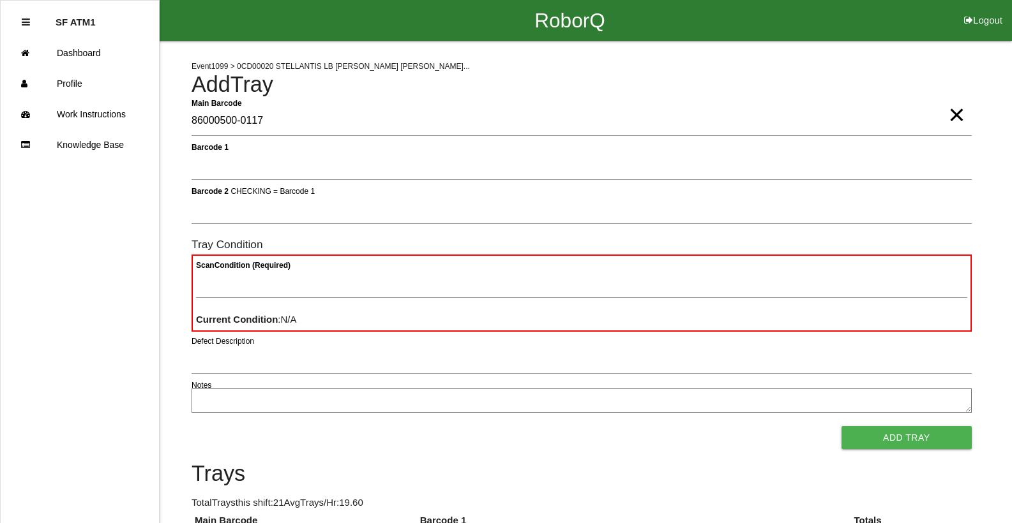
type Barcode "86000500-0117"
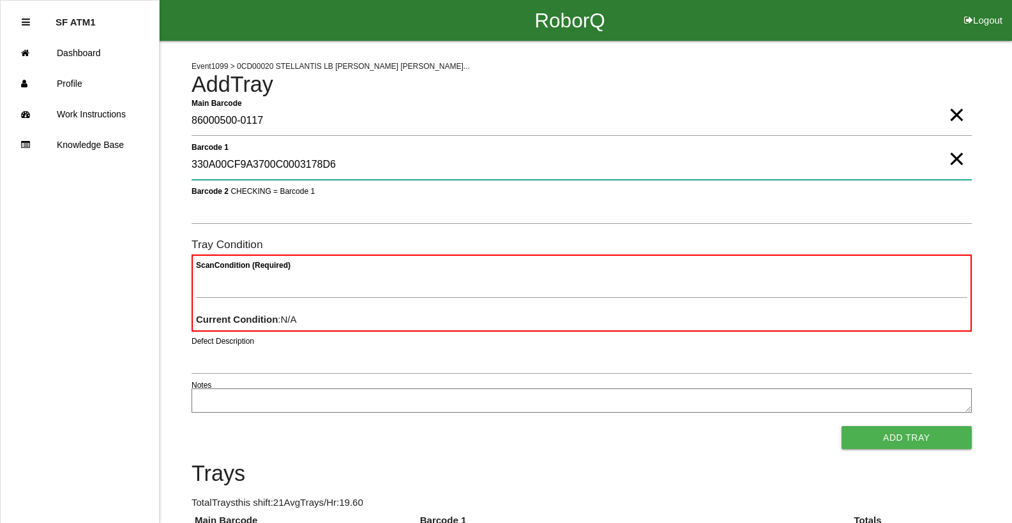
type 1 "330A00CF9A3700C0003178D6"
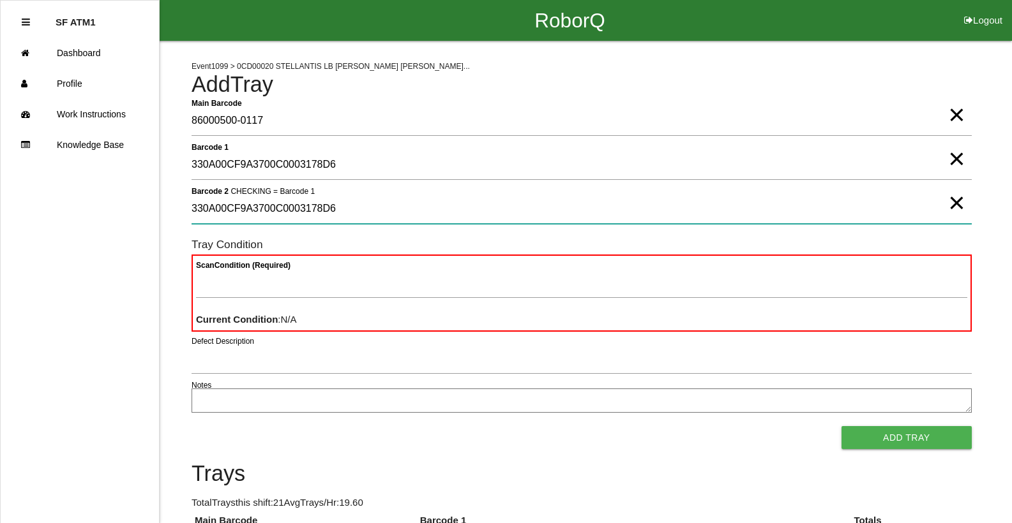
type 2 "330A00CF9A3700C0003178D6"
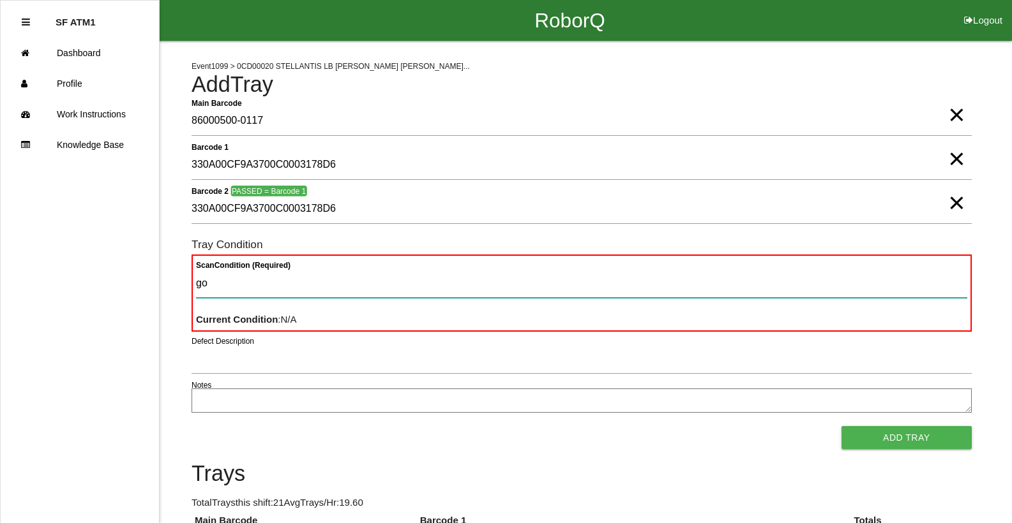
type Condition "goo"
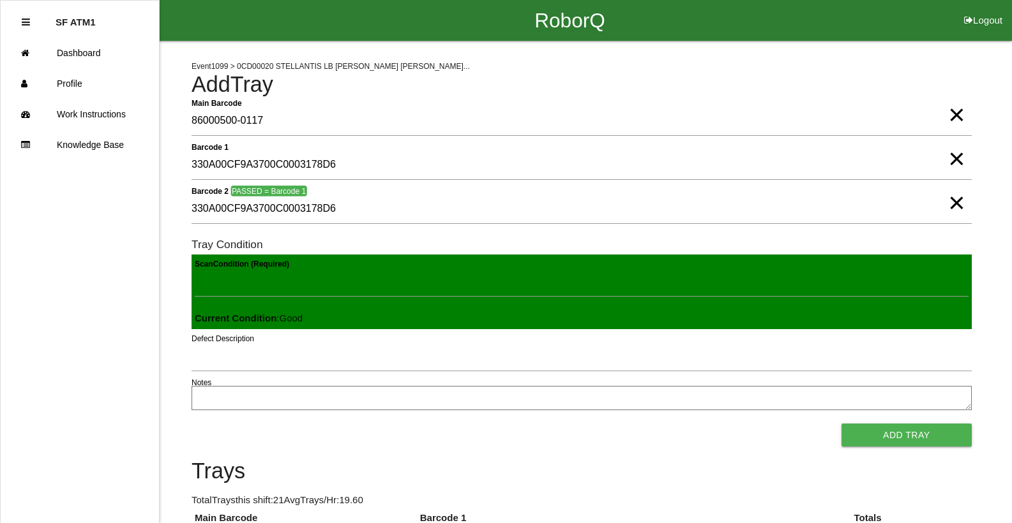
click at [841, 424] on button "Add Tray" at bounding box center [906, 435] width 130 height 23
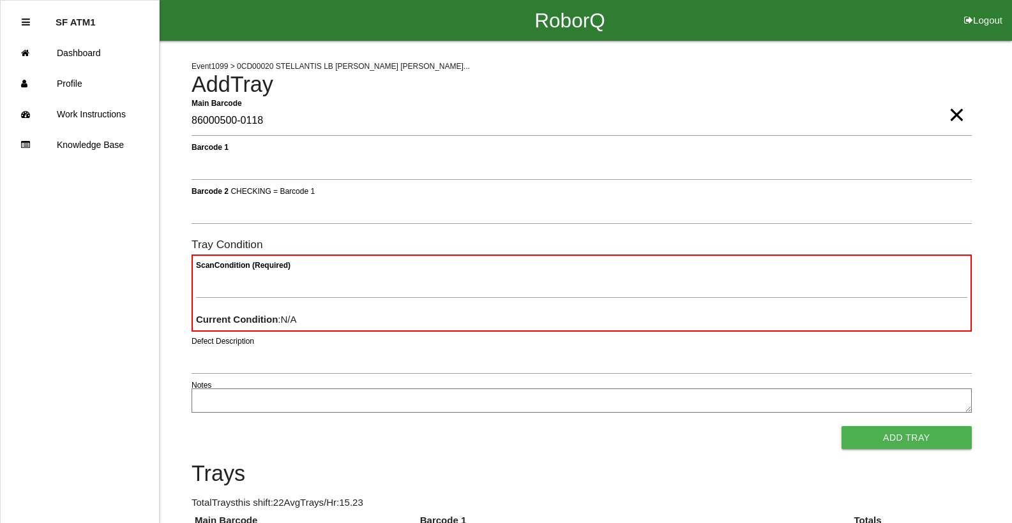
type Barcode "86000500-0118"
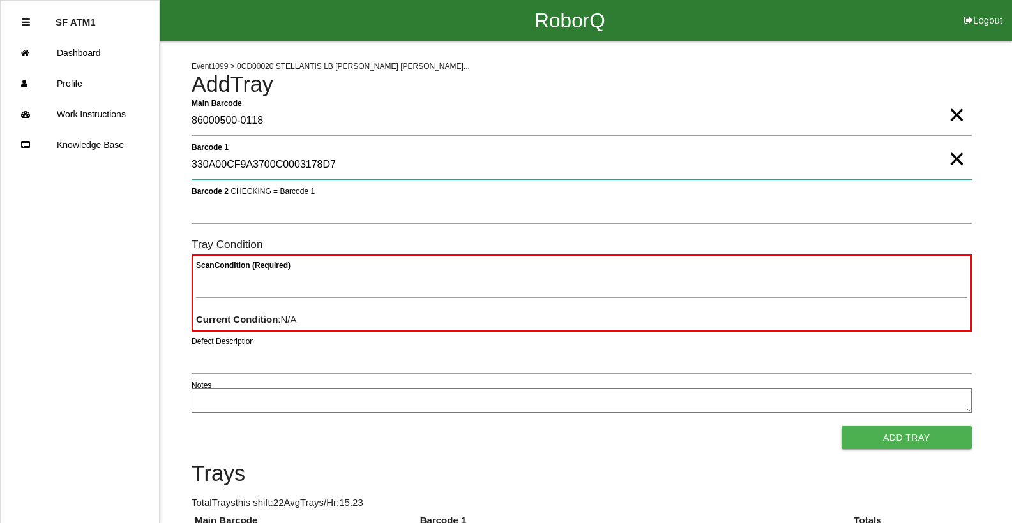
type 1 "330A00CF9A3700C0003178D7"
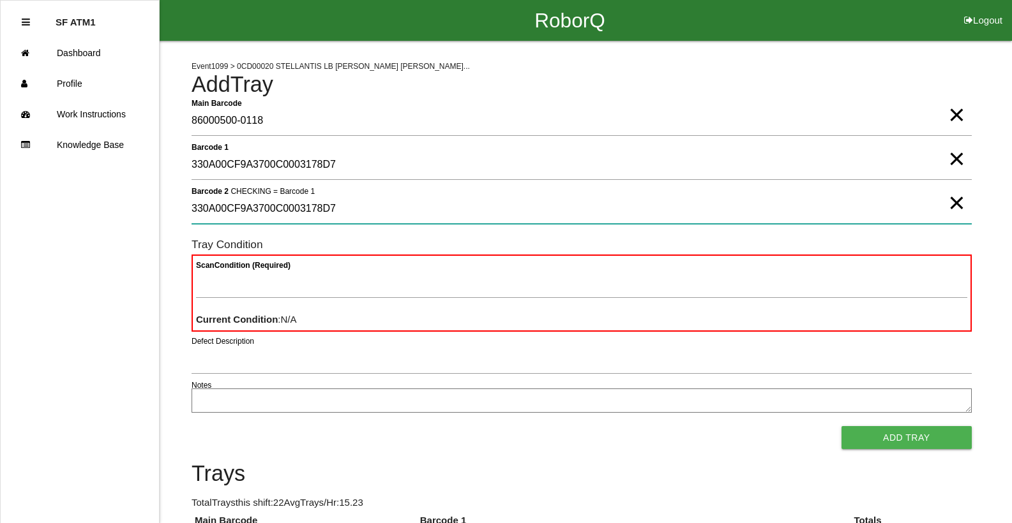
type 2 "330A00CF9A3700C0003178D7"
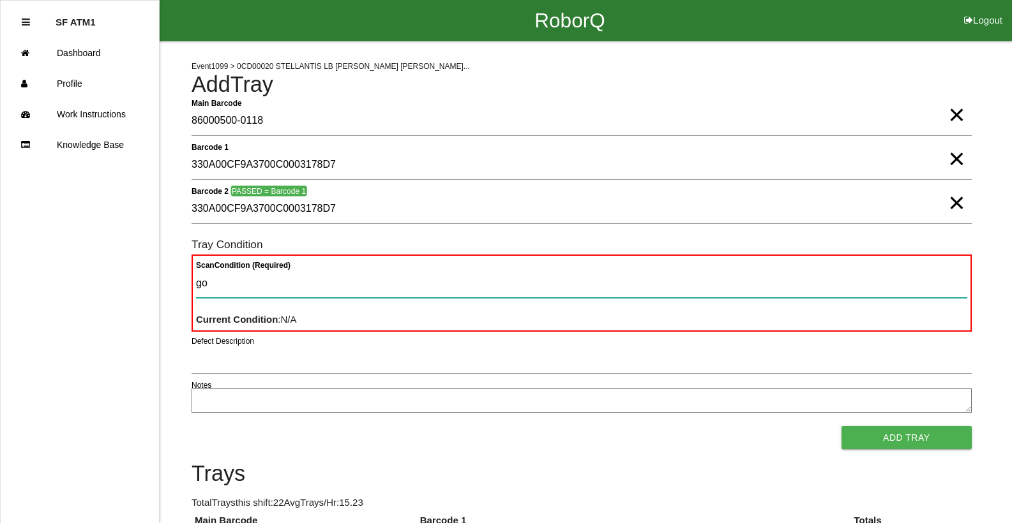
type Condition "goo"
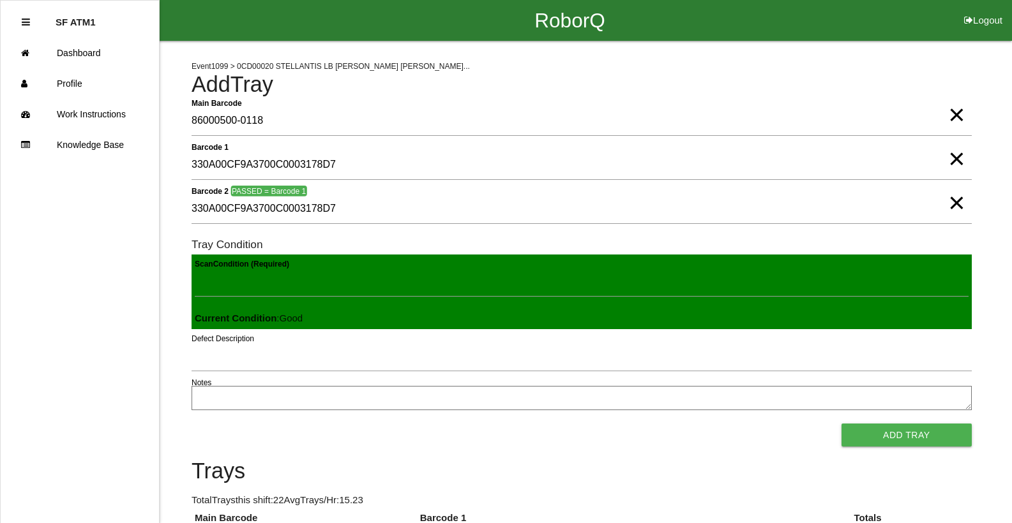
click at [841, 424] on button "Add Tray" at bounding box center [906, 435] width 130 height 23
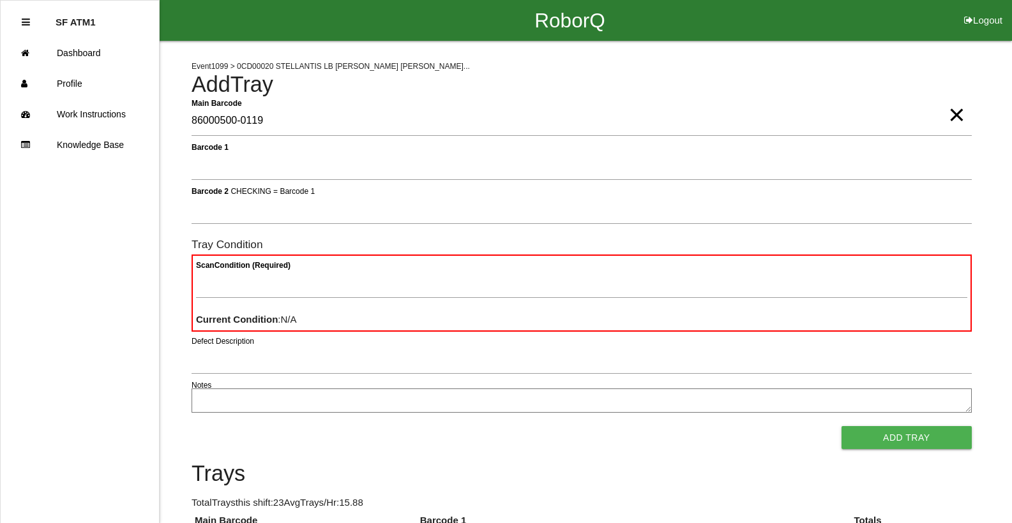
type Barcode "86000500-0119"
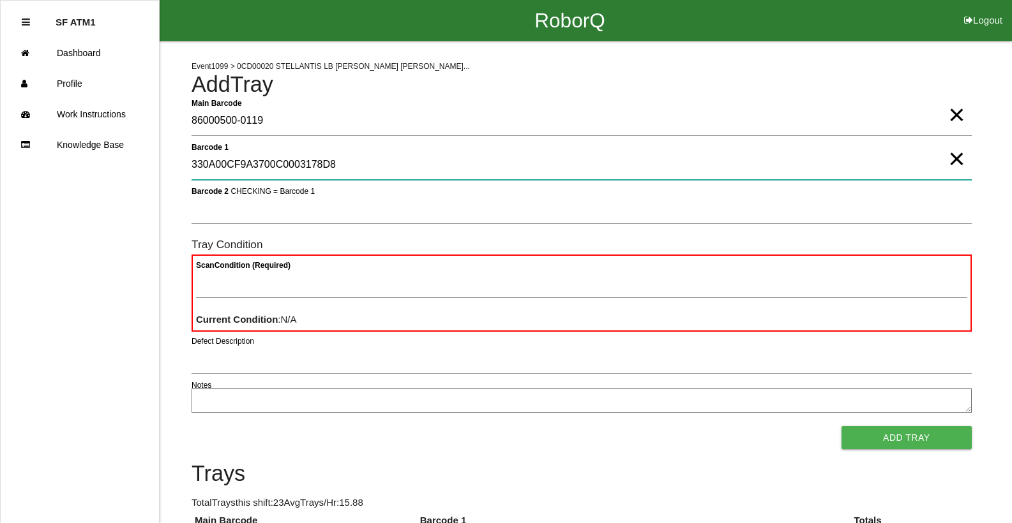
type 1 "330A00CF9A3700C0003178D8"
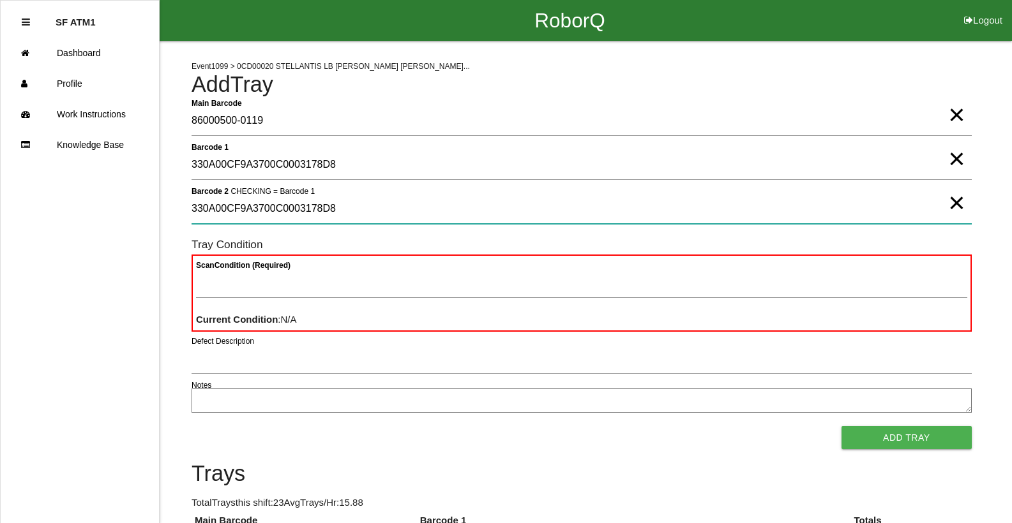
type 2 "330A00CF9A3700C0003178D8"
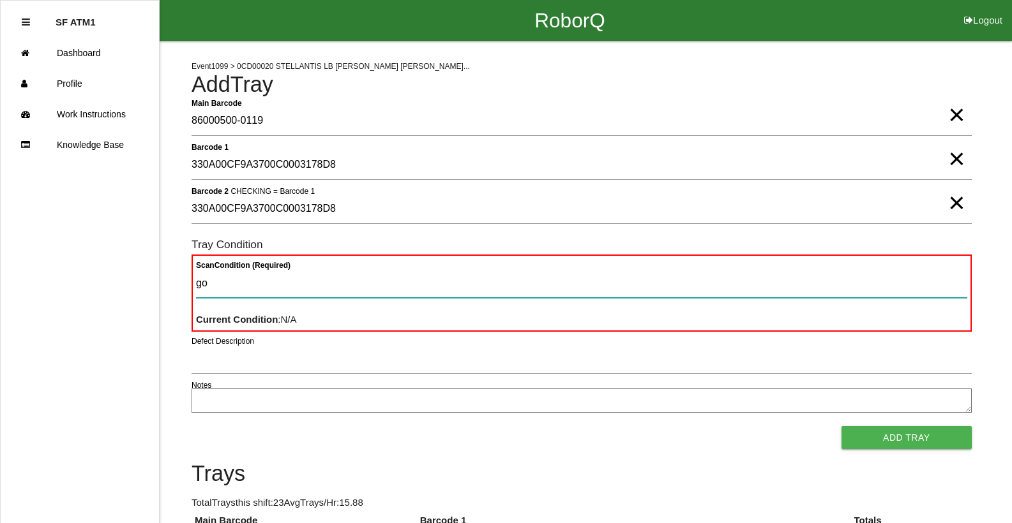
type Condition "goo"
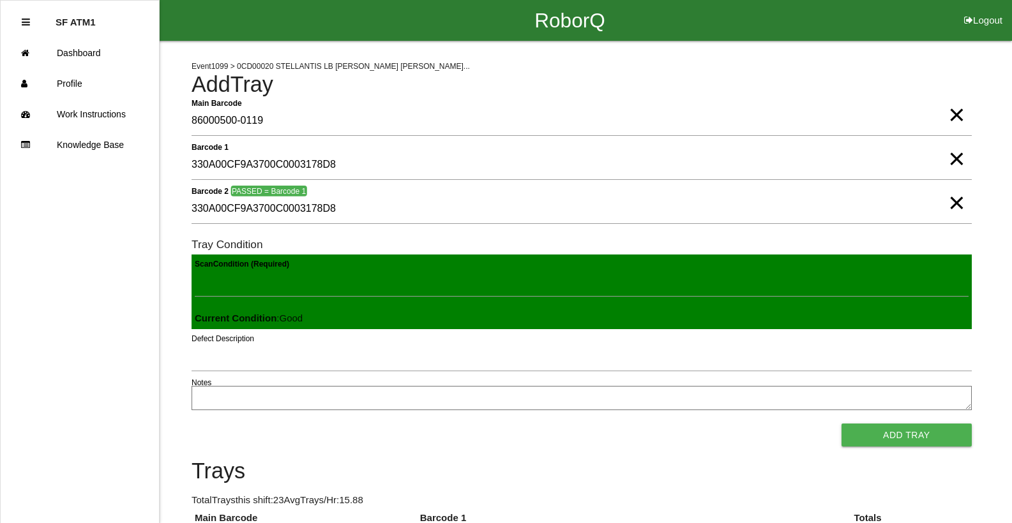
click at [841, 424] on button "Add Tray" at bounding box center [906, 435] width 130 height 23
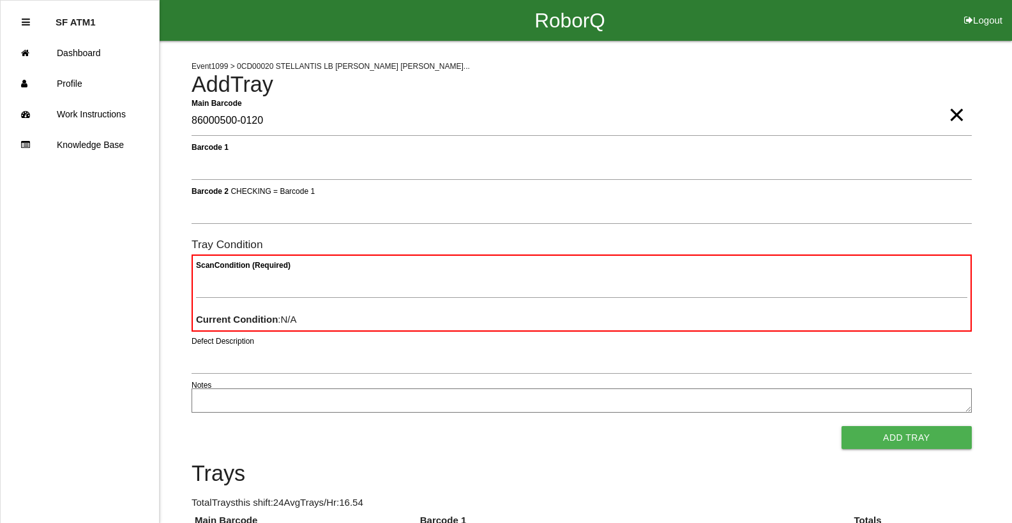
type Barcode "86000500-0120"
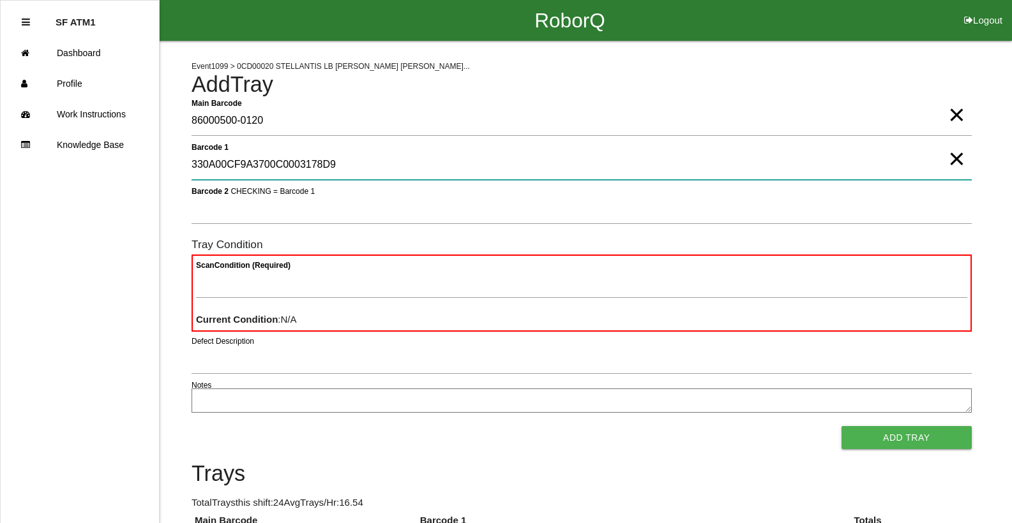
type 1 "330A00CF9A3700C0003178D9"
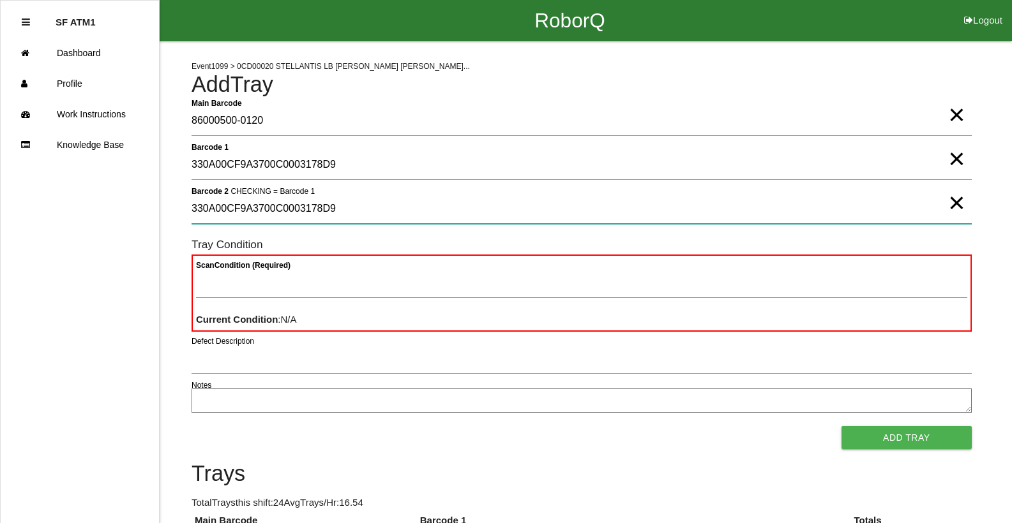
type 2 "330A00CF9A3700C0003178D9"
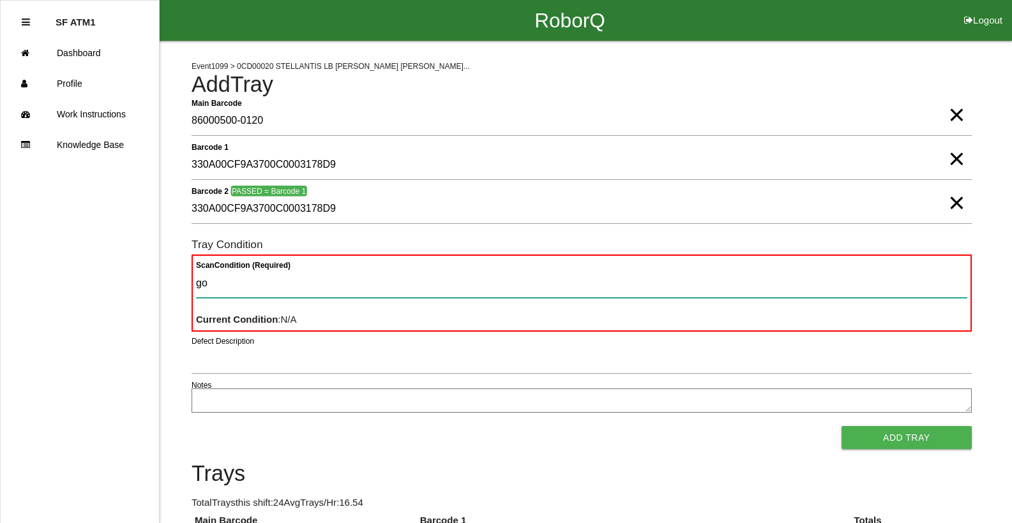
type Condition "goo"
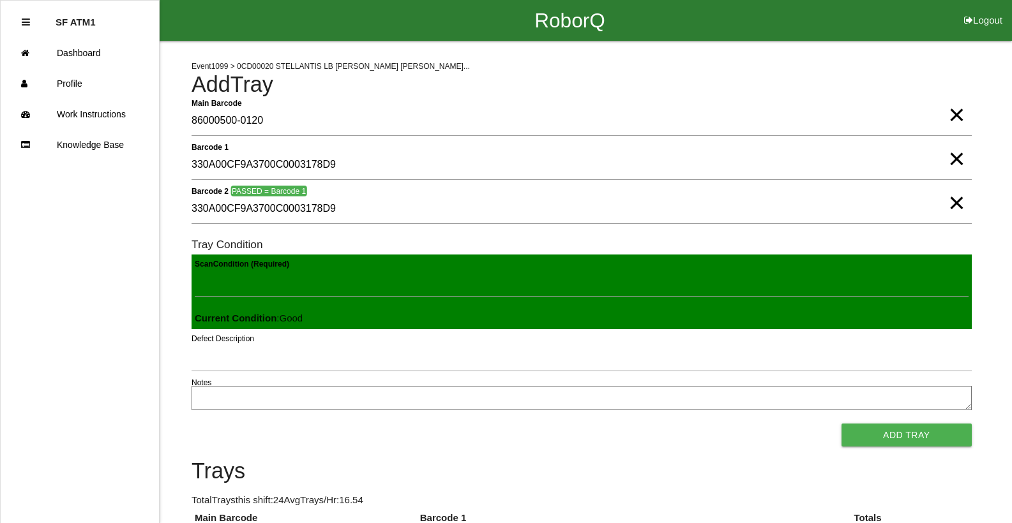
click at [841, 424] on button "Add Tray" at bounding box center [906, 435] width 130 height 23
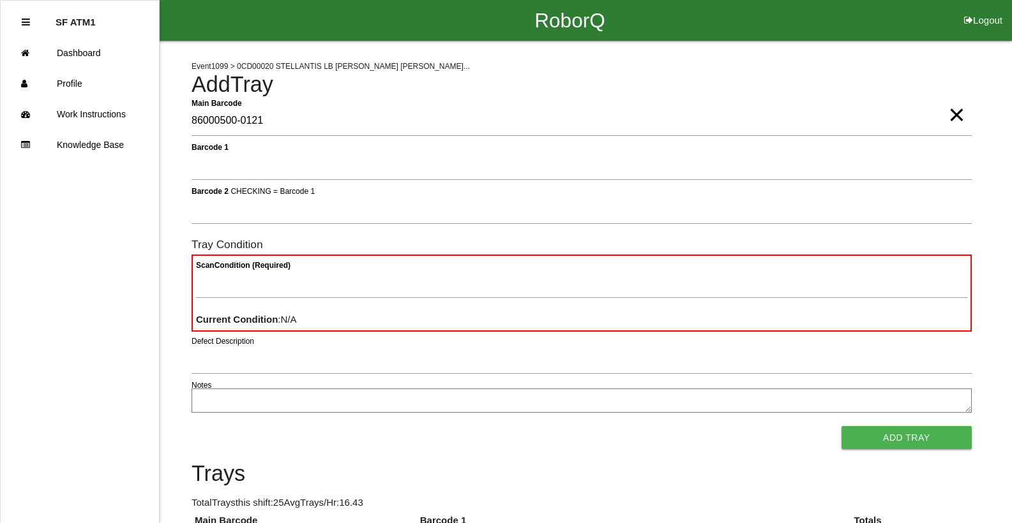
type Barcode "86000500-0121"
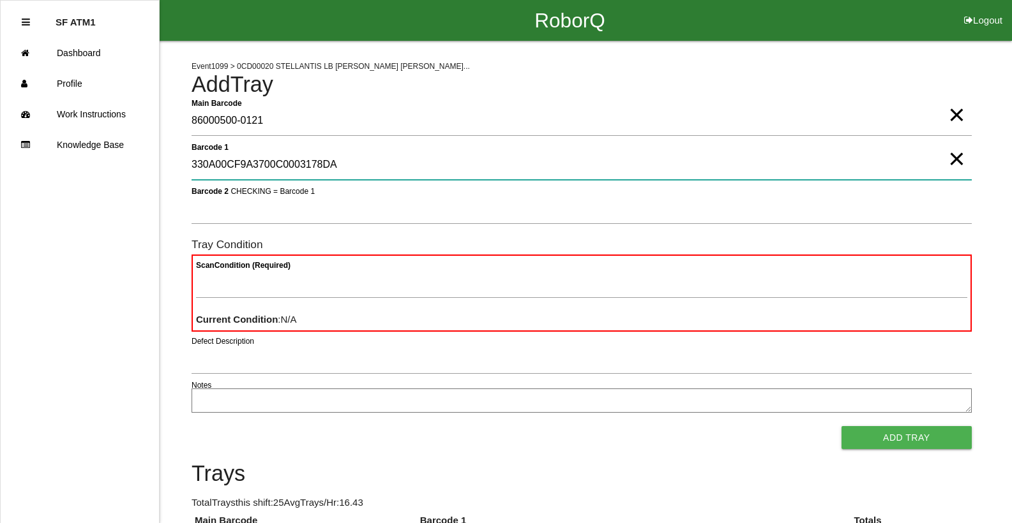
type 1 "330A00CF9A3700C0003178DA"
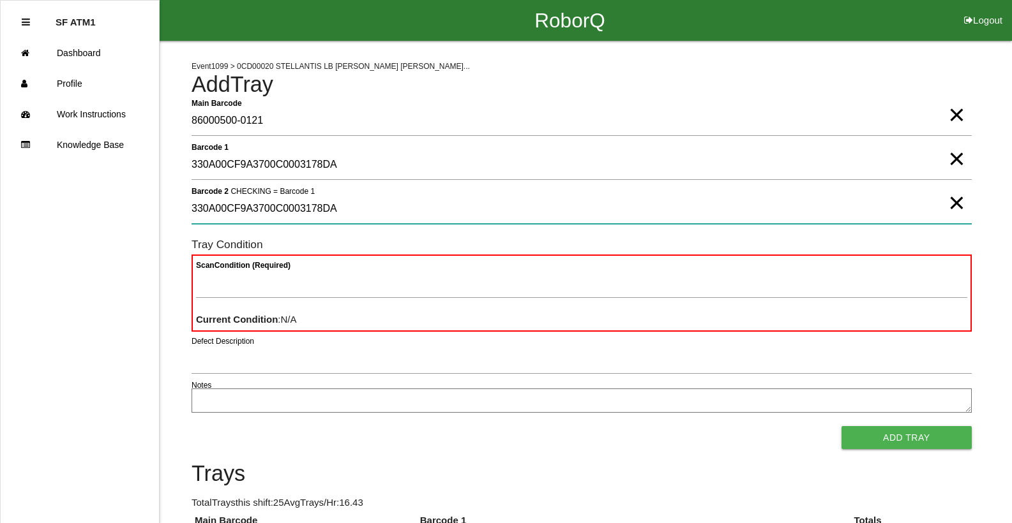
type 2 "330A00CF9A3700C0003178DA"
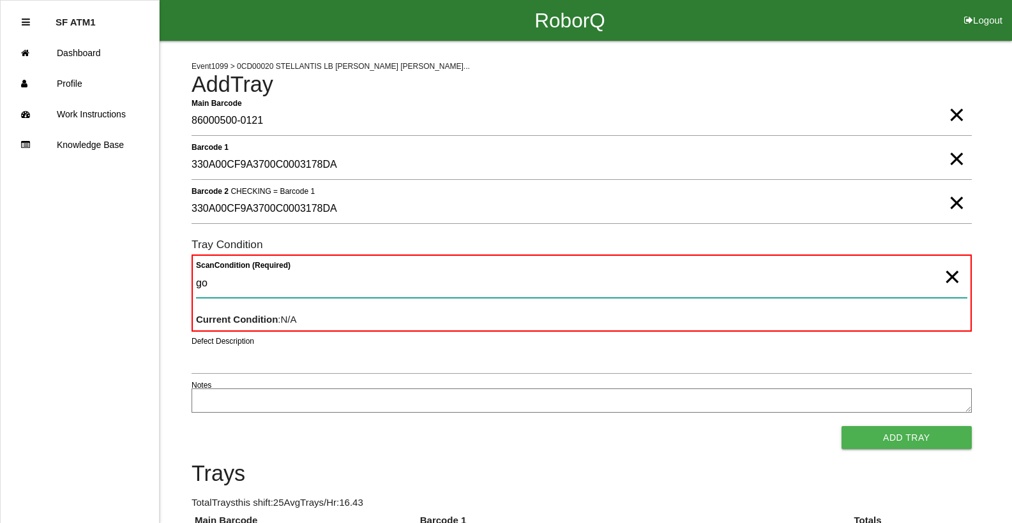
type Condition "goo"
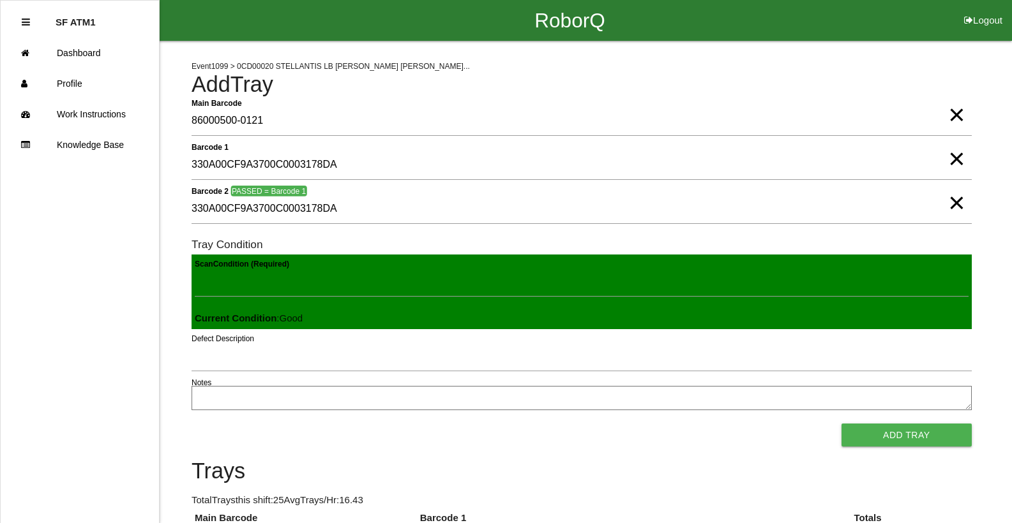
click at [841, 424] on button "Add Tray" at bounding box center [906, 435] width 130 height 23
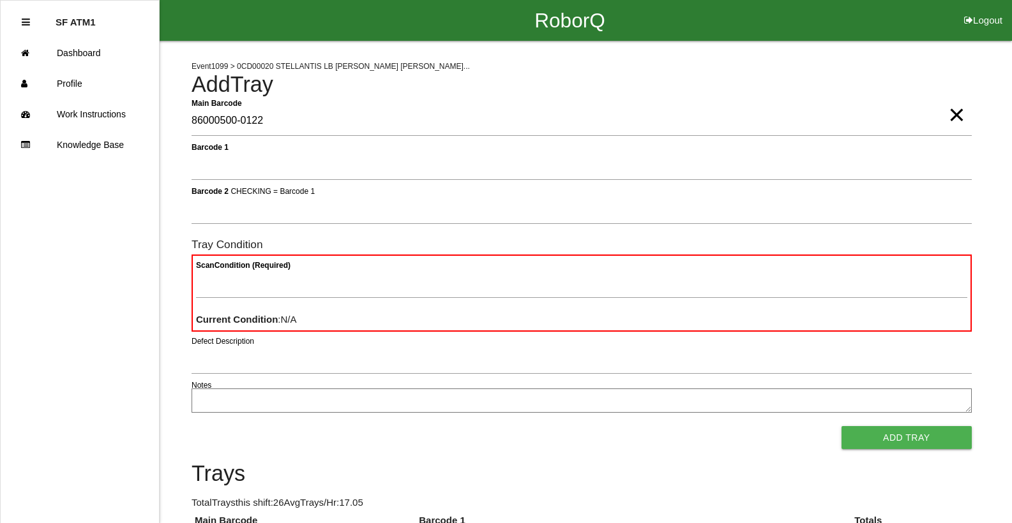
type Barcode "86000500-0122"
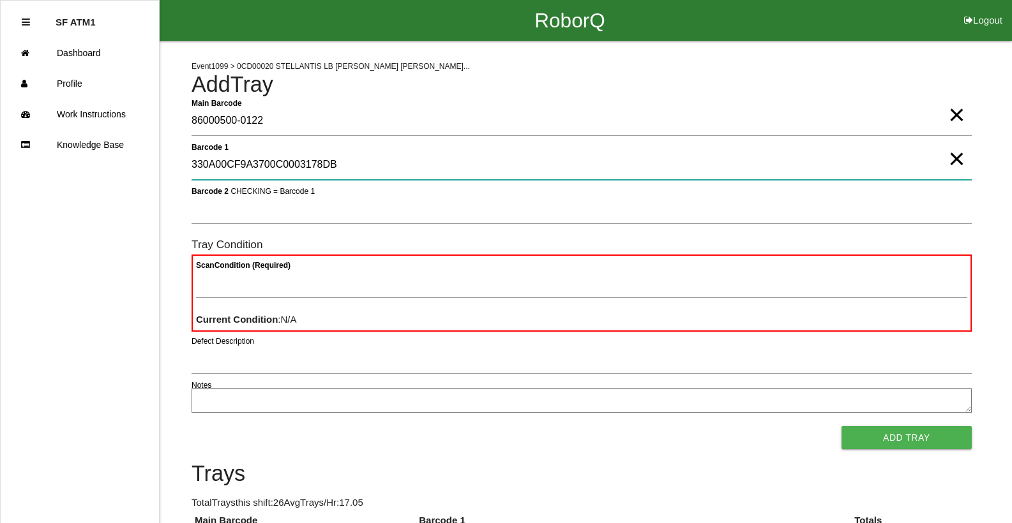
type 1 "330A00CF9A3700C0003178DB"
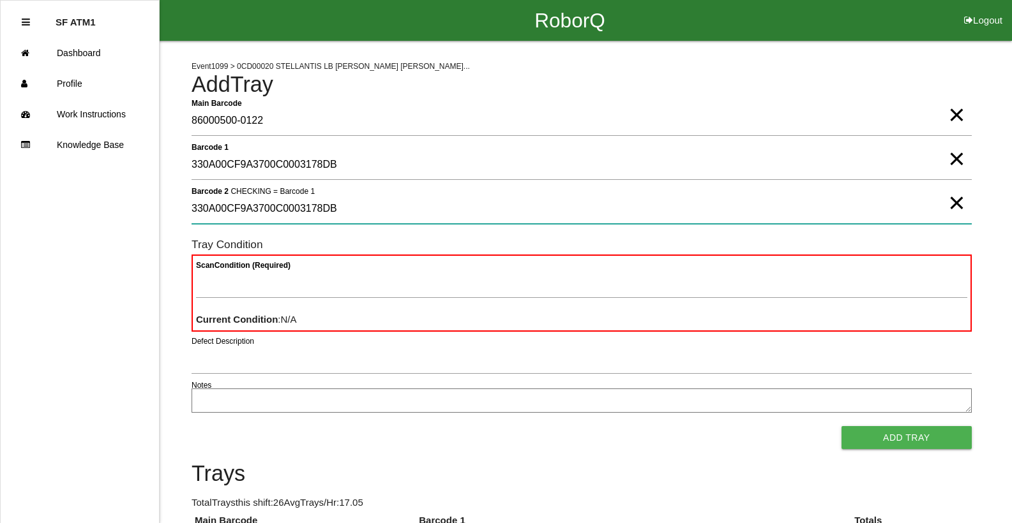
type 2 "330A00CF9A3700C0003178DB"
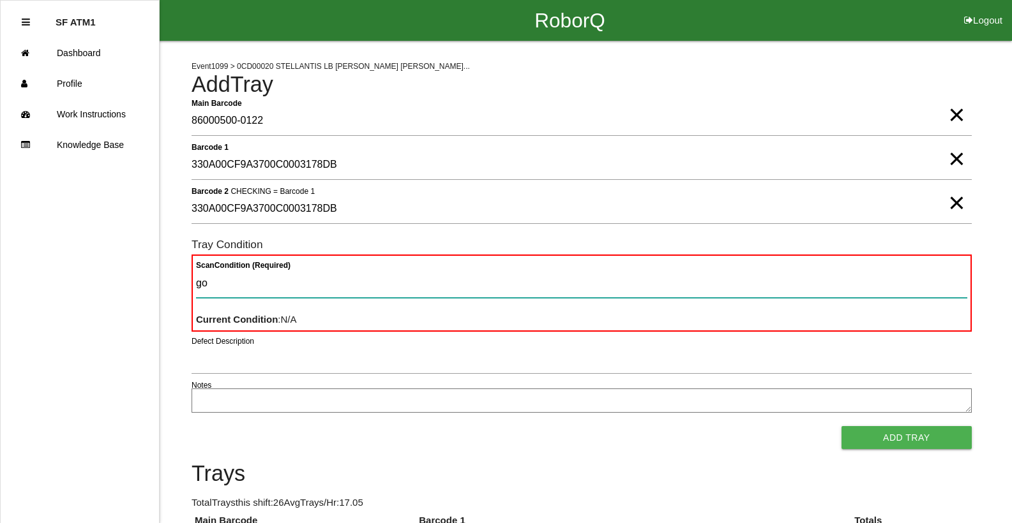
type Condition "goo"
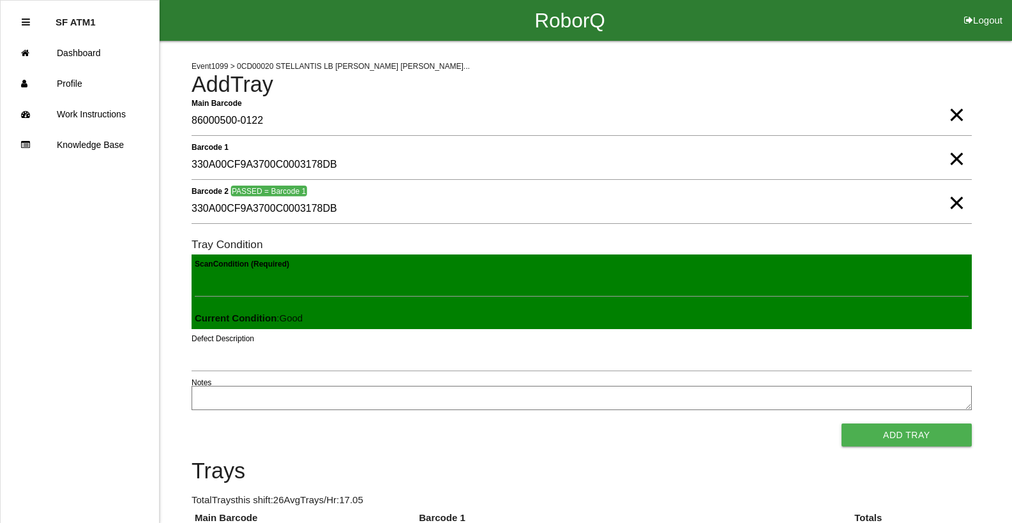
click at [841, 424] on button "Add Tray" at bounding box center [906, 435] width 130 height 23
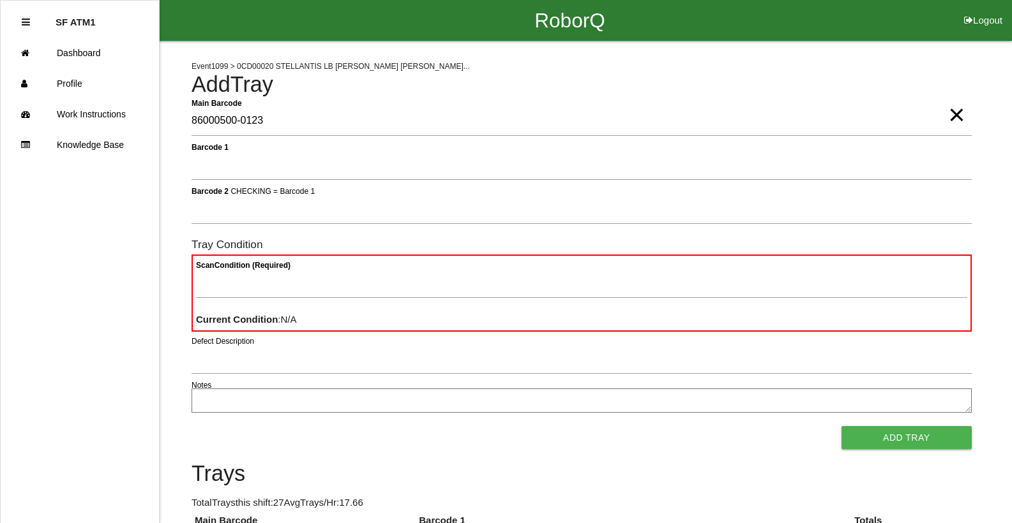
type Barcode "86000500-0123"
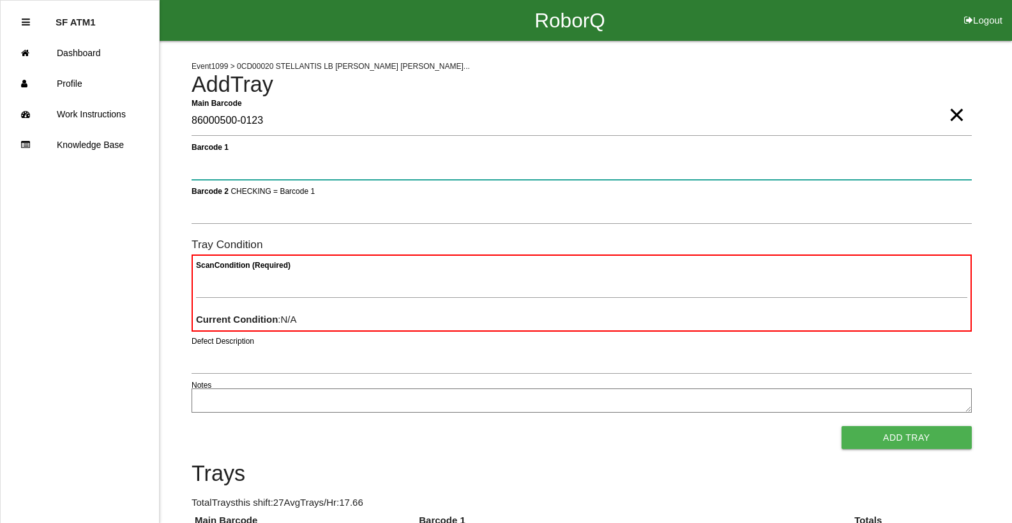
click at [841, 426] on button "Add Tray" at bounding box center [906, 437] width 130 height 23
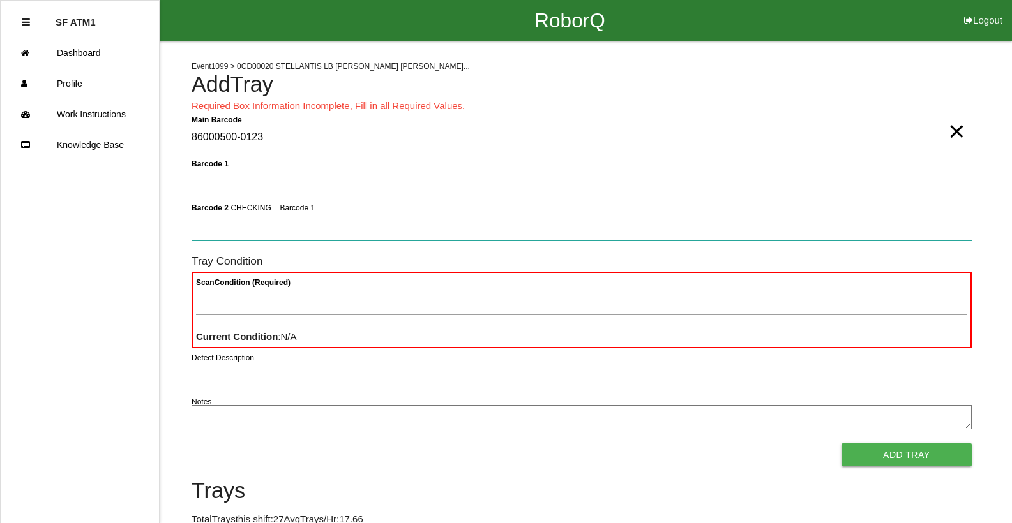
click at [841, 444] on button "Add Tray" at bounding box center [906, 455] width 130 height 23
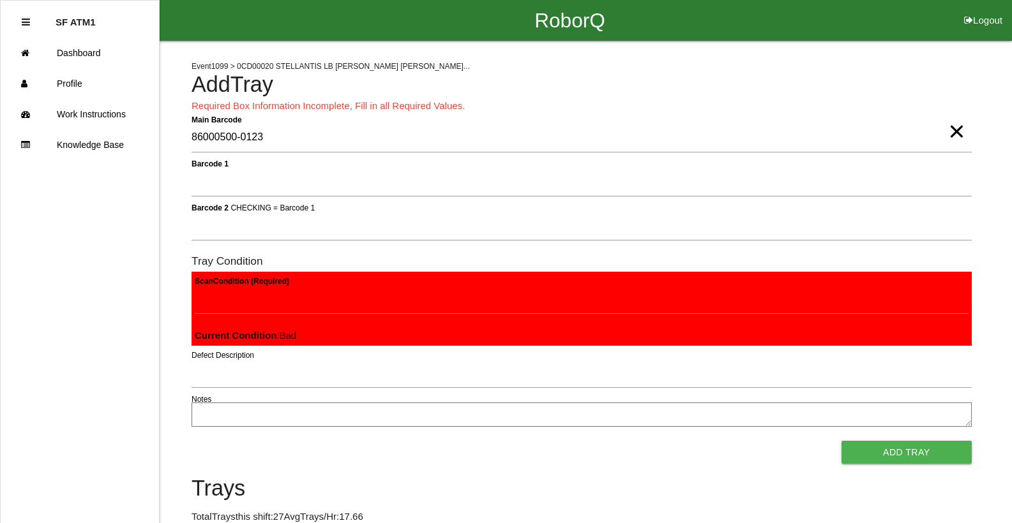
click at [841, 441] on button "Add Tray" at bounding box center [906, 452] width 130 height 23
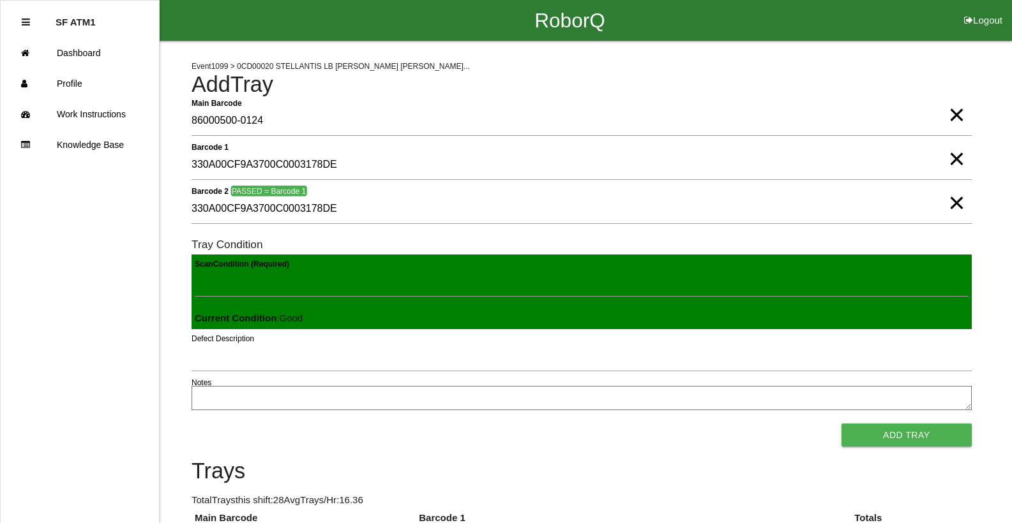
click at [841, 424] on button "Add Tray" at bounding box center [906, 435] width 130 height 23
click at [955, 203] on span "×" at bounding box center [956, 190] width 17 height 26
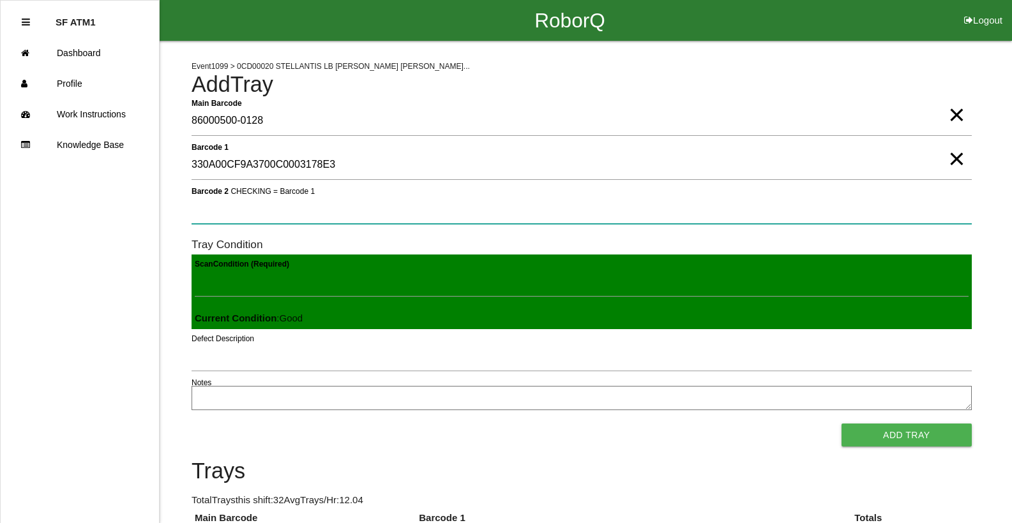
click at [397, 215] on 2 "Barcode 2 CHECKING = Barcode 1" at bounding box center [581, 209] width 780 height 29
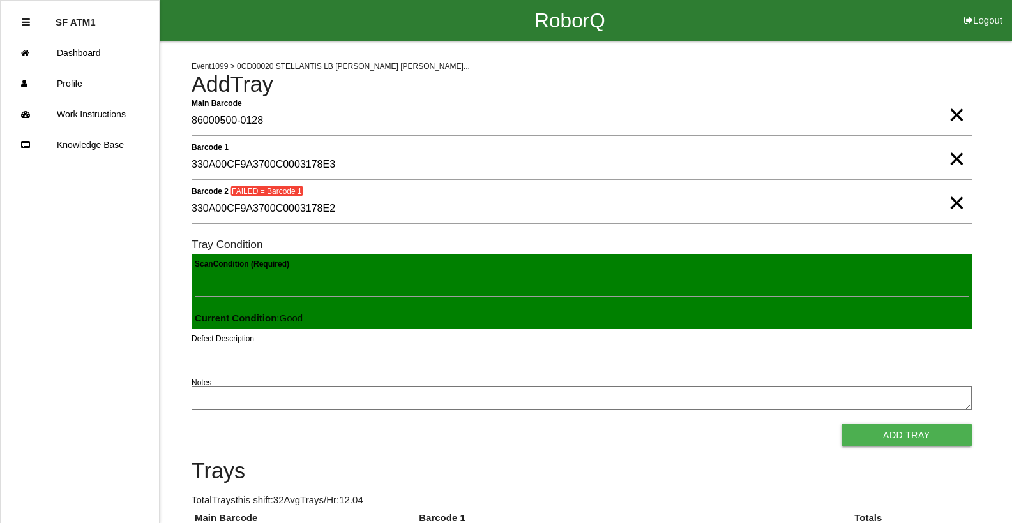
click at [961, 158] on span "×" at bounding box center [956, 146] width 17 height 26
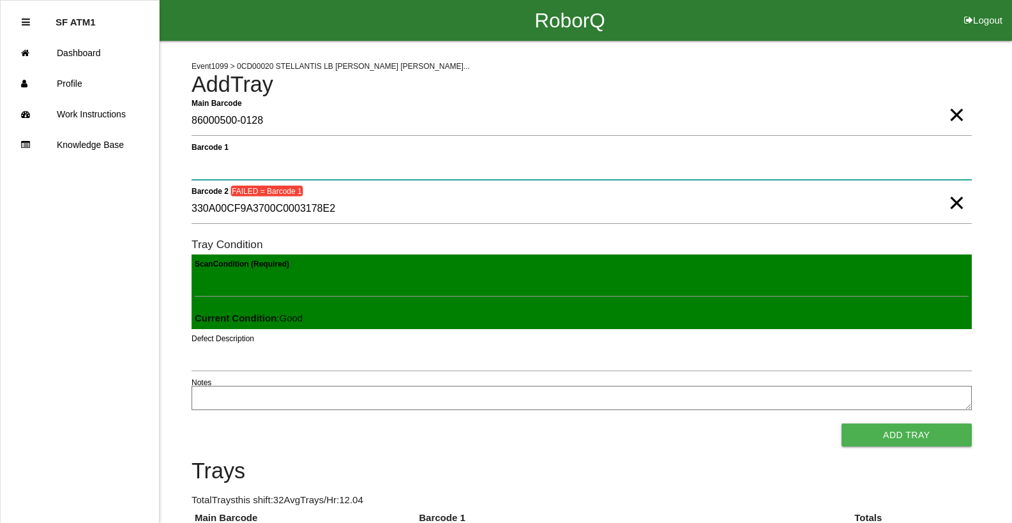
click at [220, 163] on 1 "Barcode 1" at bounding box center [581, 165] width 780 height 29
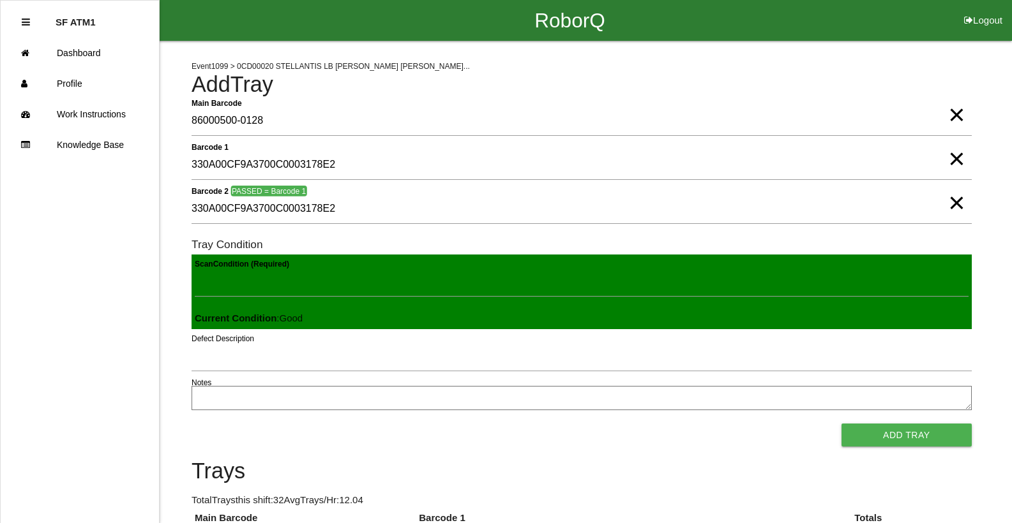
click at [488, 437] on div "Add Tray" at bounding box center [581, 435] width 780 height 23
click at [879, 439] on button "Add Tray" at bounding box center [906, 435] width 130 height 23
click at [841, 424] on button "Add Tray" at bounding box center [906, 435] width 130 height 23
click button "Add Tray" at bounding box center [906, 435] width 130 height 23
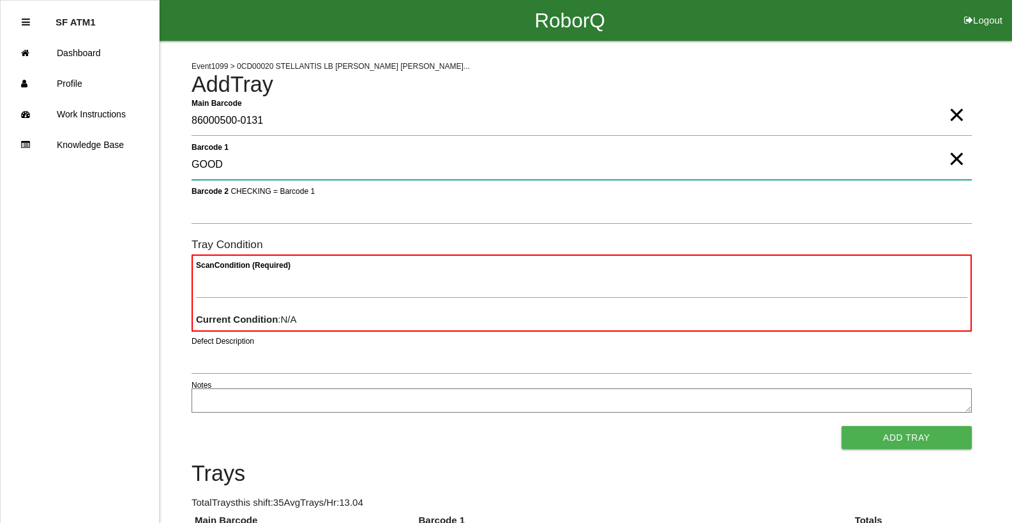
click at [223, 169] on 1 "GOOD" at bounding box center [581, 165] width 780 height 29
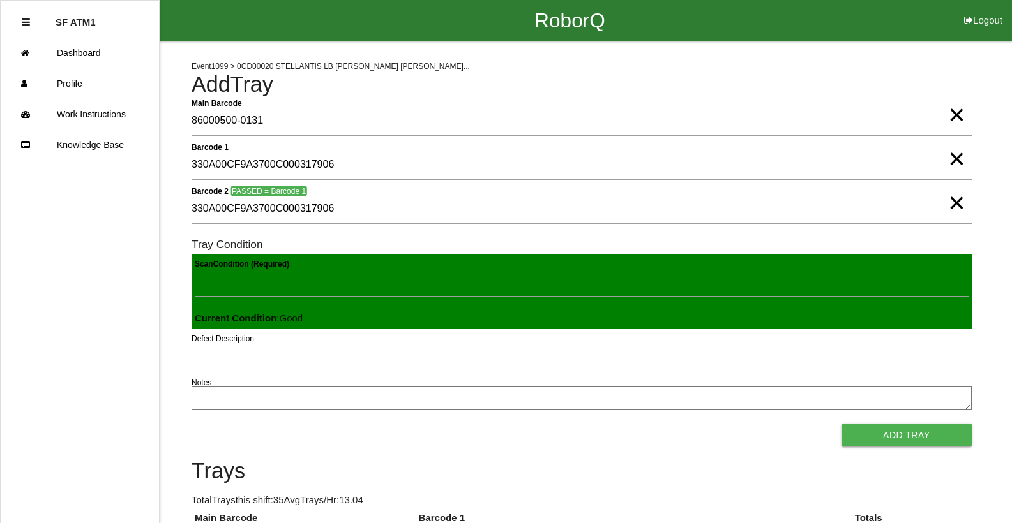
click at [841, 424] on button "Add Tray" at bounding box center [906, 435] width 130 height 23
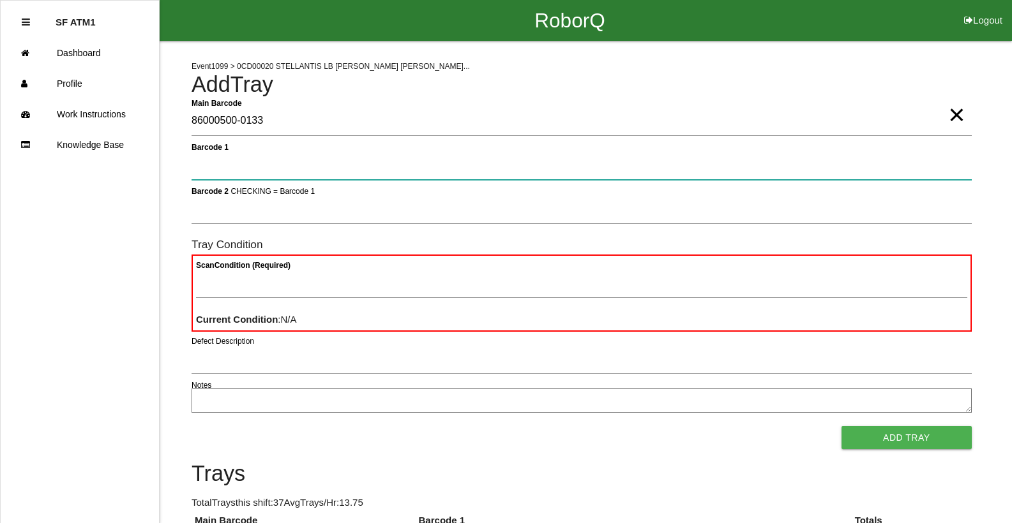
click at [841, 426] on button "Add Tray" at bounding box center [906, 437] width 130 height 23
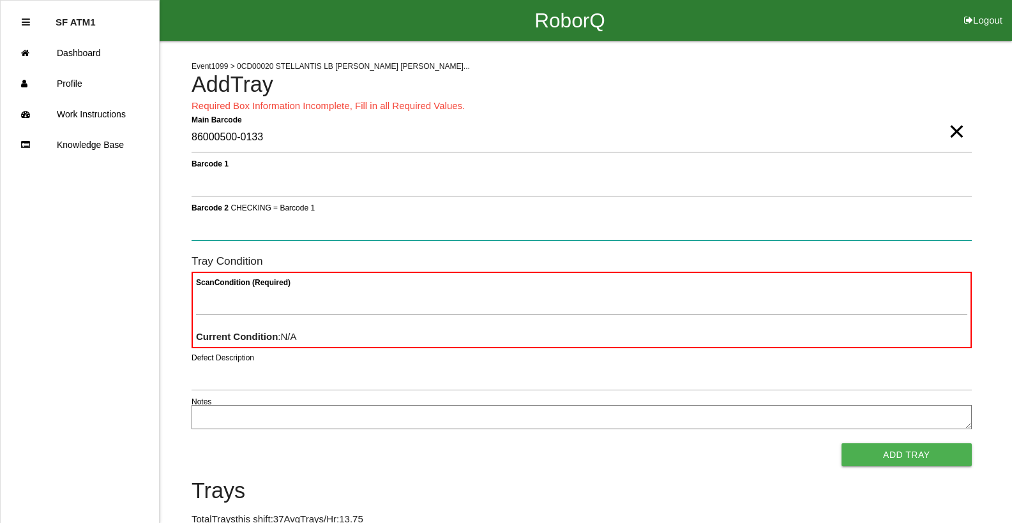
click at [841, 444] on button "Add Tray" at bounding box center [906, 455] width 130 height 23
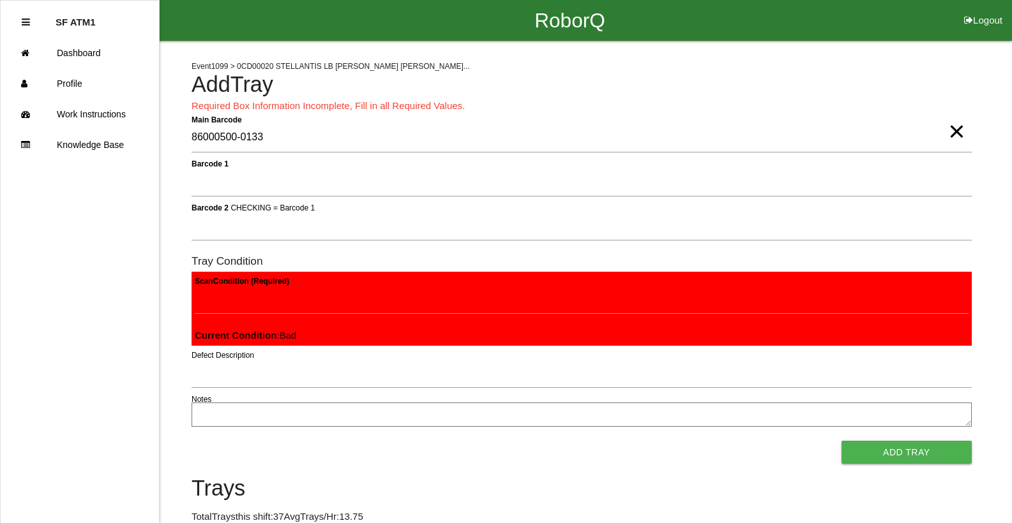
click at [841, 441] on button "Add Tray" at bounding box center [906, 452] width 130 height 23
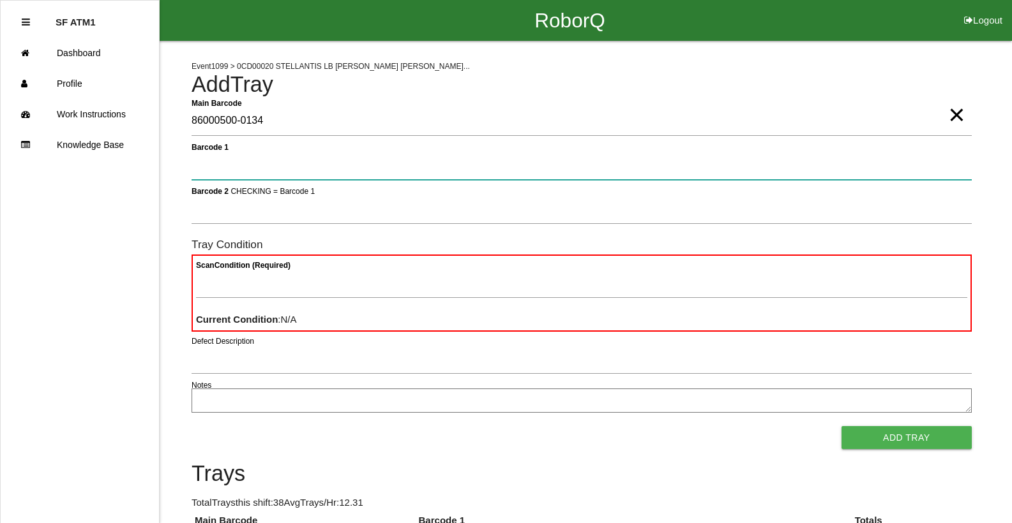
click at [841, 426] on button "Add Tray" at bounding box center [906, 437] width 130 height 23
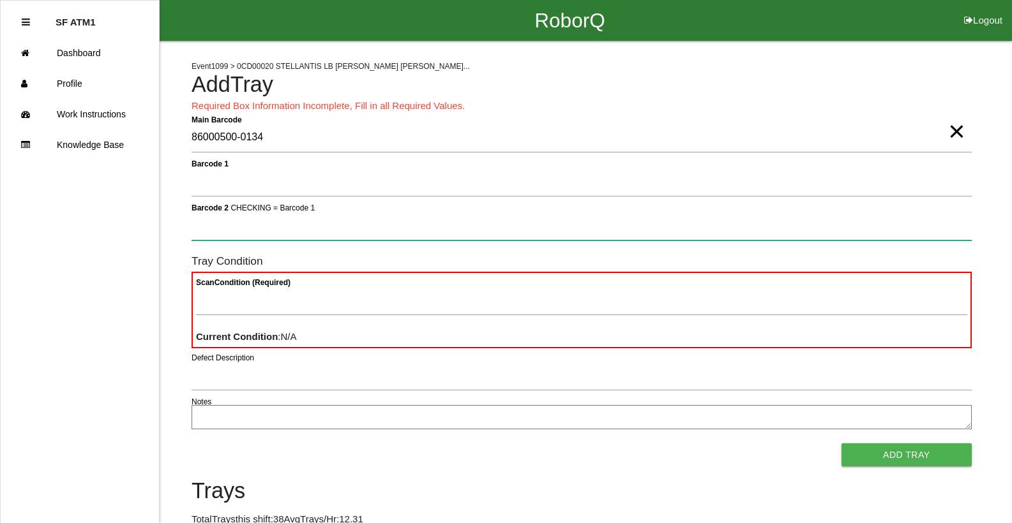
click at [841, 444] on button "Add Tray" at bounding box center [906, 455] width 130 height 23
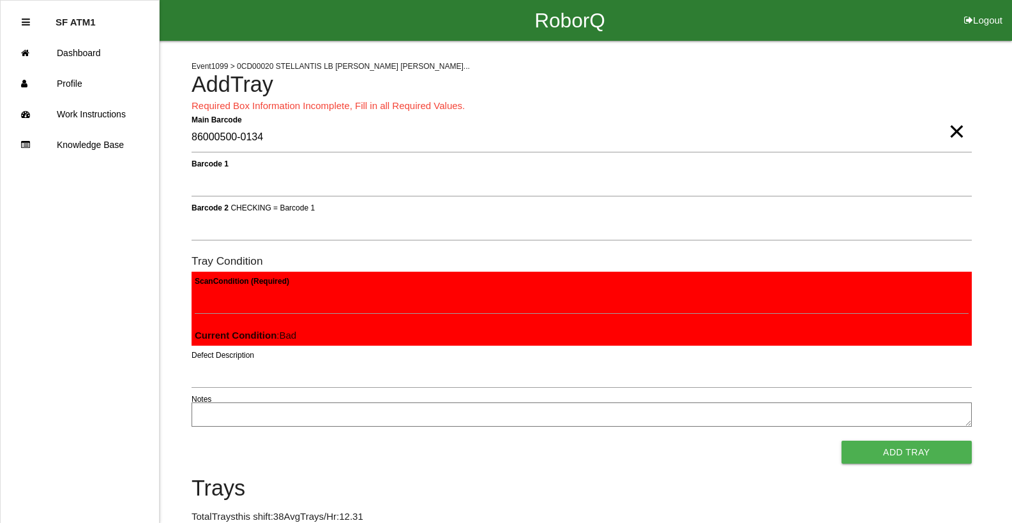
click at [841, 441] on button "Add Tray" at bounding box center [906, 452] width 130 height 23
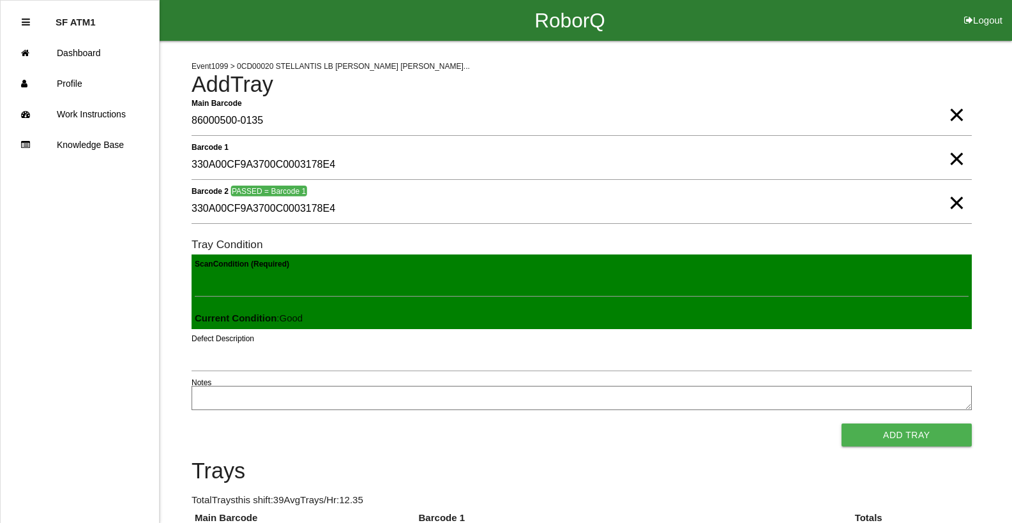
click at [841, 424] on button "Add Tray" at bounding box center [906, 435] width 130 height 23
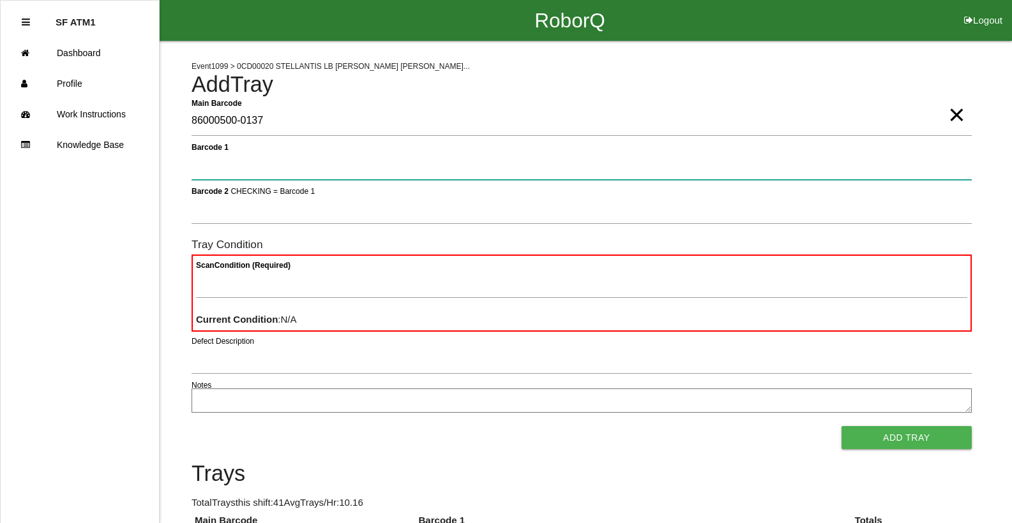
click at [841, 426] on button "Add Tray" at bounding box center [906, 437] width 130 height 23
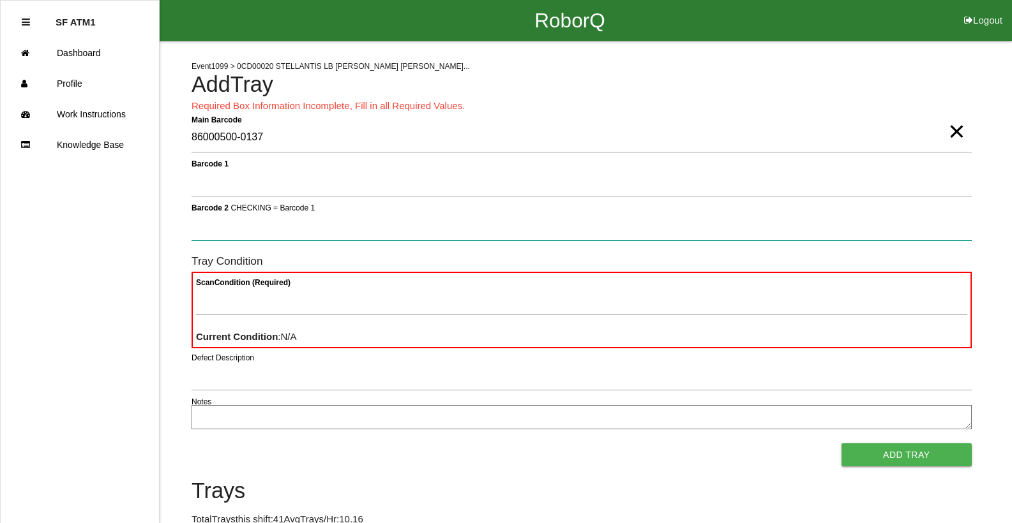
click at [841, 444] on button "Add Tray" at bounding box center [906, 455] width 130 height 23
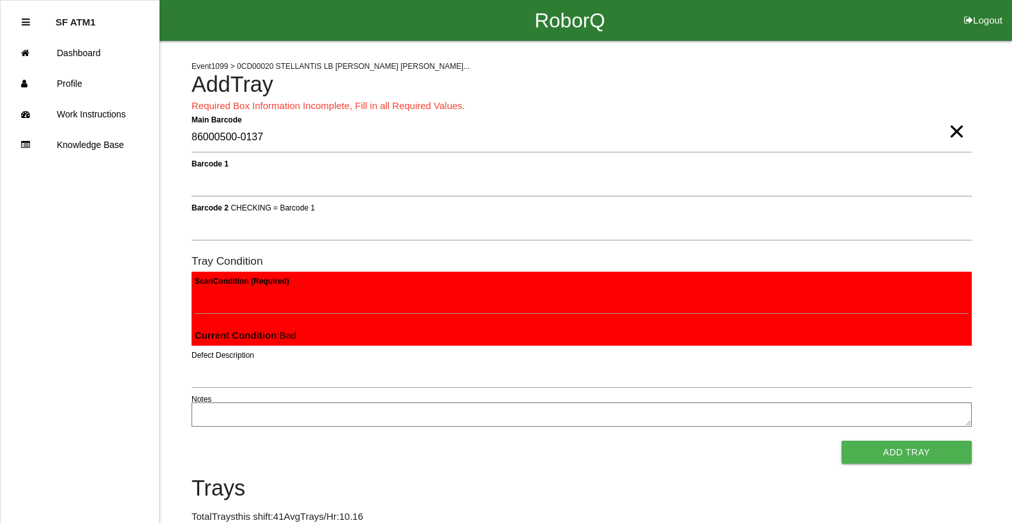
click at [841, 441] on button "Add Tray" at bounding box center [906, 452] width 130 height 23
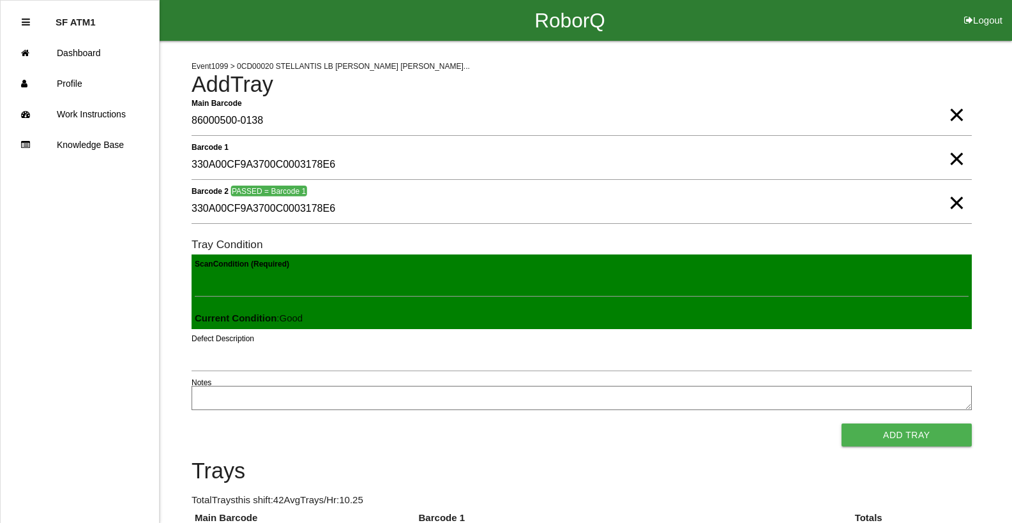
click at [841, 424] on button "Add Tray" at bounding box center [906, 435] width 130 height 23
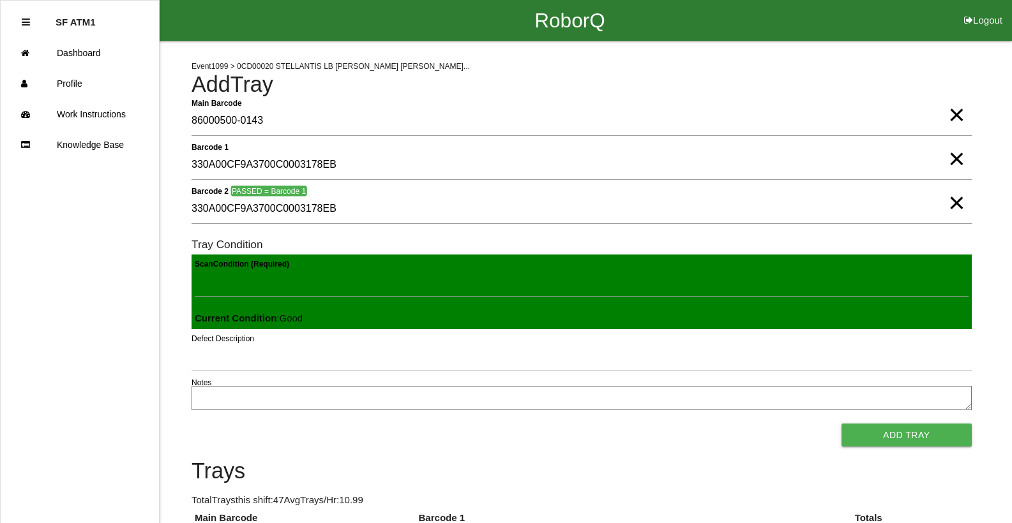
click at [841, 424] on button "Add Tray" at bounding box center [906, 435] width 130 height 23
